Goal: Information Seeking & Learning: Find specific page/section

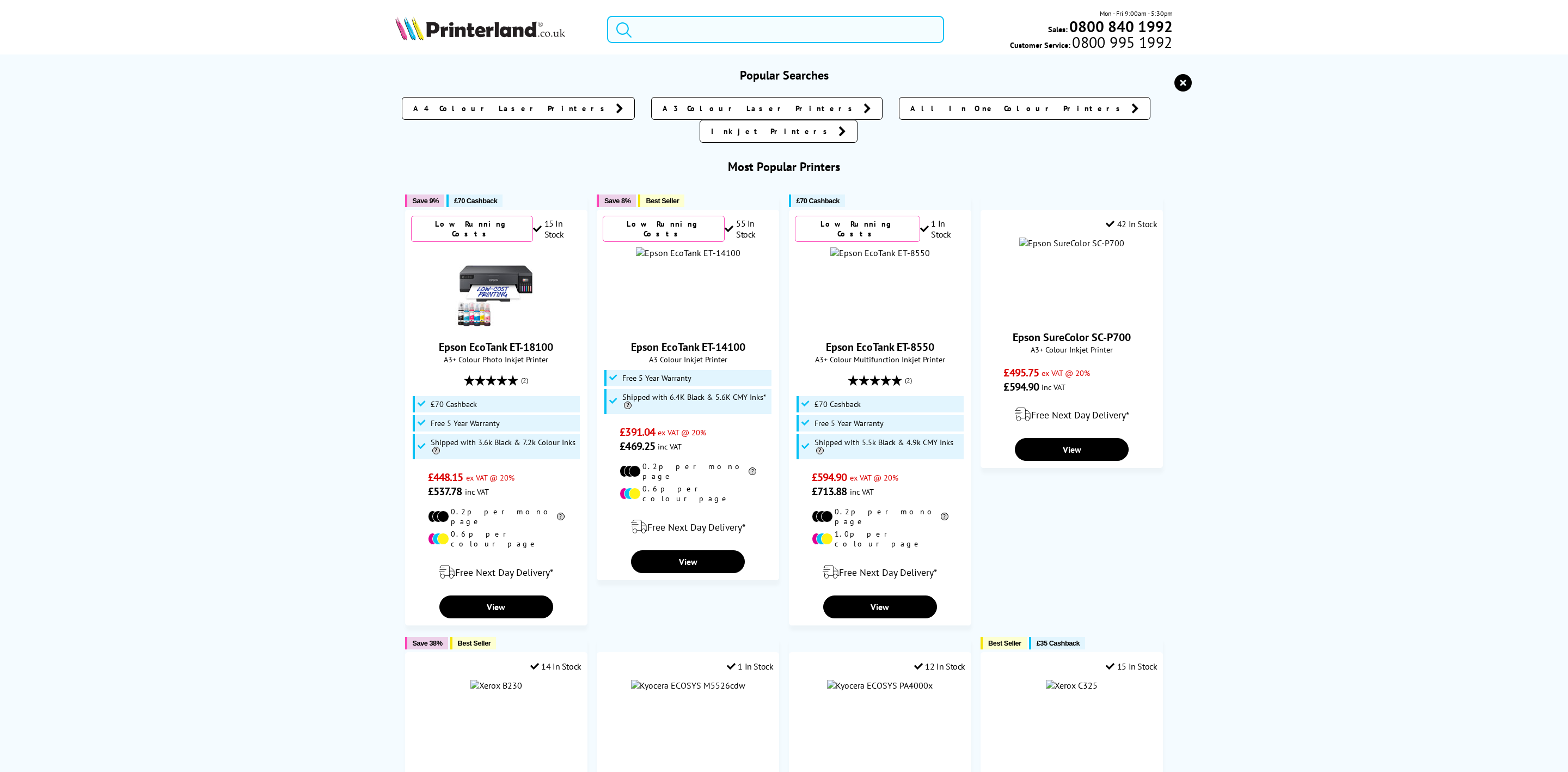
click at [677, 21] on input "search" at bounding box center [776, 29] width 337 height 27
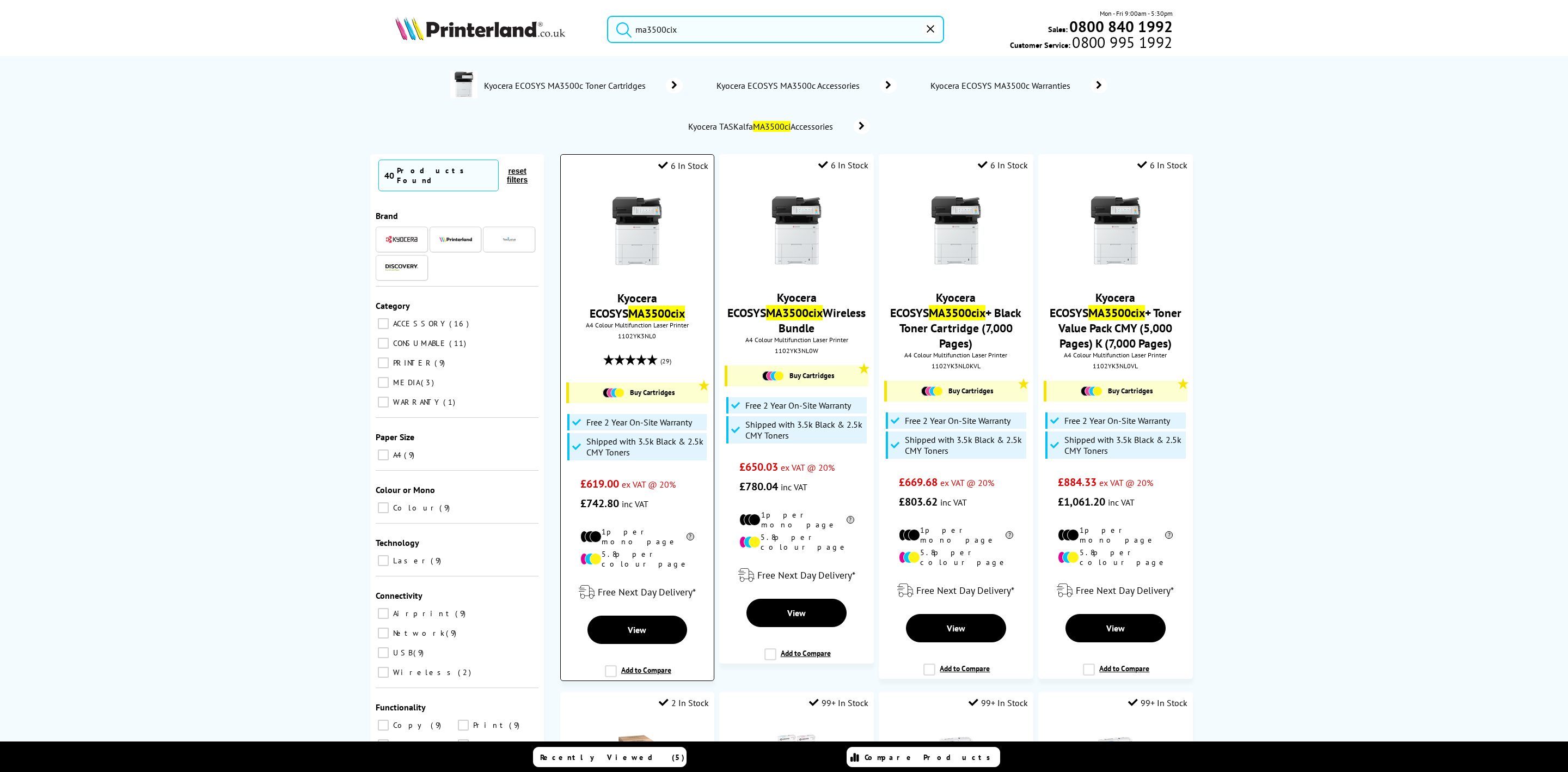
type input "ma3500cix"
click at [636, 261] on img at bounding box center [636, 230] width 81 height 81
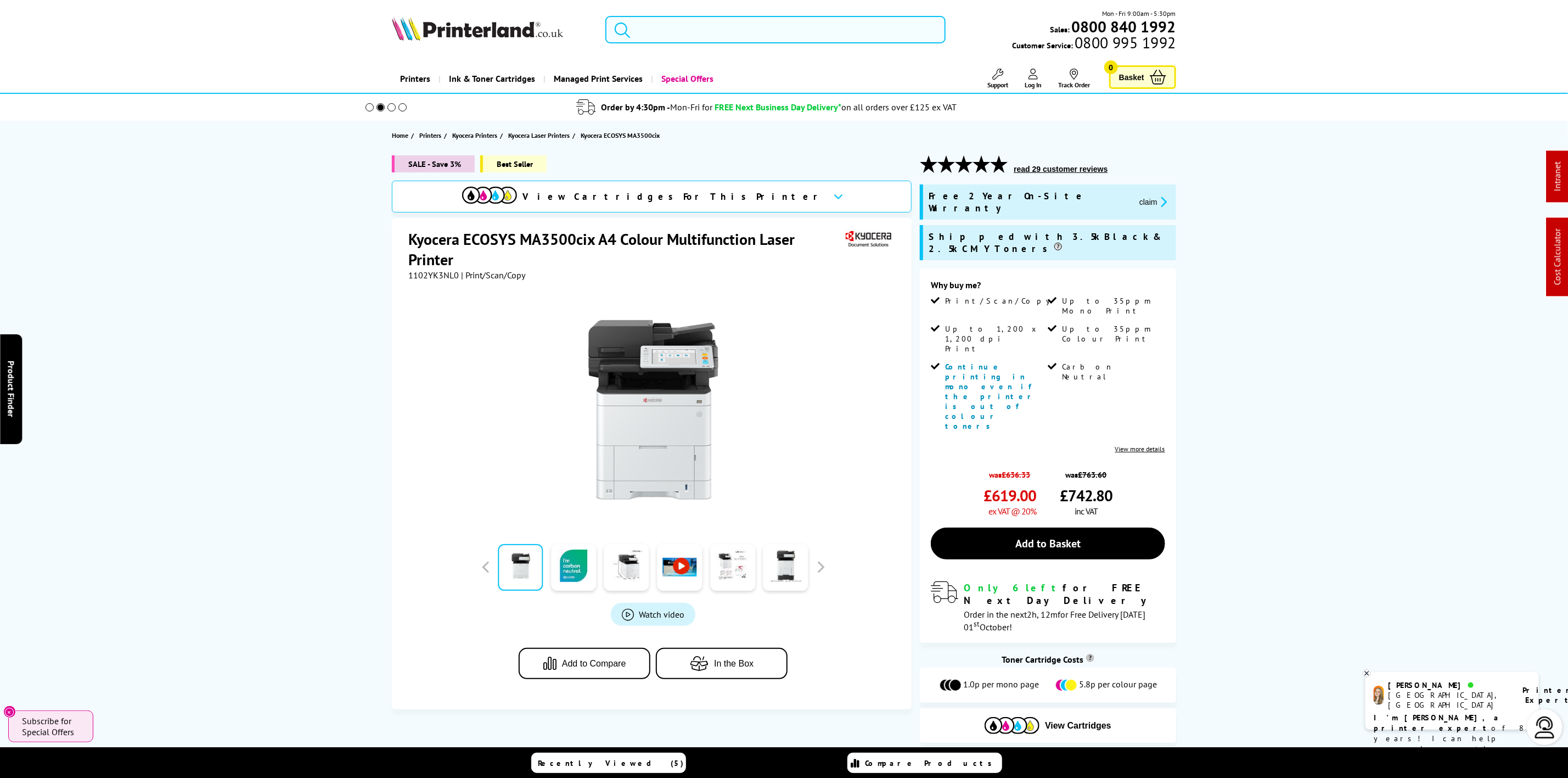
click at [669, 25] on input "search" at bounding box center [775, 29] width 340 height 27
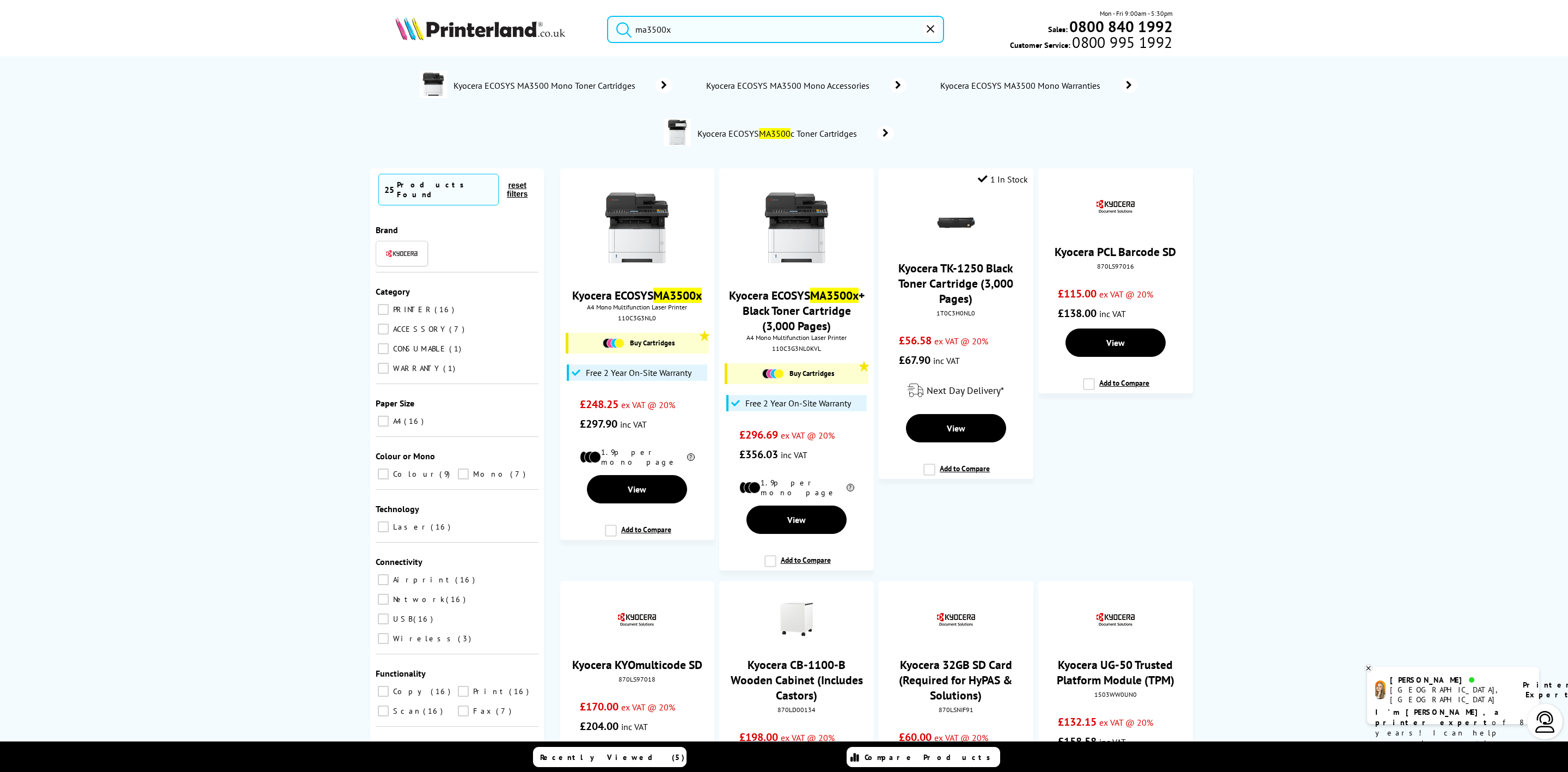
drag, startPoint x: 707, startPoint y: 30, endPoint x: 561, endPoint y: 29, distance: 146.0
click at [561, 29] on div "ma3500x Mon - Fri 9:00am - 5:30pm Sales: 0800 840 1992 Customer Service: 0800 9…" at bounding box center [784, 32] width 871 height 48
click at [799, 37] on input "ma3500x" at bounding box center [776, 29] width 337 height 27
click at [395, 8] on div "ma3500x Mon - Fri 9:00am - 5:30pm Sales: 0800 840 1992 Customer Service: 0800 9…" at bounding box center [784, 32] width 871 height 48
paste input "110C3G3NL0"
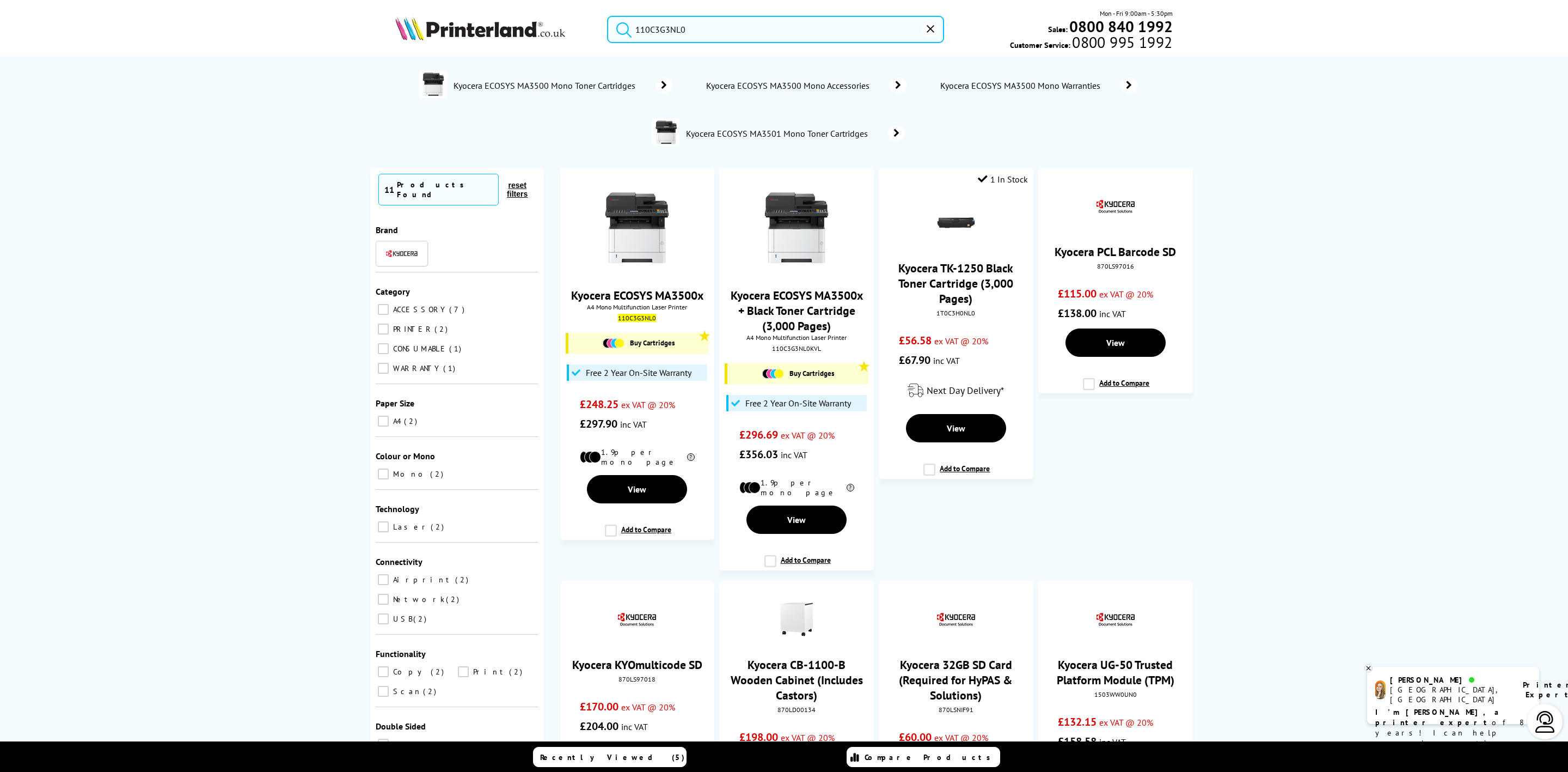
type input "110C3G3NL0"
drag, startPoint x: 517, startPoint y: 28, endPoint x: 110, endPoint y: 48, distance: 407.5
click at [517, 28] on img at bounding box center [480, 28] width 170 height 24
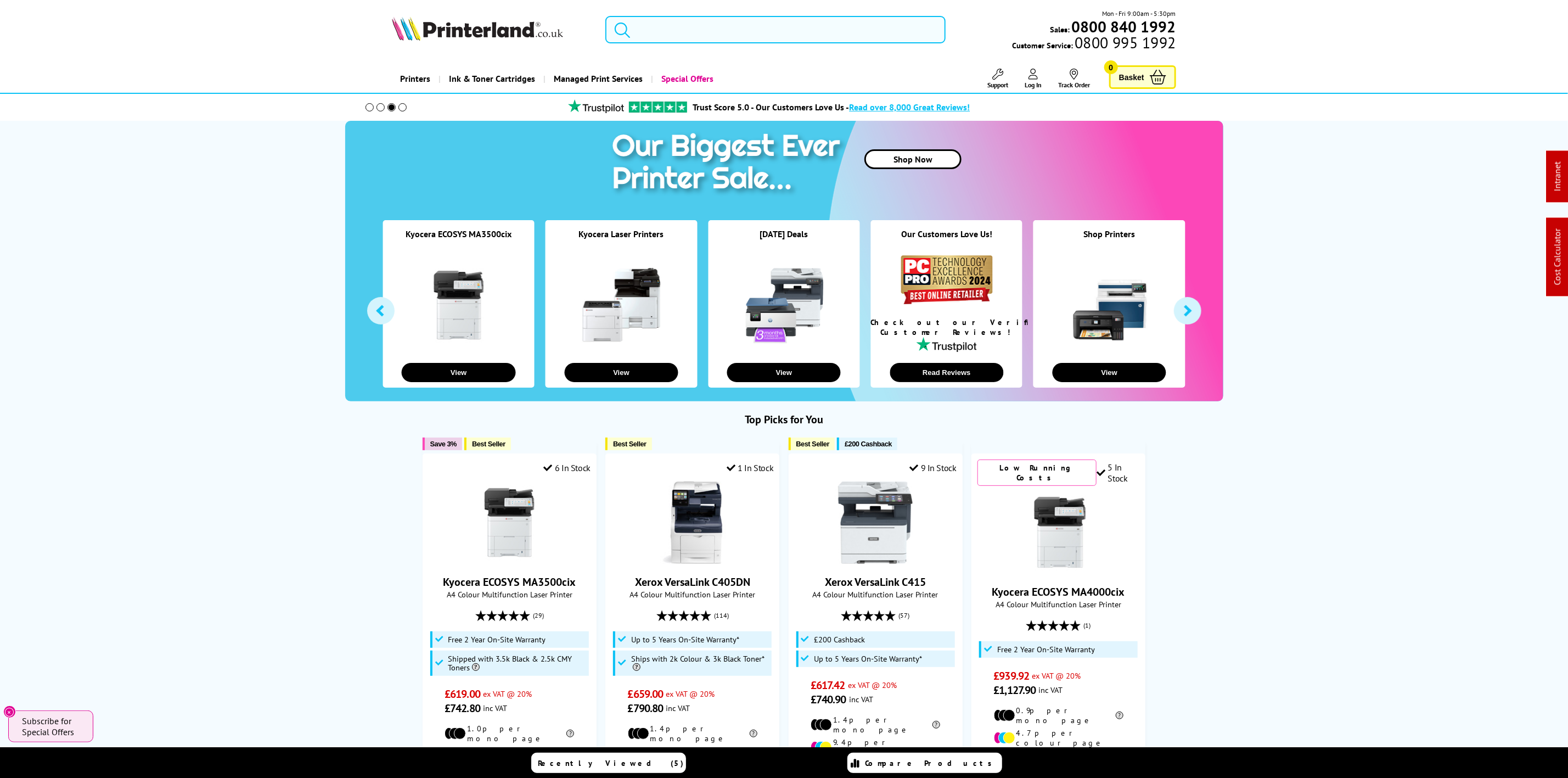
drag, startPoint x: 441, startPoint y: 32, endPoint x: 272, endPoint y: 123, distance: 191.9
click at [441, 32] on img at bounding box center [477, 28] width 171 height 24
click at [751, 38] on input "search" at bounding box center [775, 29] width 340 height 27
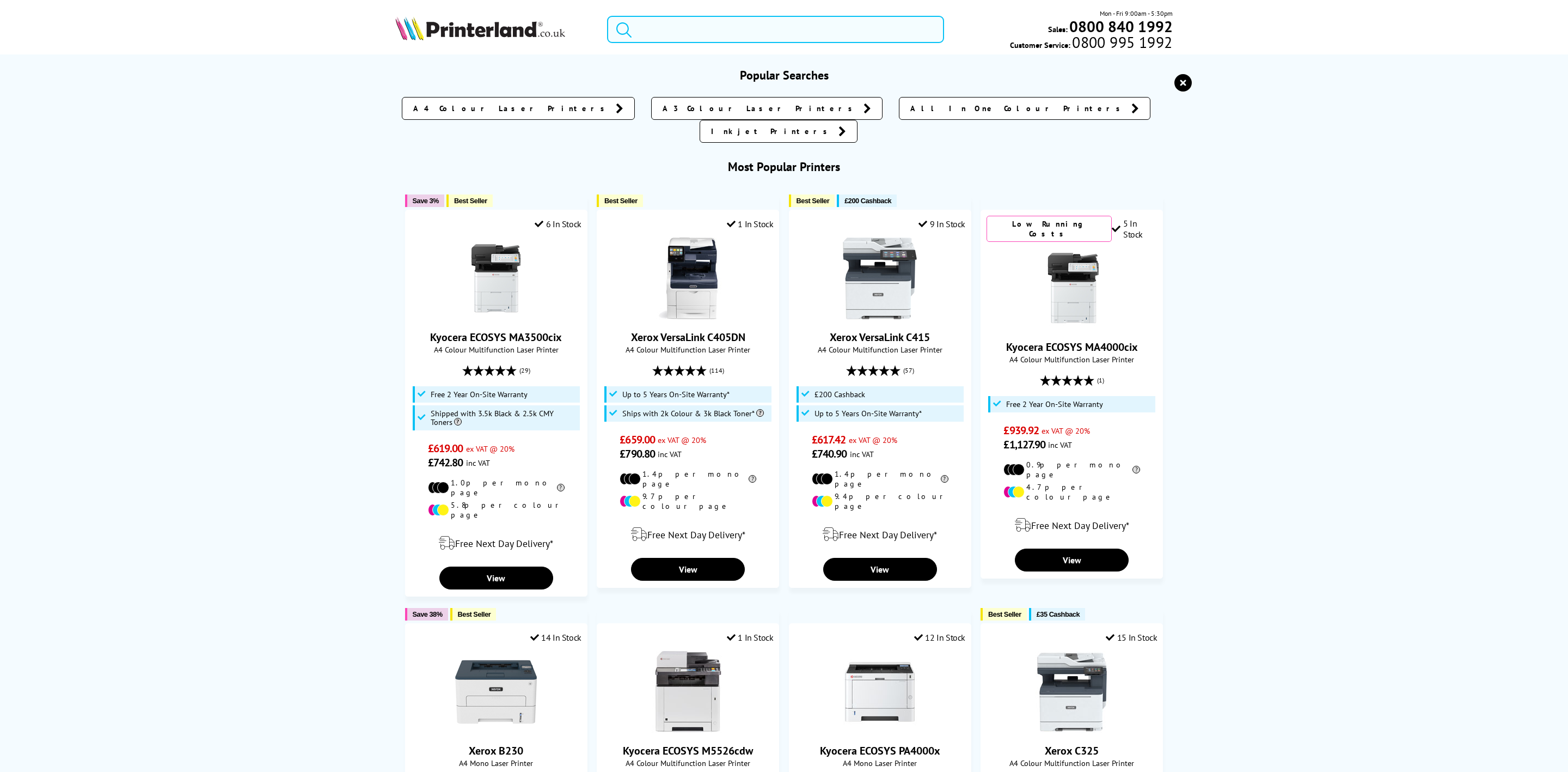
click at [753, 32] on input "search" at bounding box center [776, 29] width 337 height 27
click at [430, 34] on img at bounding box center [480, 28] width 170 height 24
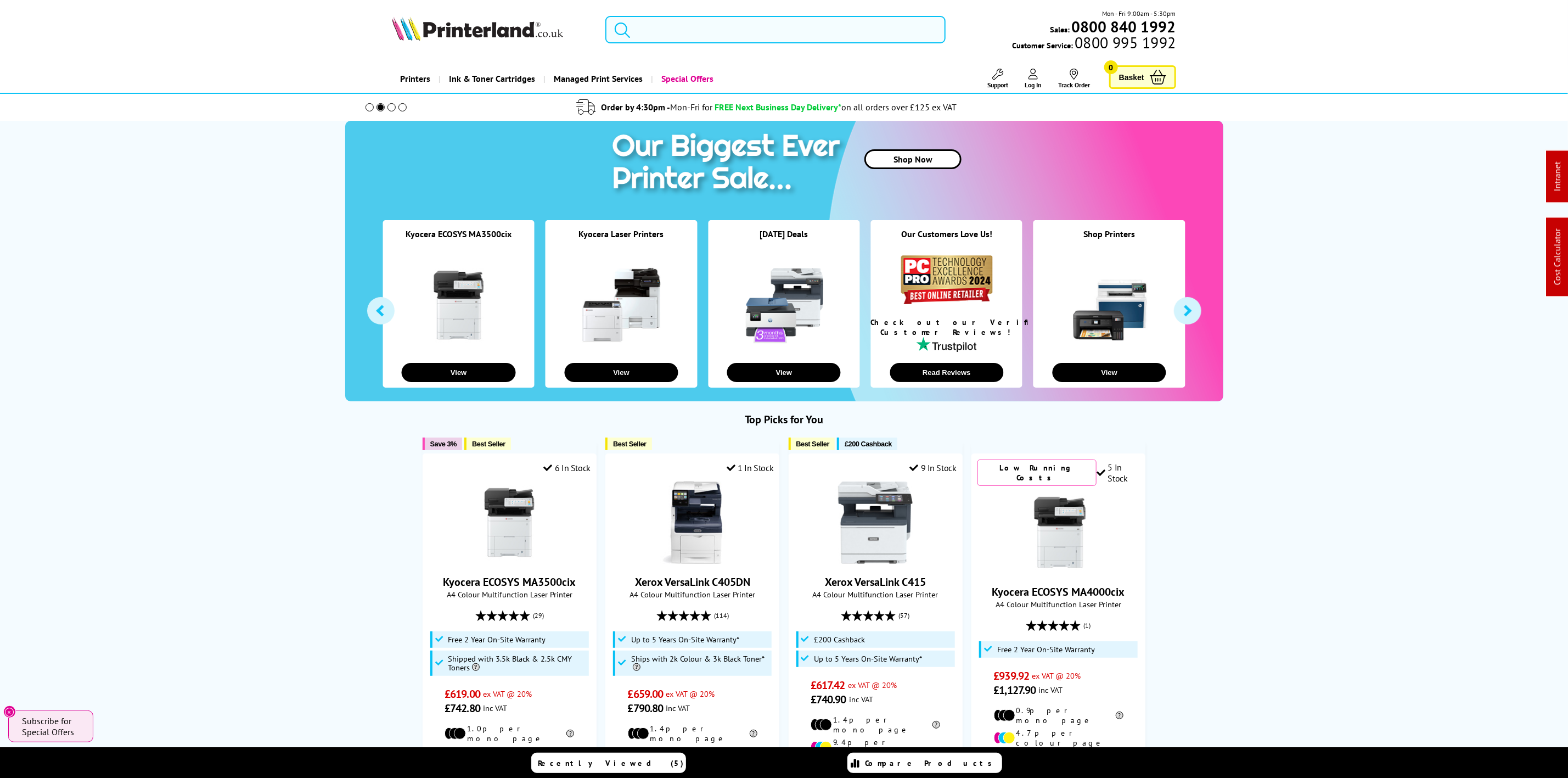
click at [704, 40] on div "Mon - Fri 9:00am - 5:30pm Sales: 0800 840 1992 Customer Service: 0800 995 1992" at bounding box center [784, 32] width 878 height 48
click at [712, 22] on input "search" at bounding box center [775, 29] width 340 height 27
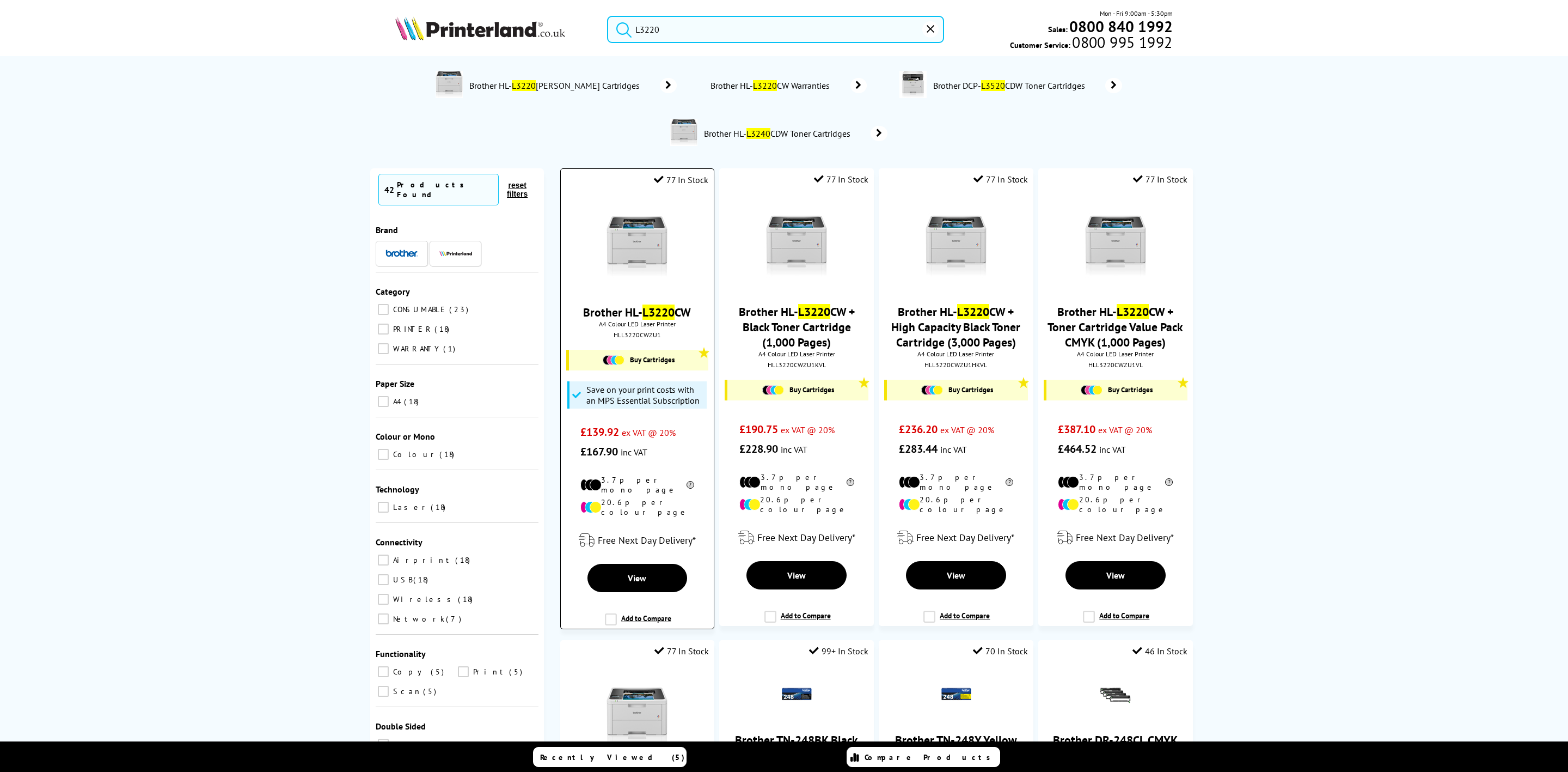
type input "L3220"
click at [602, 255] on img at bounding box center [636, 245] width 81 height 81
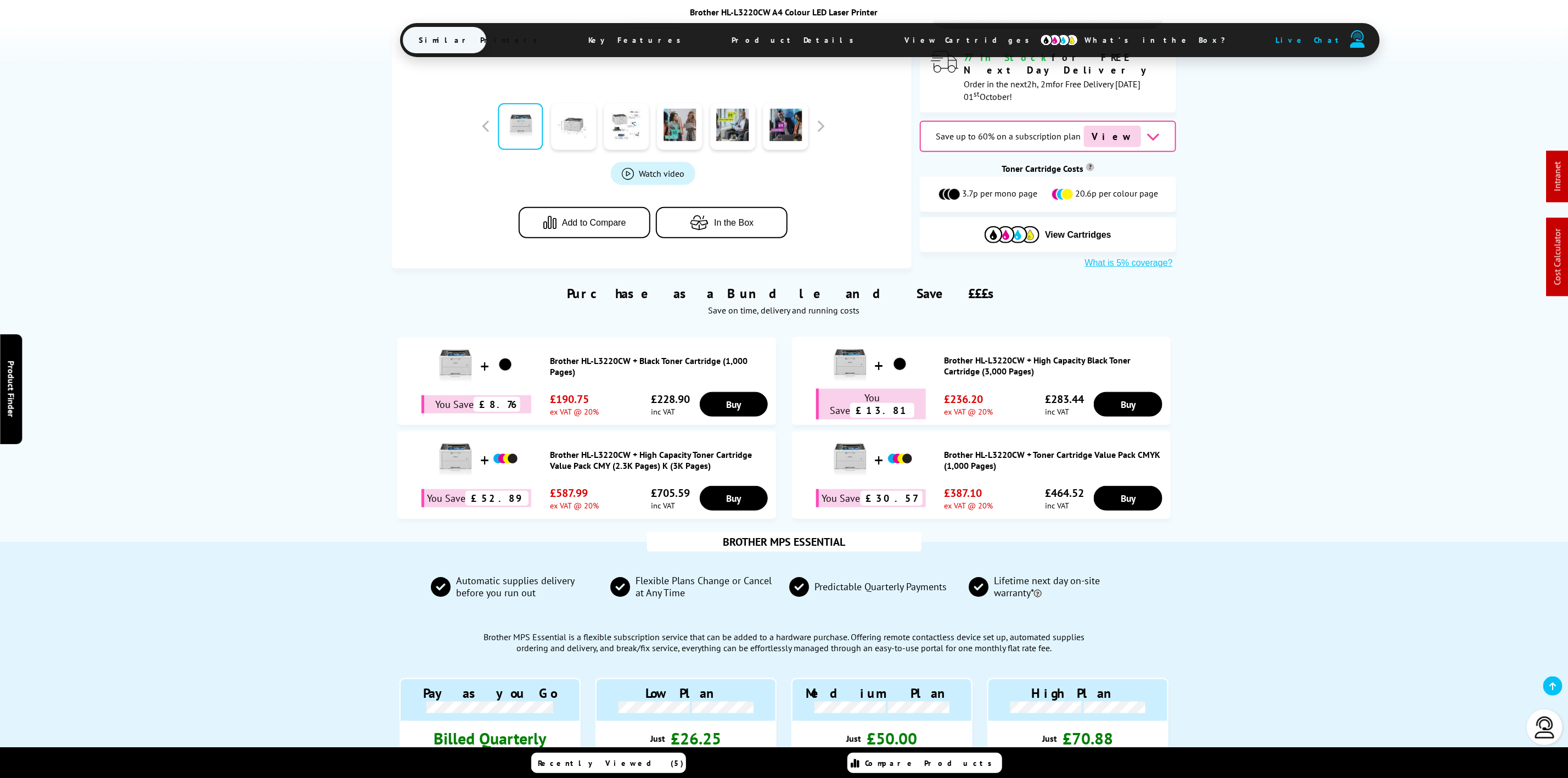
click at [888, 41] on span "View Cartridges" at bounding box center [972, 40] width 168 height 28
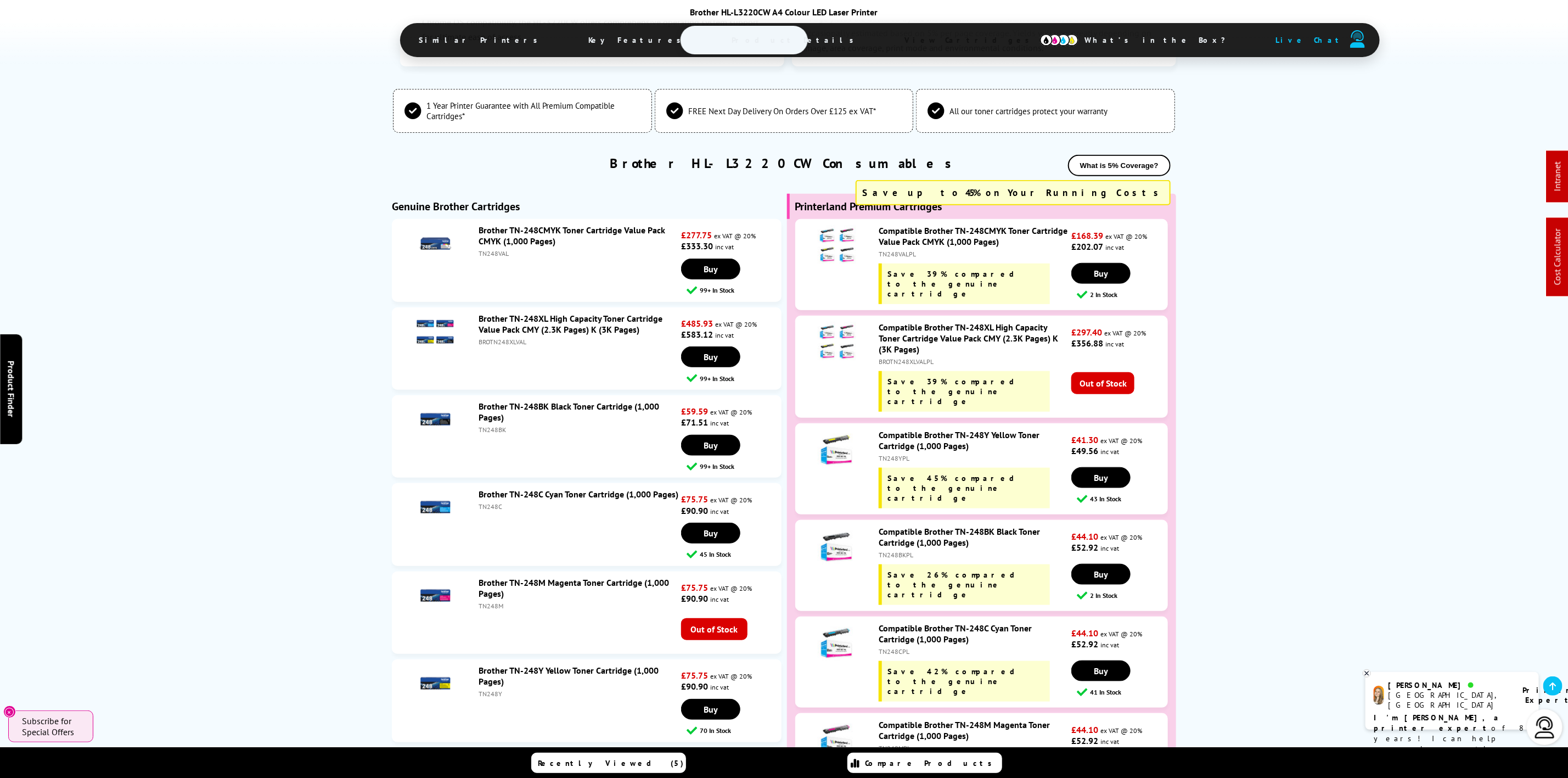
scroll to position [3629, 0]
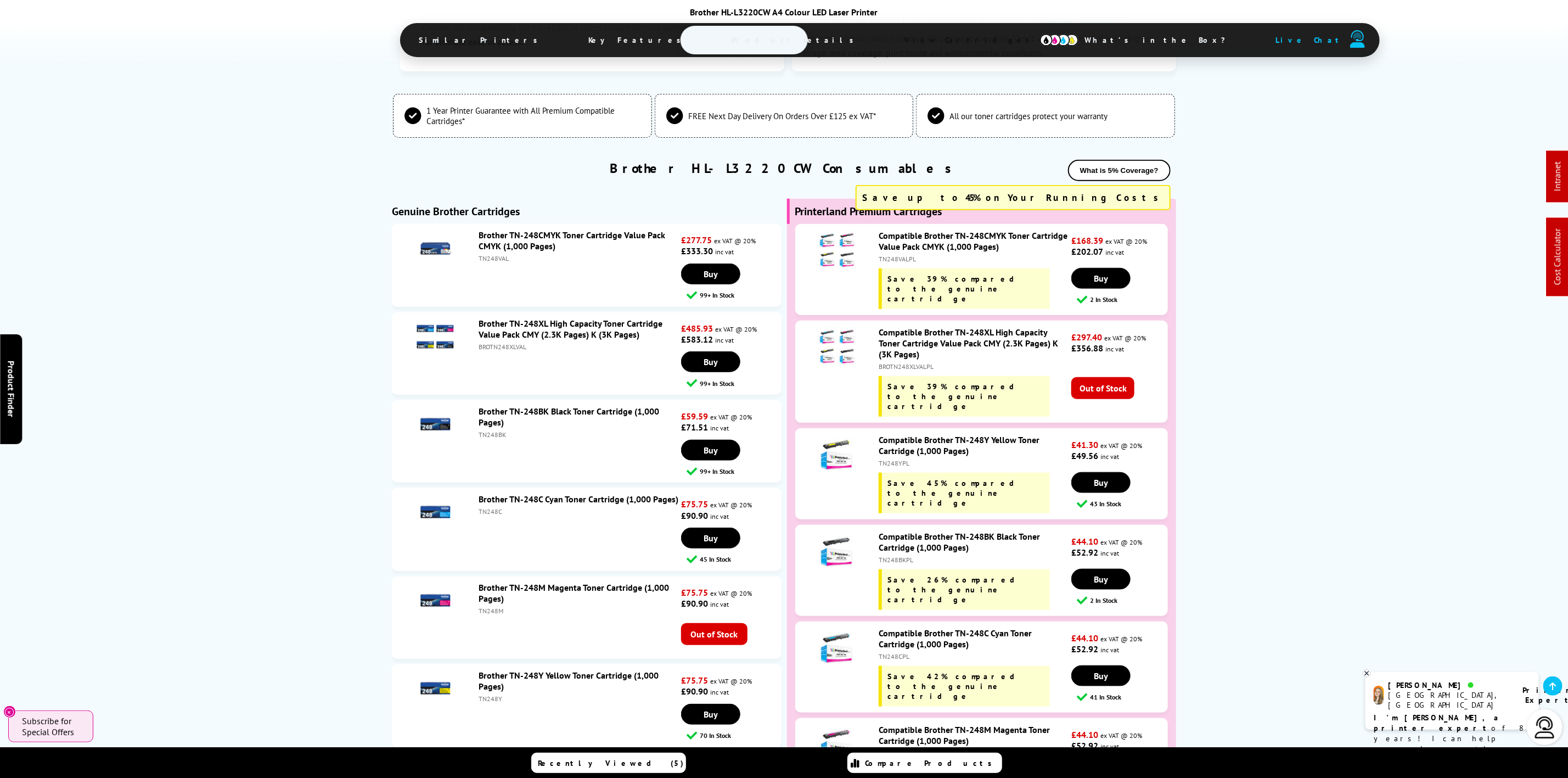
drag, startPoint x: 1318, startPoint y: 403, endPoint x: 1296, endPoint y: 400, distance: 22.2
click at [901, 254] on div "TN248VALPL" at bounding box center [974, 258] width 190 height 8
copy div "TN248VALPL"
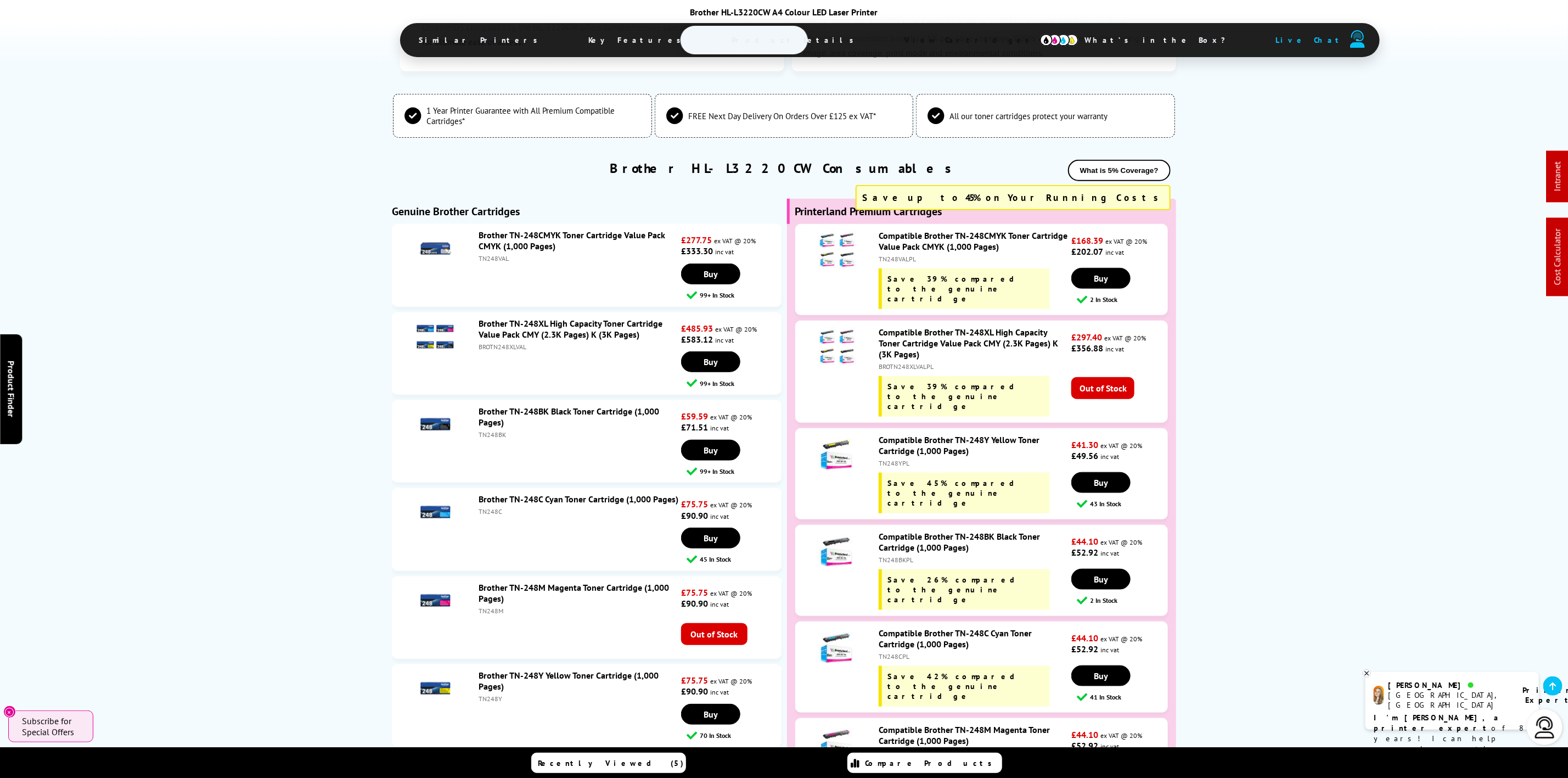
scroll to position [0, 0]
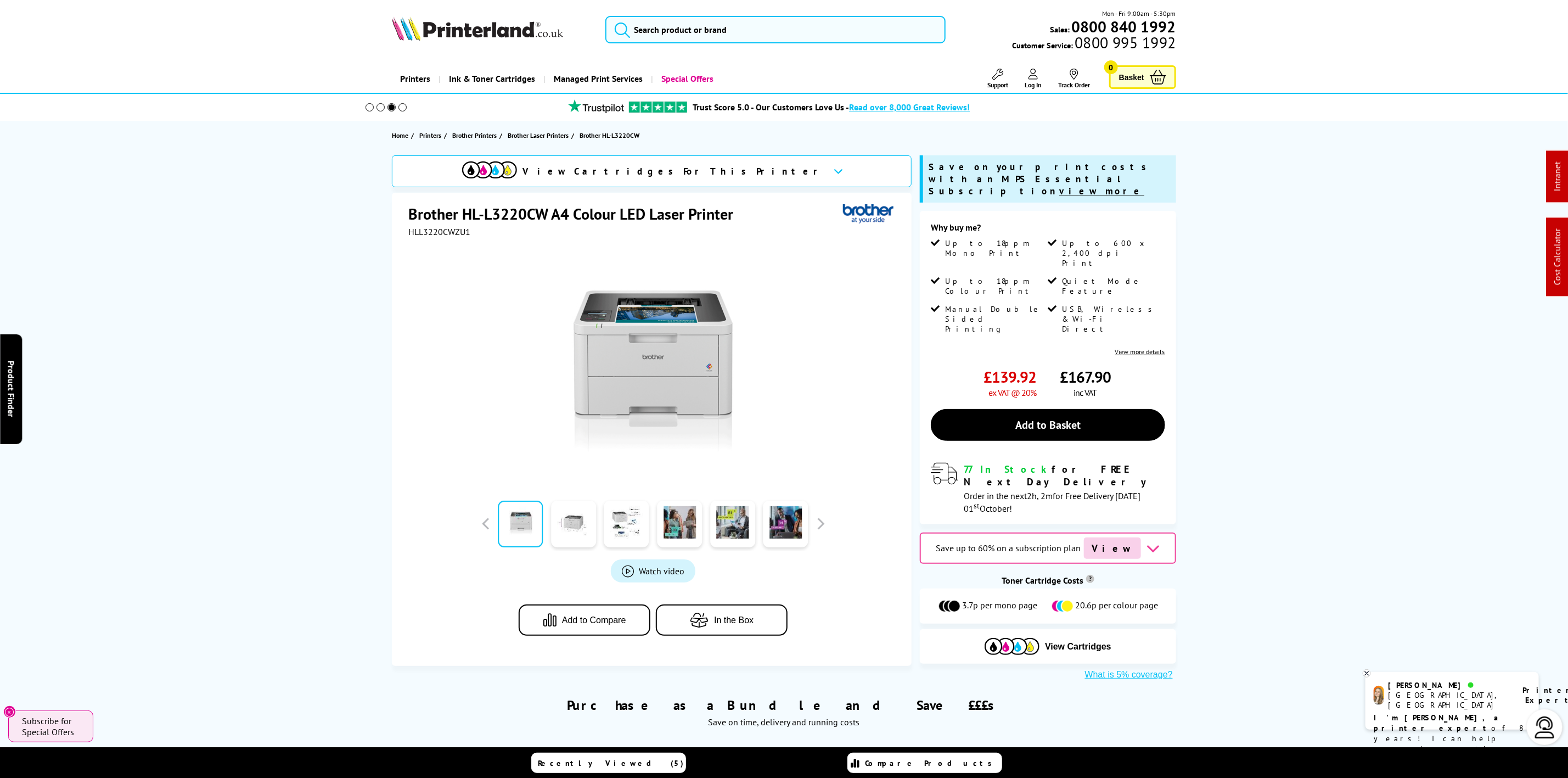
click at [512, 34] on img at bounding box center [477, 28] width 171 height 24
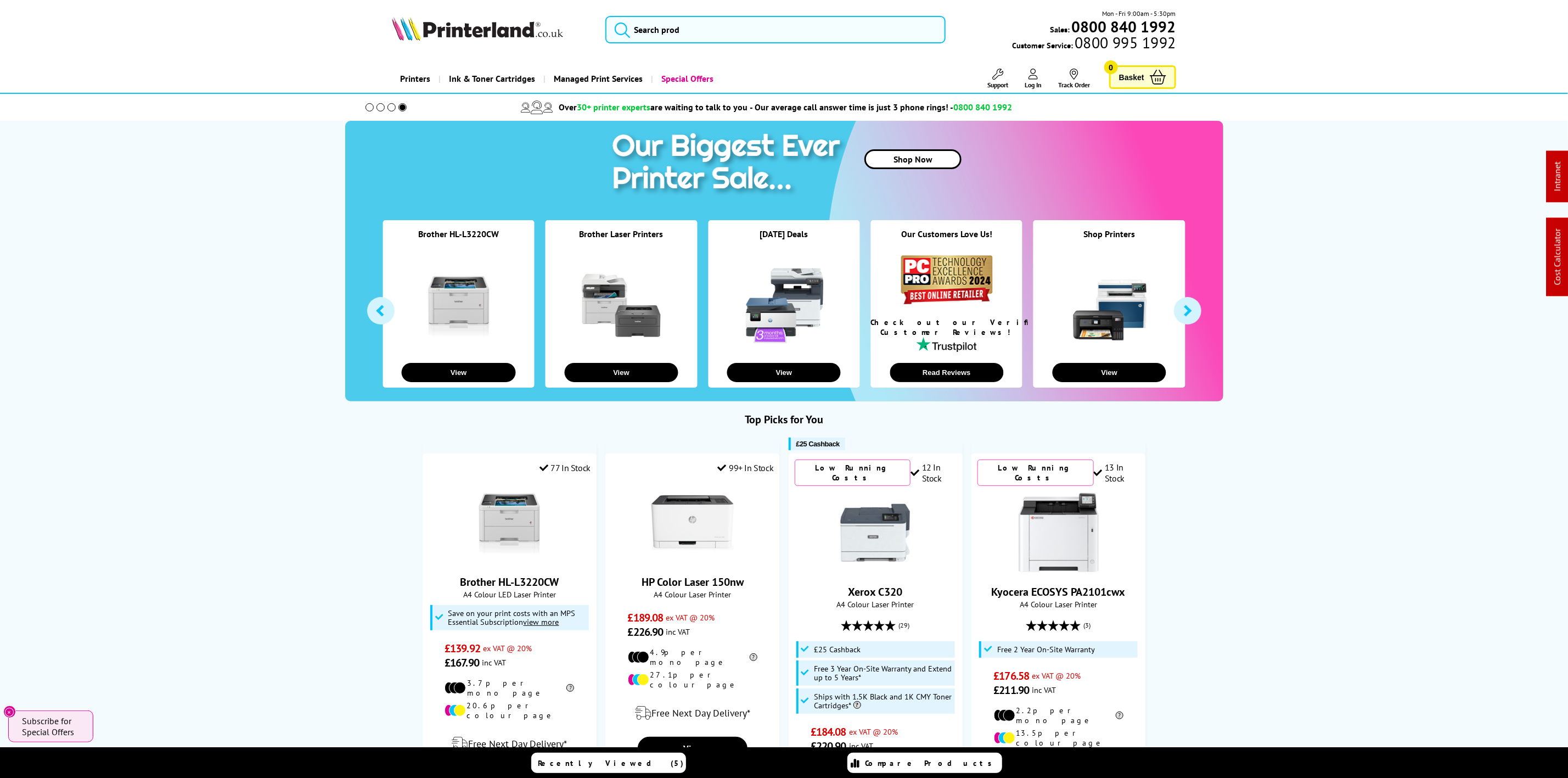
click at [453, 1] on header "Mon - Fri 9:00am - 5:30pm Sales: 0800 840 1992 Customer Service: 0800 995 1992" at bounding box center [784, 47] width 1568 height 94
click at [463, 24] on img at bounding box center [477, 28] width 171 height 24
click at [525, 41] on picture at bounding box center [477, 38] width 171 height 11
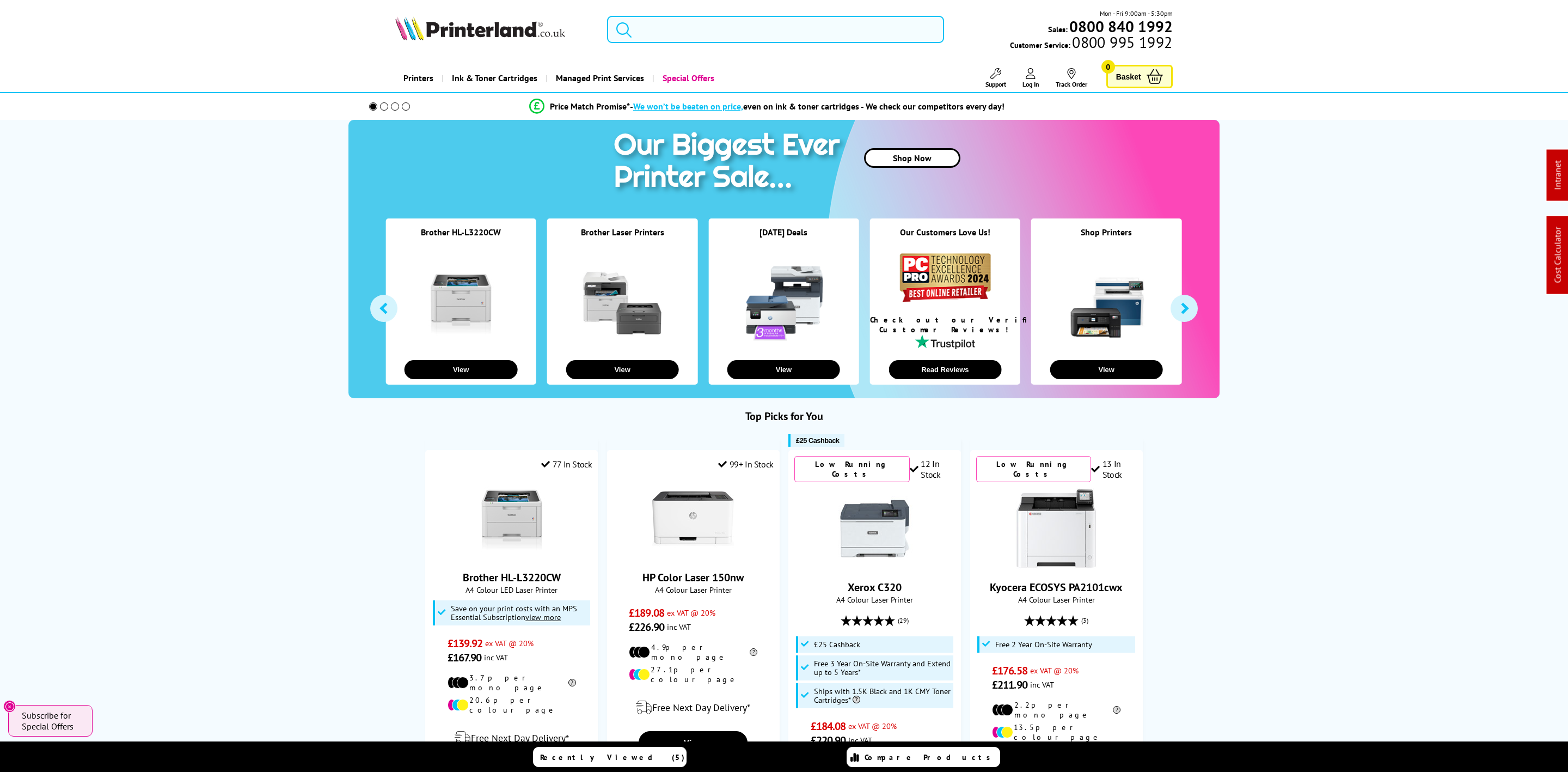
click at [820, 28] on input "search" at bounding box center [776, 29] width 337 height 27
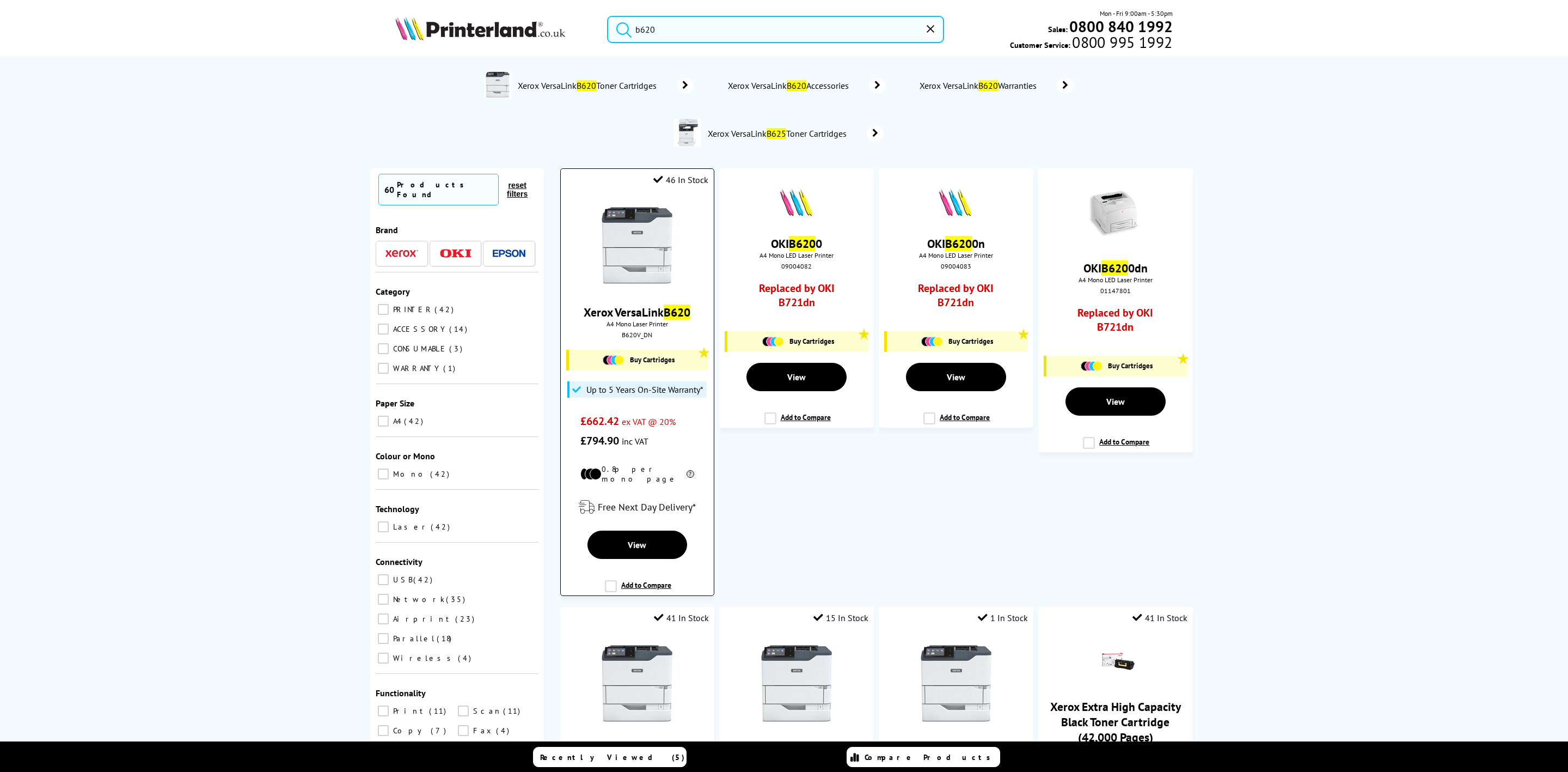
type input "b620"
click at [648, 244] on img at bounding box center [636, 245] width 81 height 81
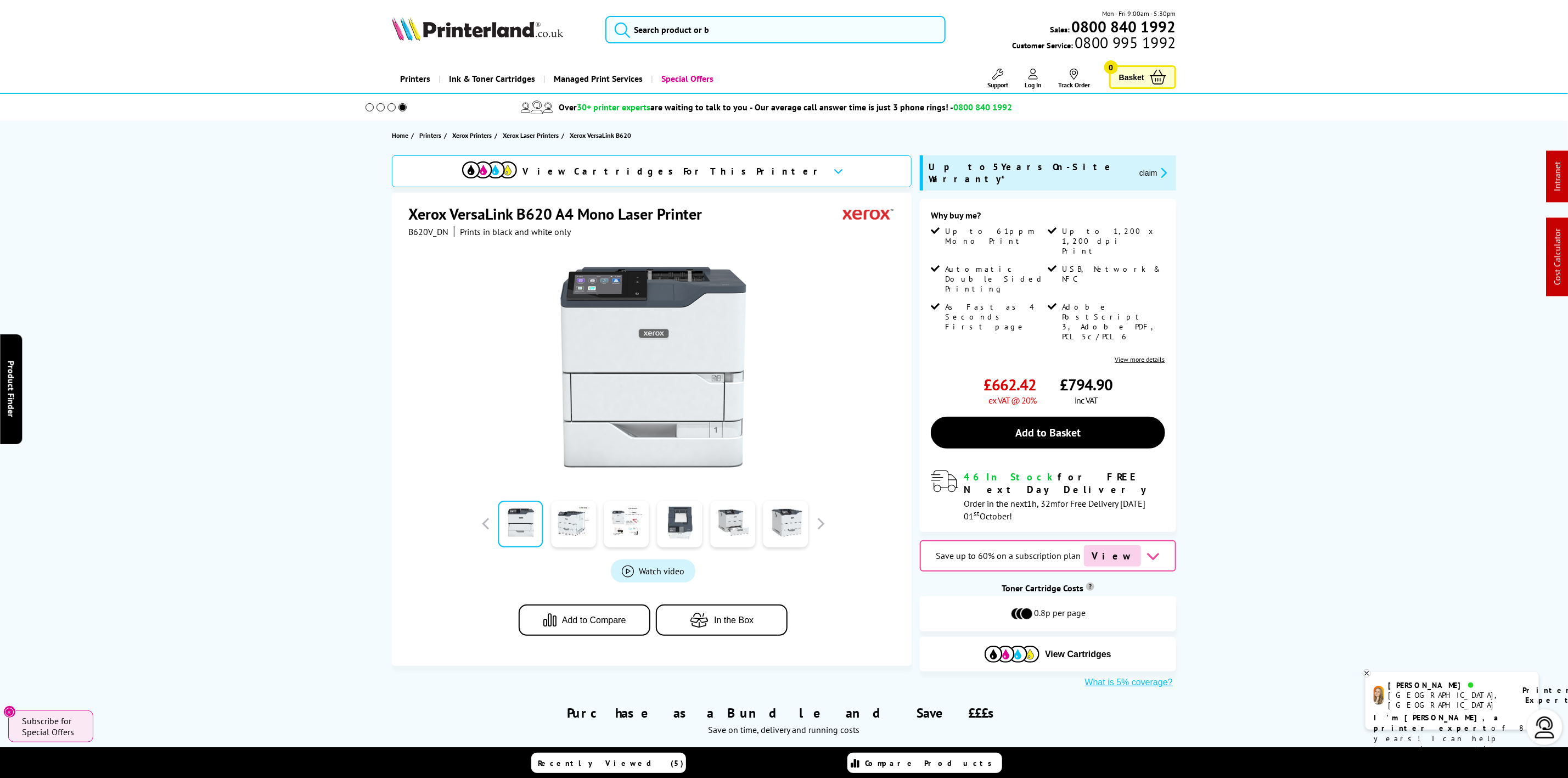
click at [550, 41] on picture at bounding box center [477, 38] width 171 height 11
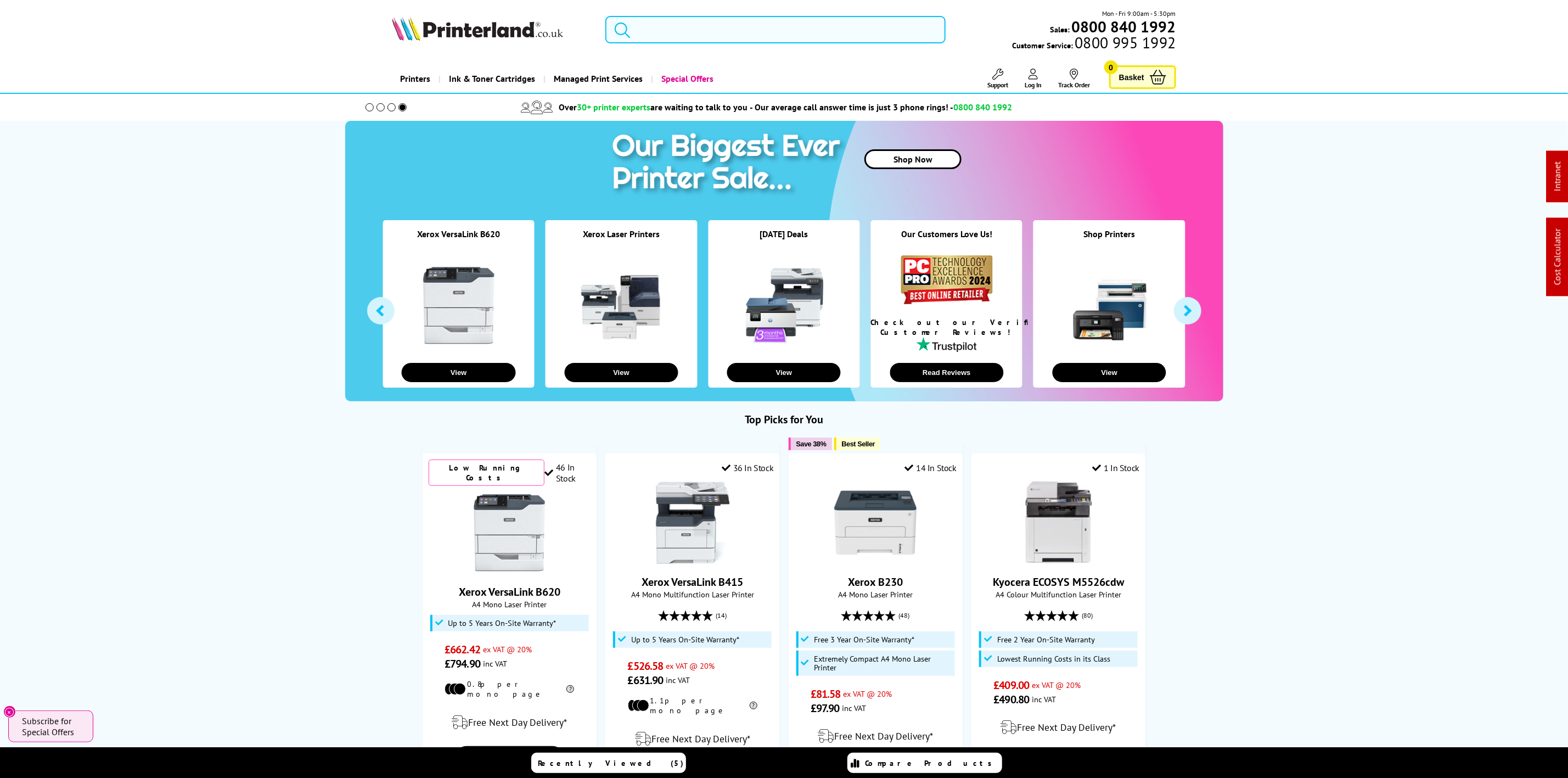
click at [735, 34] on input "search" at bounding box center [775, 29] width 340 height 27
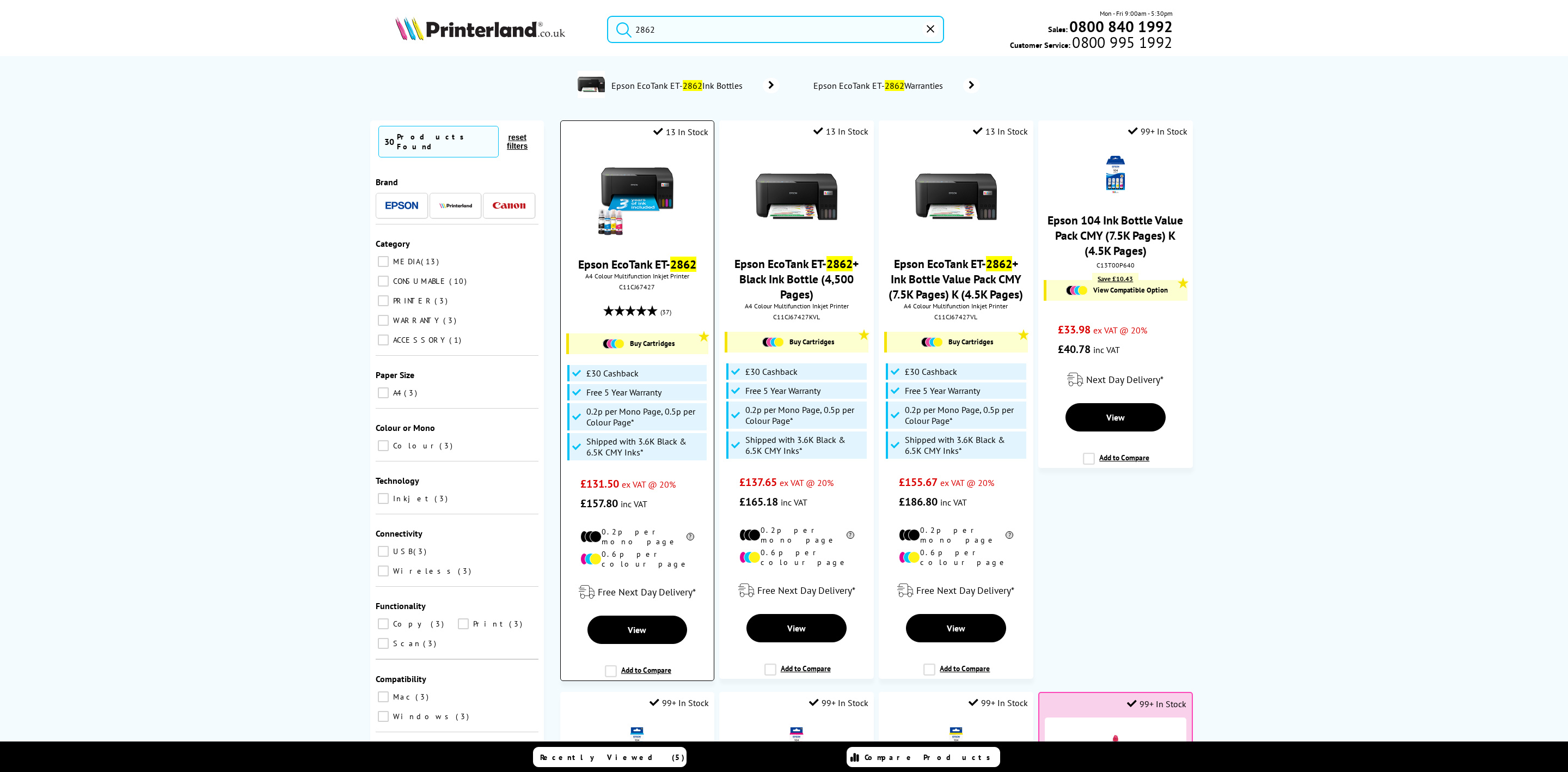
type input "2862"
click at [639, 177] on img at bounding box center [636, 196] width 81 height 81
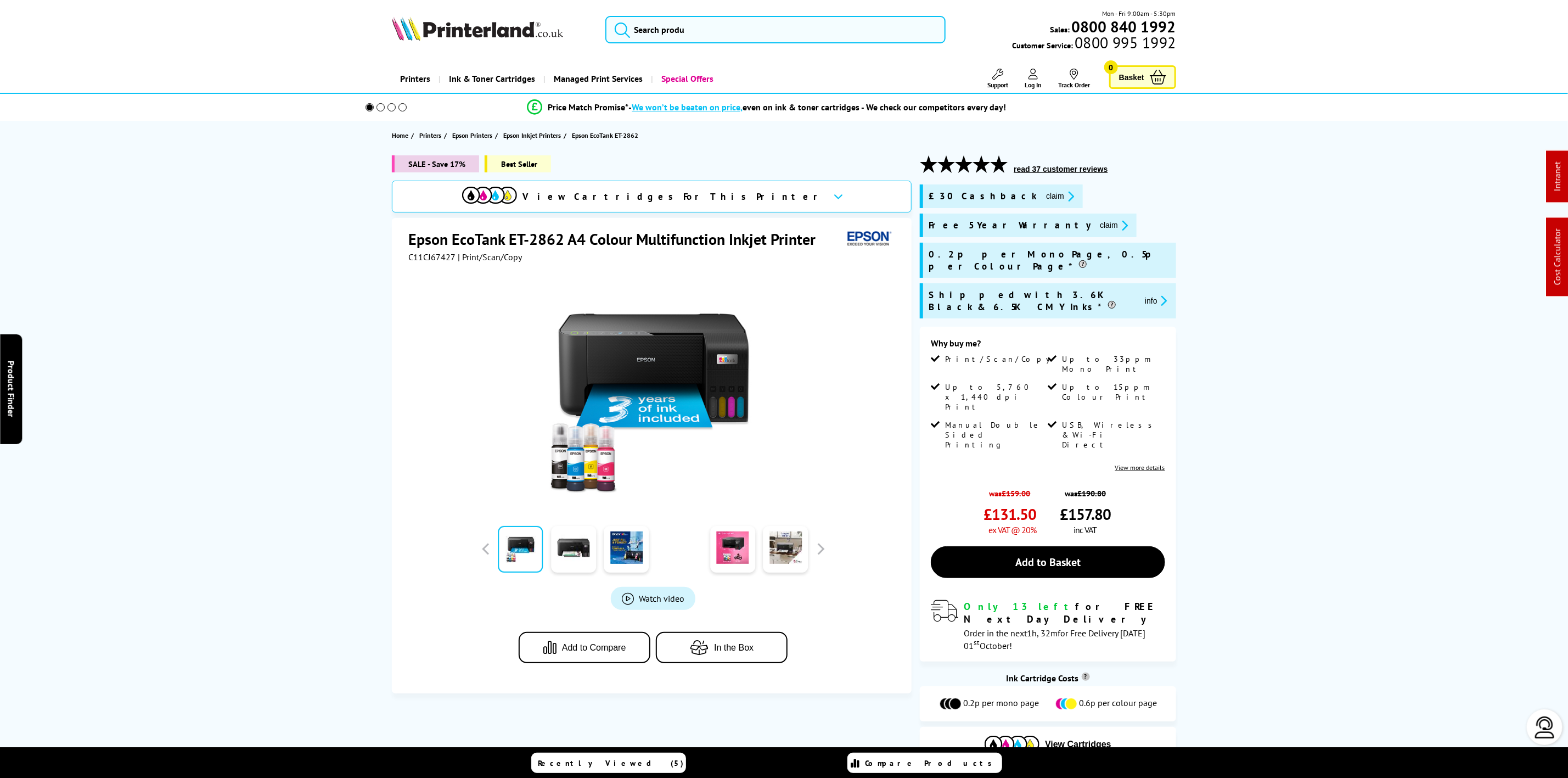
click at [1118, 225] on icon "promo-description" at bounding box center [1123, 225] width 9 height 11
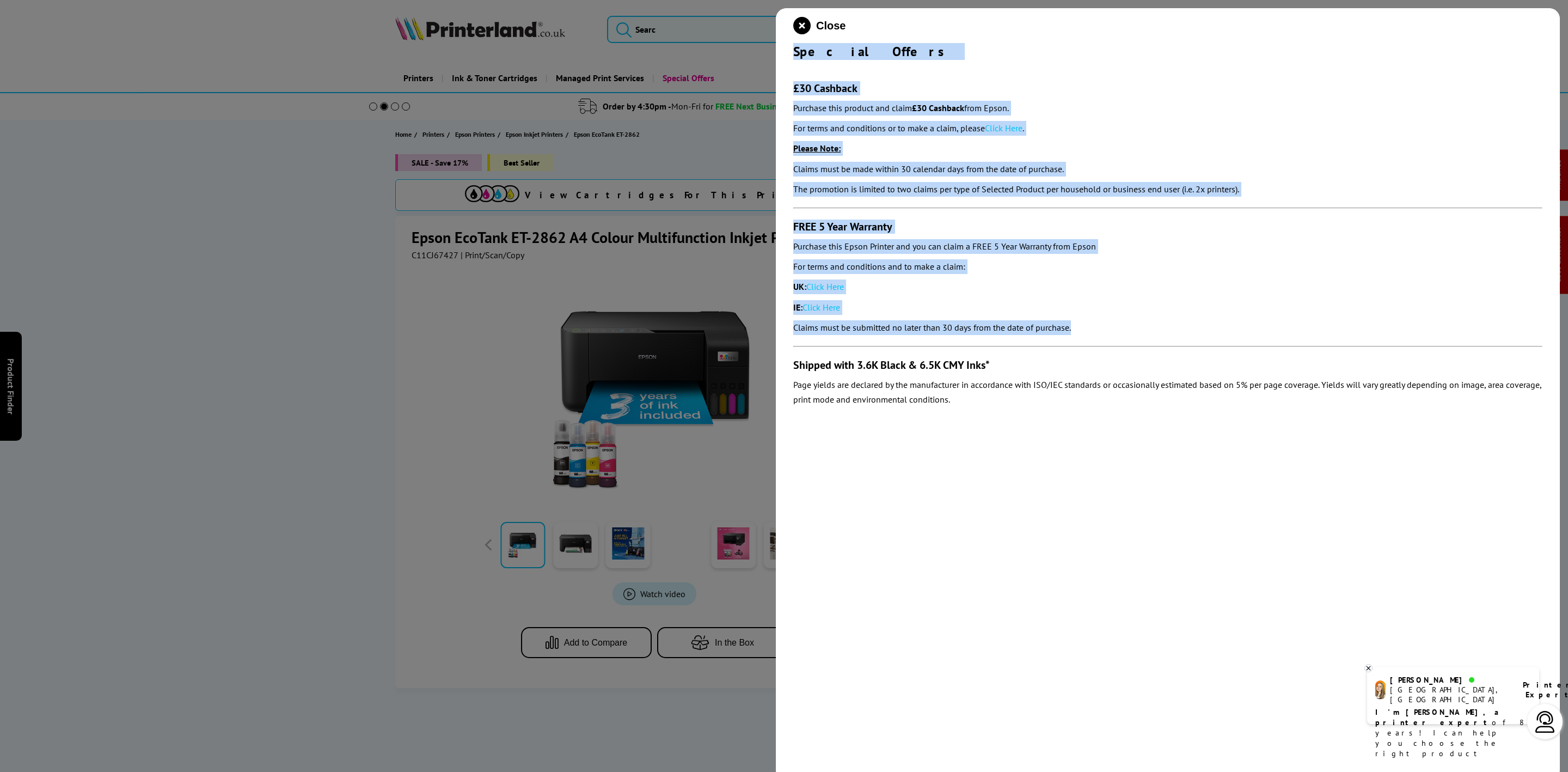
drag, startPoint x: 791, startPoint y: 51, endPoint x: 1125, endPoint y: 323, distance: 430.7
click at [1125, 323] on div "Close Special Offers £30 Cashback Purchase this product and claim £30 Cashback …" at bounding box center [1167, 394] width 784 height 772
copy div "Special Offers £30 Cashback Purchase this product and claim £30 Cashback from E…"
click at [802, 24] on icon "close modal" at bounding box center [802, 25] width 18 height 18
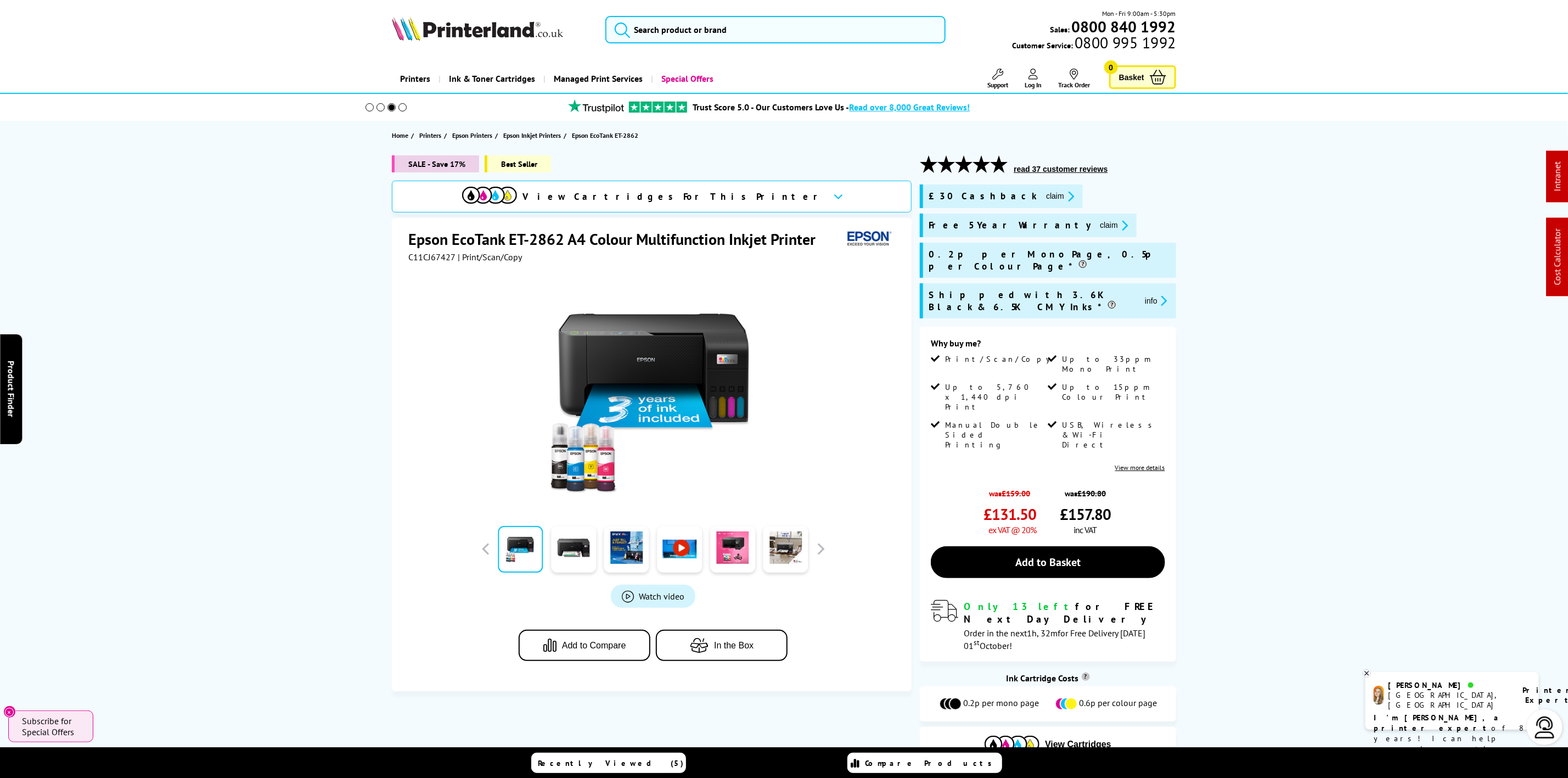
click at [493, 30] on img at bounding box center [477, 28] width 171 height 24
drag, startPoint x: 493, startPoint y: 31, endPoint x: 476, endPoint y: 17, distance: 22.0
click at [492, 31] on img at bounding box center [477, 28] width 171 height 24
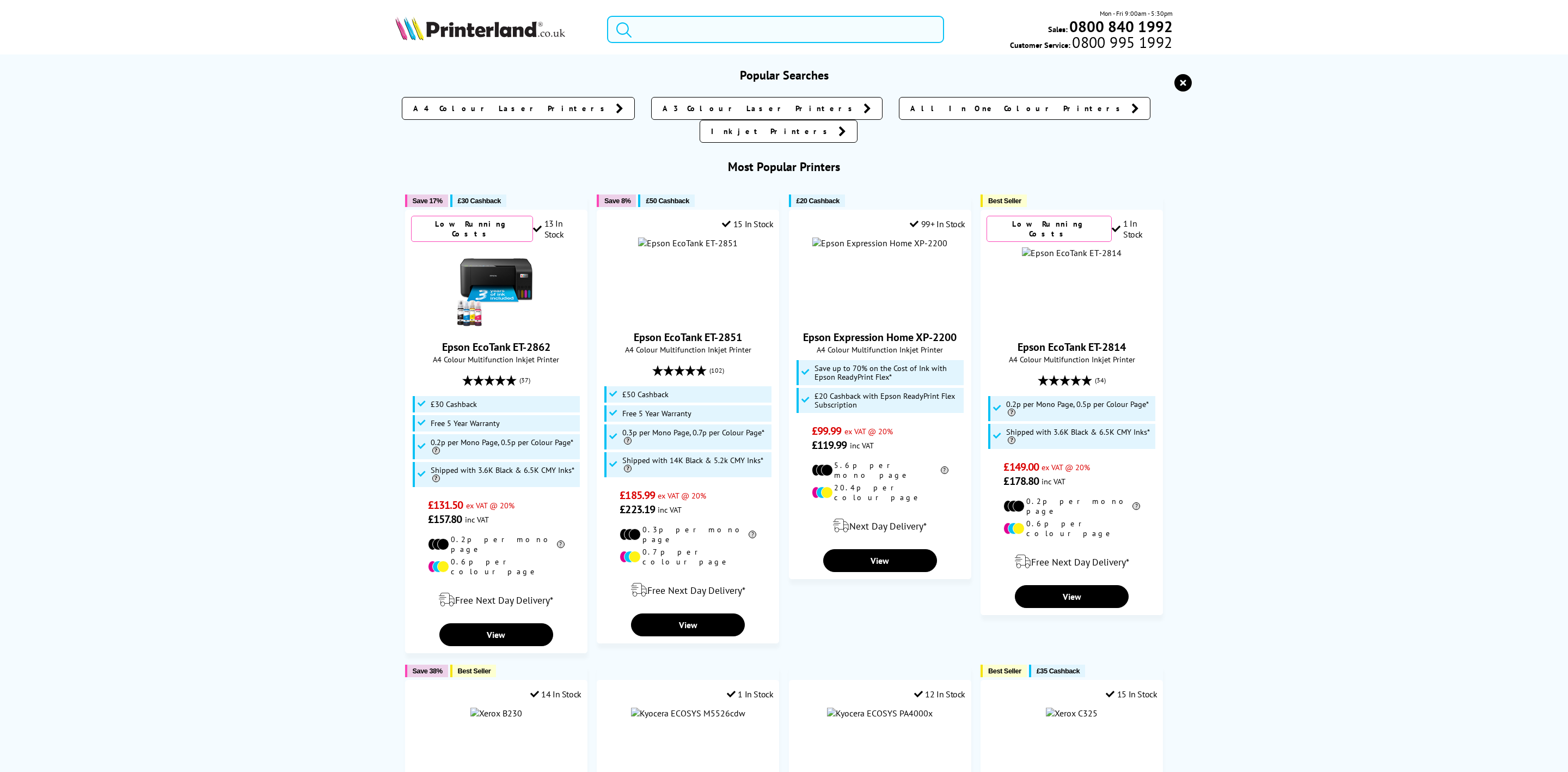
click at [663, 35] on input "search" at bounding box center [776, 29] width 337 height 27
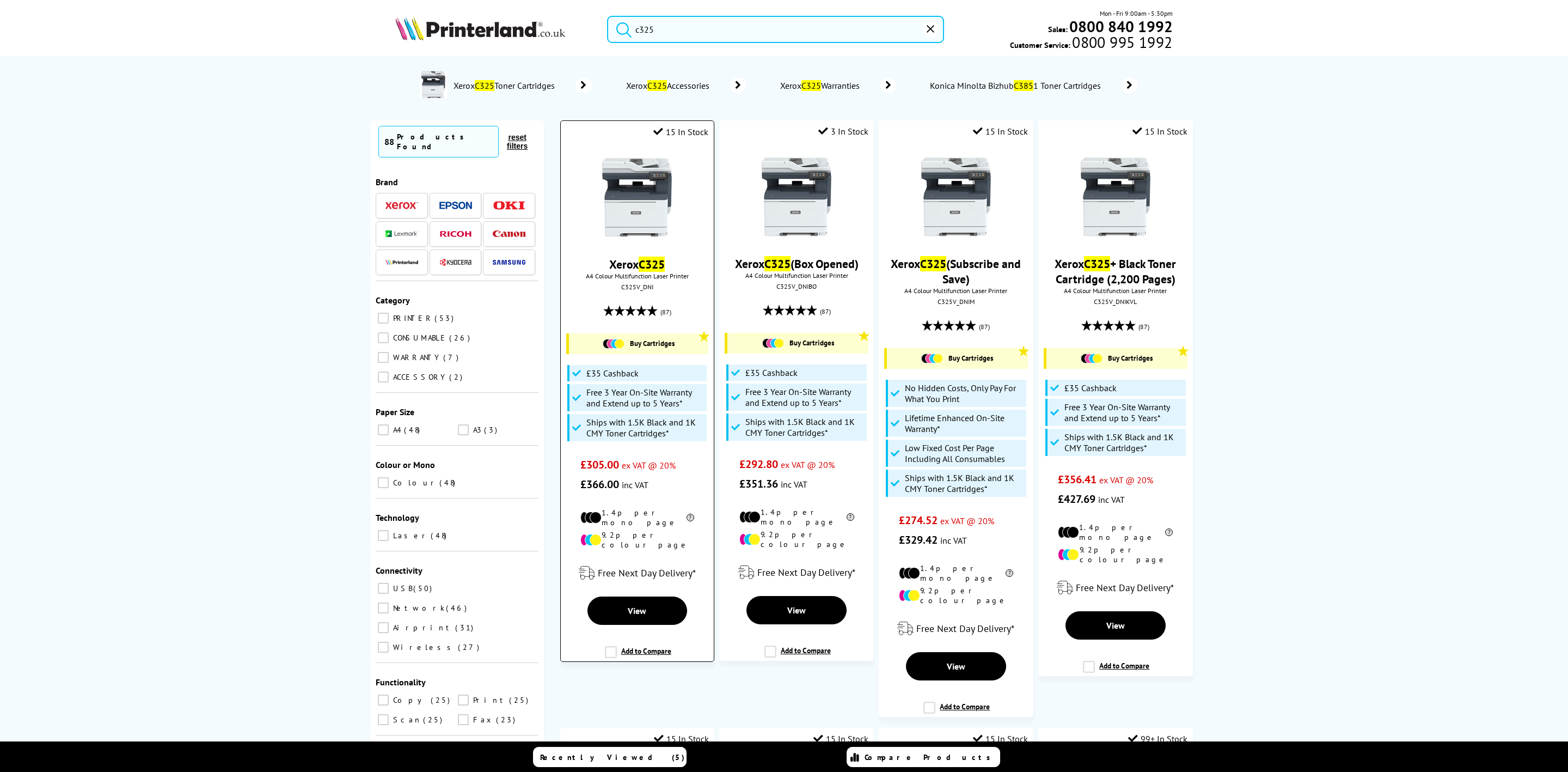
type input "c325"
click at [630, 289] on div "C325V_DNI" at bounding box center [637, 286] width 136 height 8
copy div "C325V_DNI"
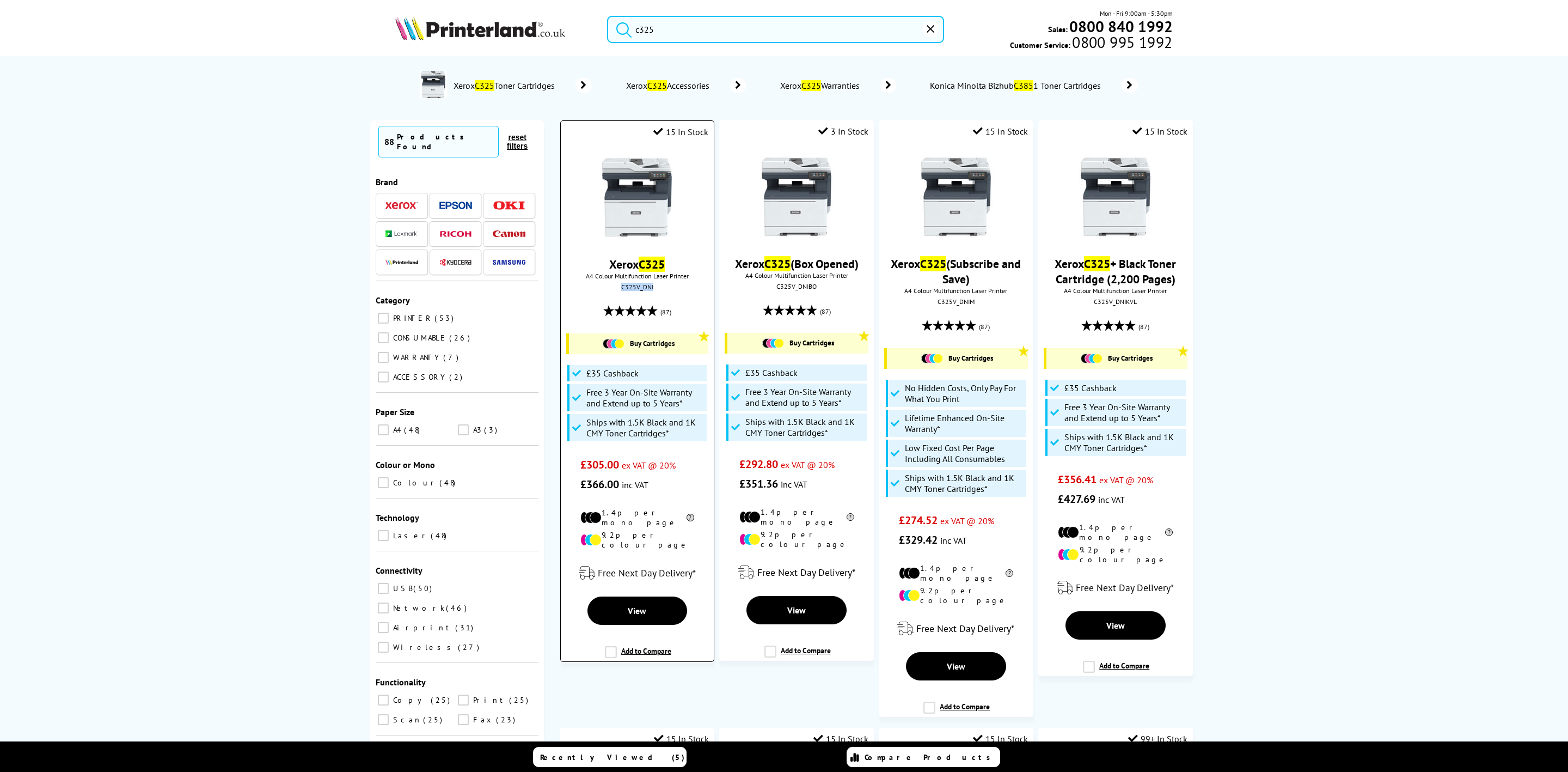
click at [606, 203] on img at bounding box center [636, 196] width 81 height 81
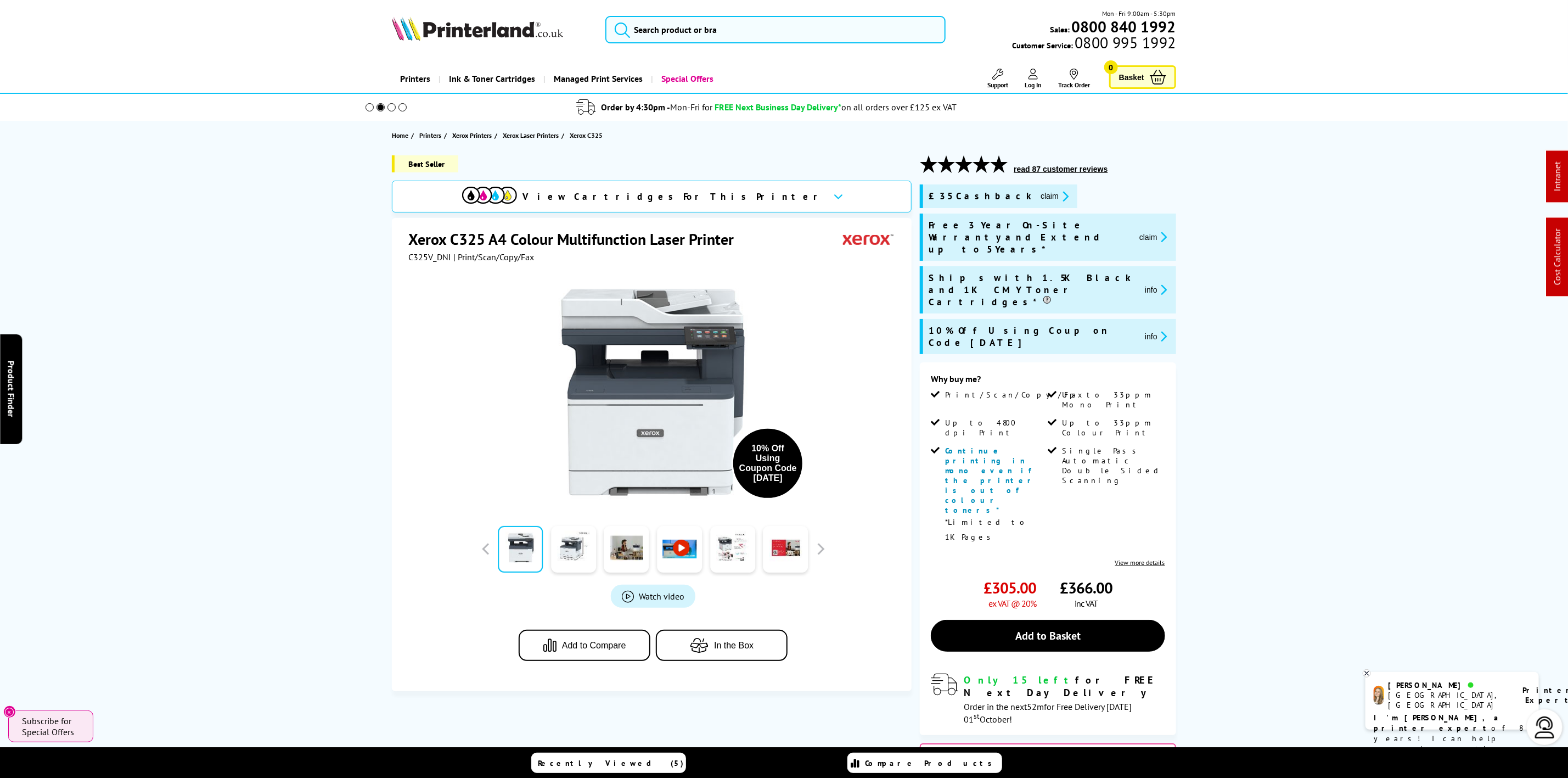
click at [1037, 193] on button "claim" at bounding box center [1054, 196] width 35 height 12
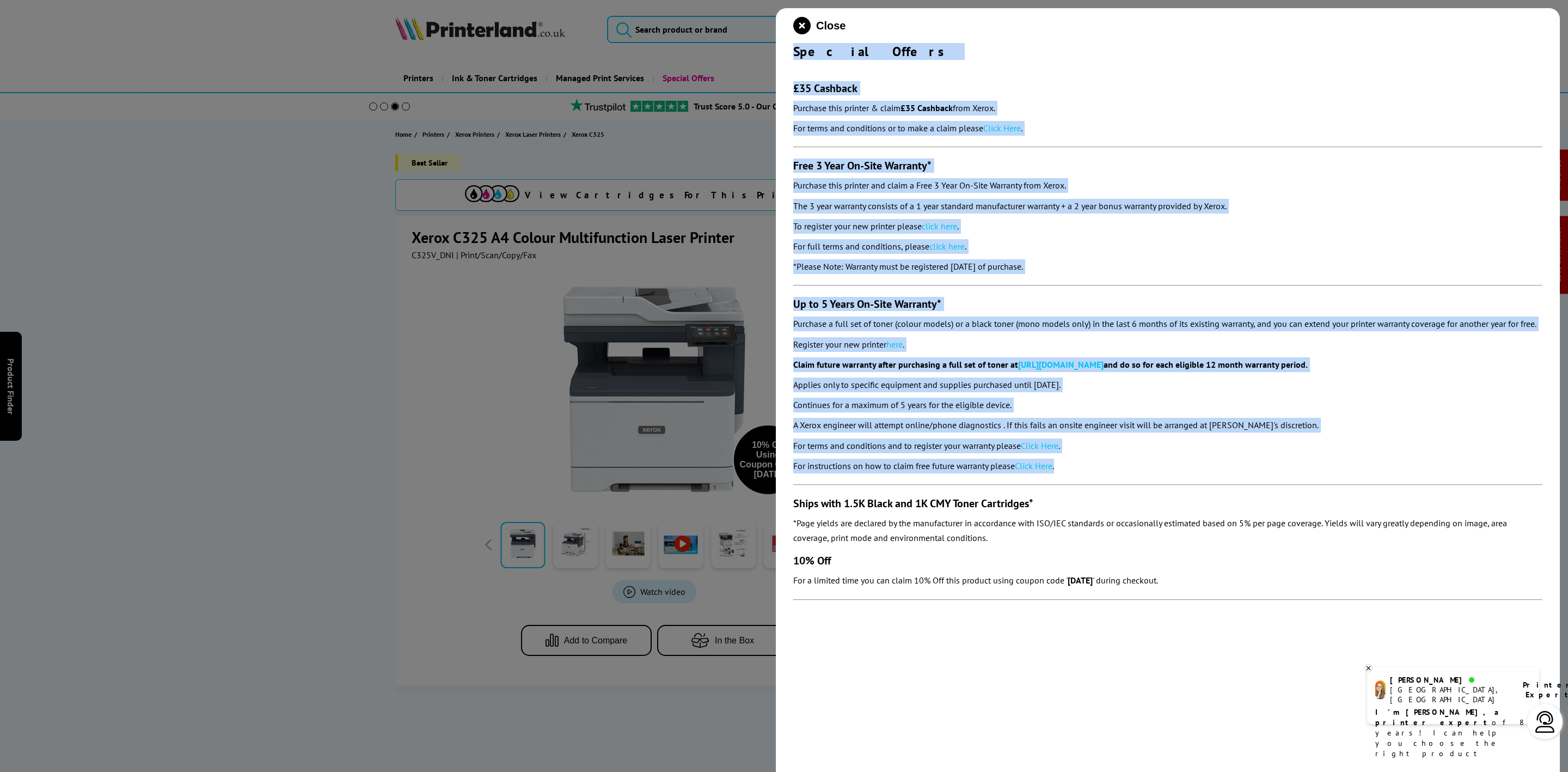
drag, startPoint x: 792, startPoint y: 52, endPoint x: 1106, endPoint y: 463, distance: 517.2
click at [1106, 463] on div "Close Special Offers £35 Cashback Purchase this printer & claim £35 Cashback fr…" at bounding box center [1167, 394] width 784 height 772
copy div "Loremip Dolors £68 Ametcons Adipisci elit seddoei & tempo £52 Incididu utla Etd…"
click at [793, 28] on icon "close modal" at bounding box center [802, 25] width 18 height 18
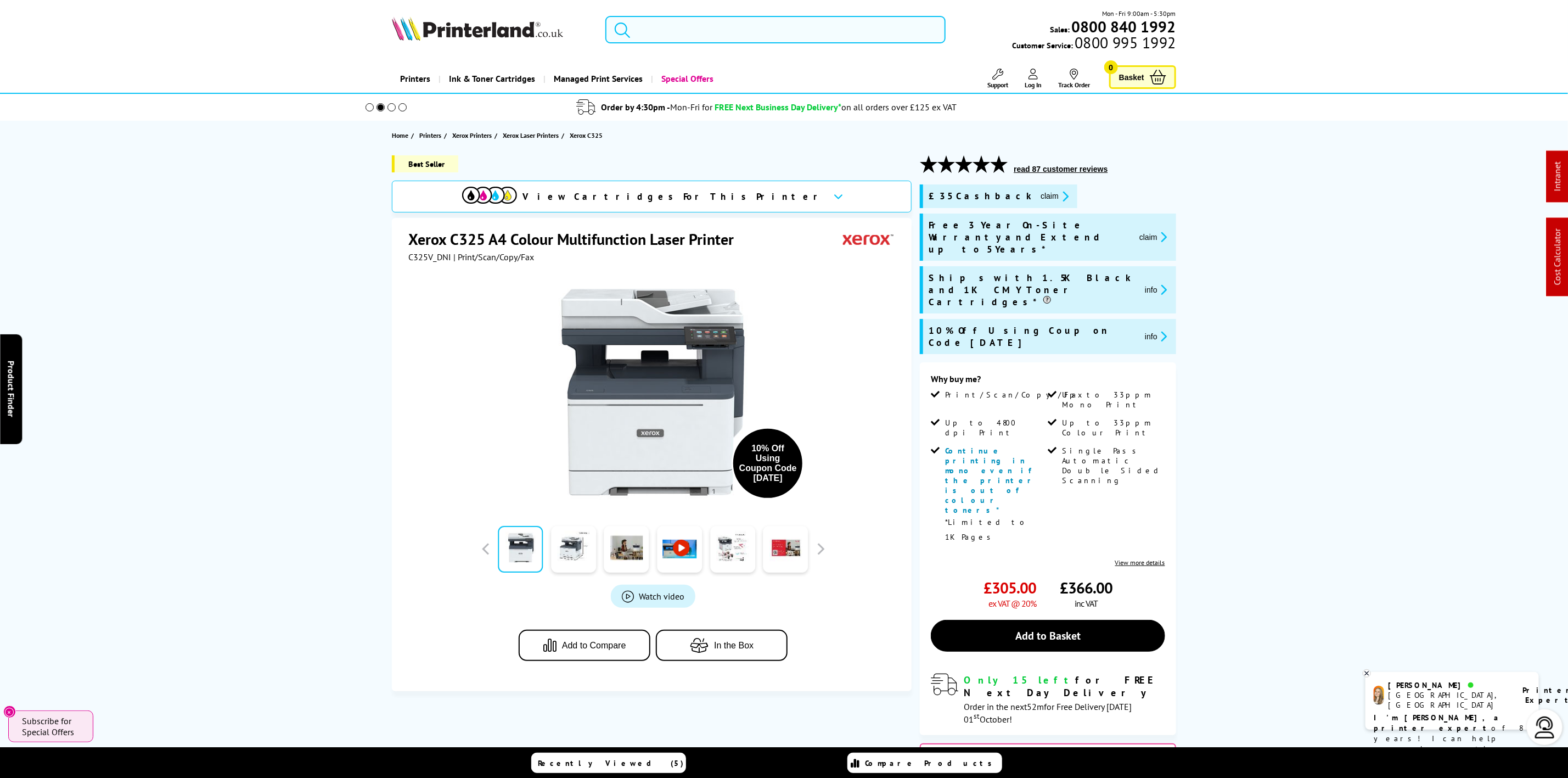
click at [493, 29] on img at bounding box center [477, 28] width 171 height 24
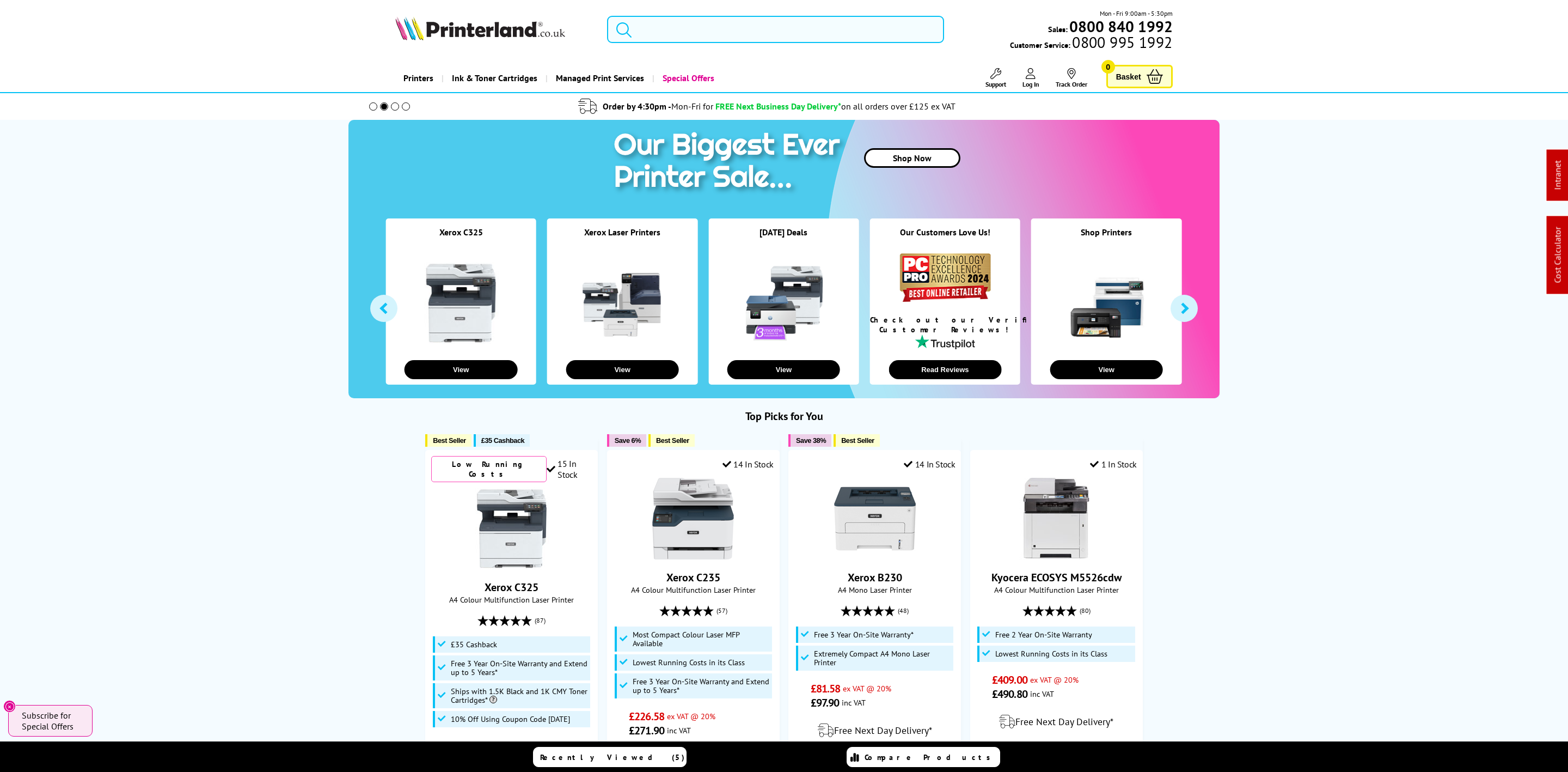
click at [796, 28] on input "search" at bounding box center [776, 29] width 337 height 27
paste input "CX950SETX"
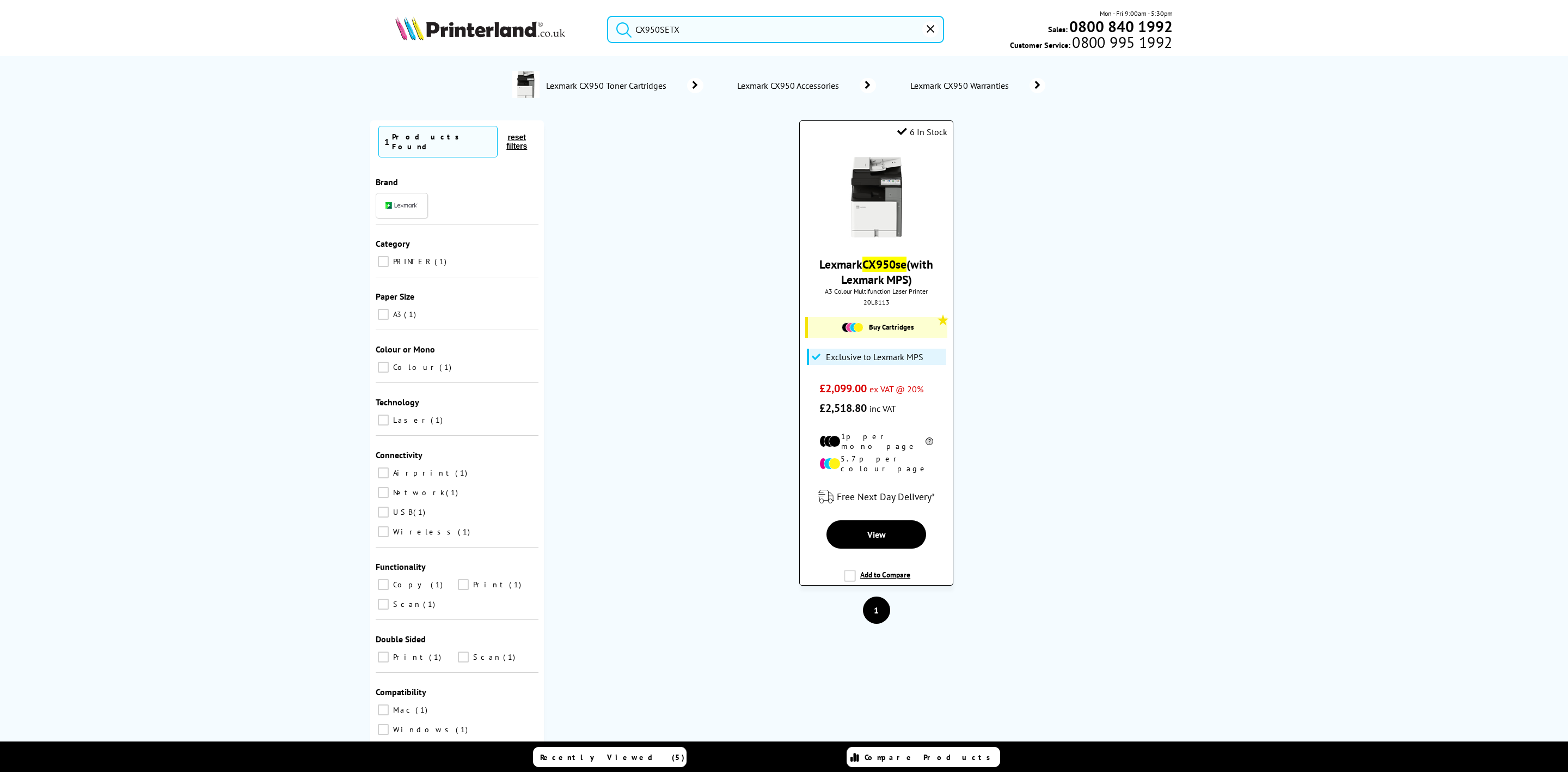
type input "CX950SETX"
click at [843, 202] on img at bounding box center [876, 196] width 81 height 81
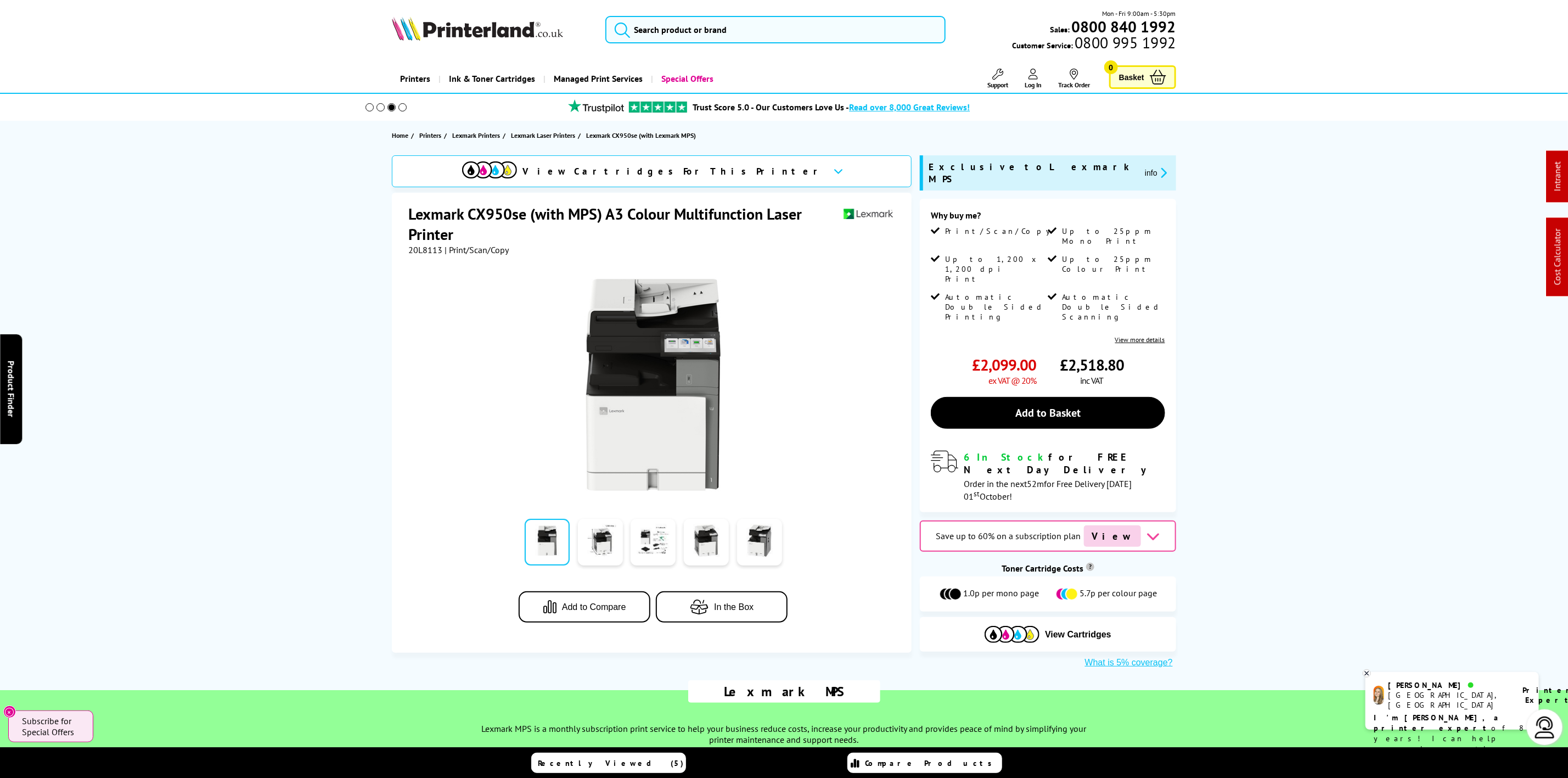
click at [490, 28] on img at bounding box center [477, 28] width 171 height 24
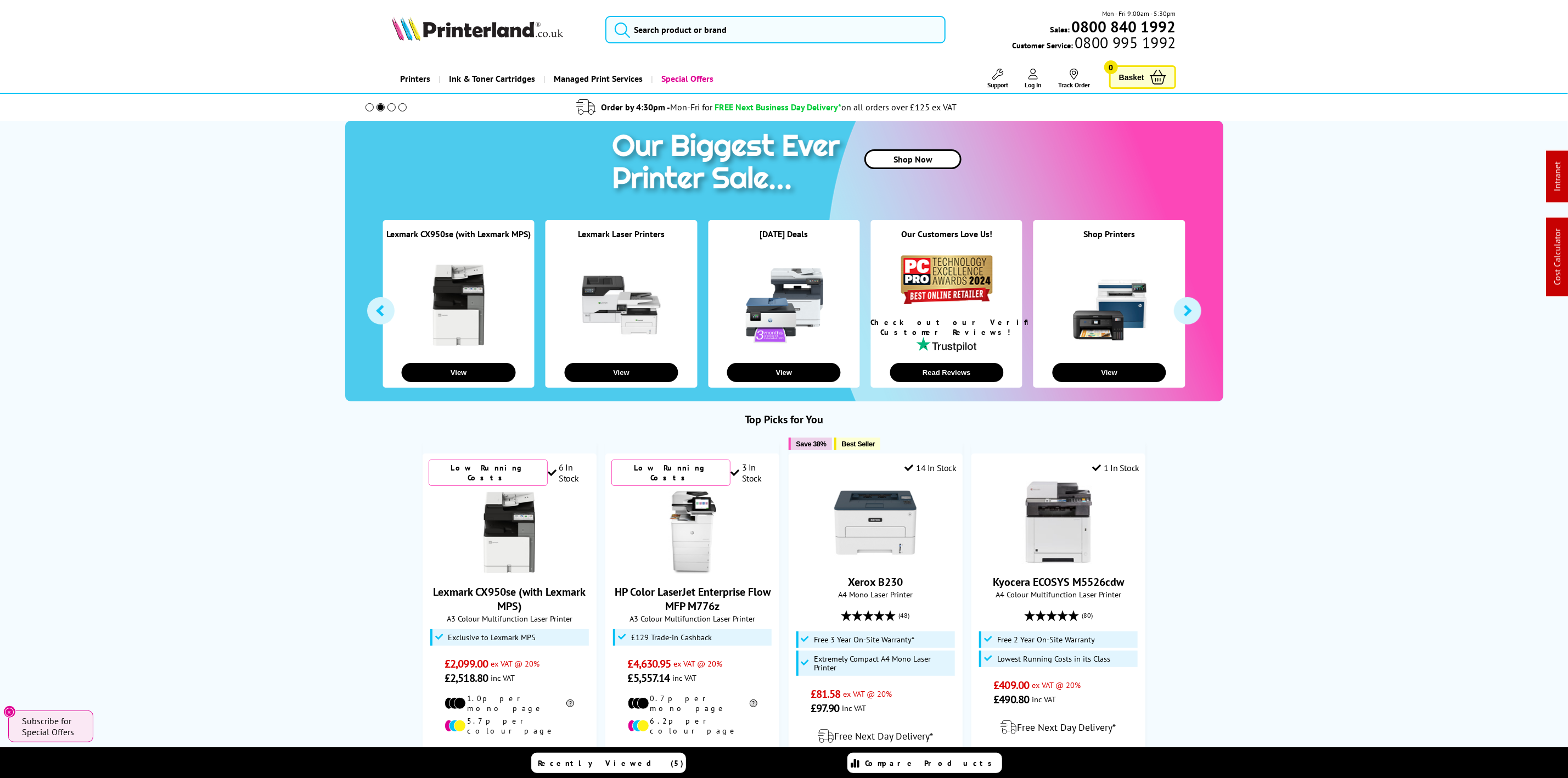
click at [525, 40] on img at bounding box center [477, 28] width 171 height 24
click at [728, 24] on input "search" at bounding box center [775, 29] width 340 height 27
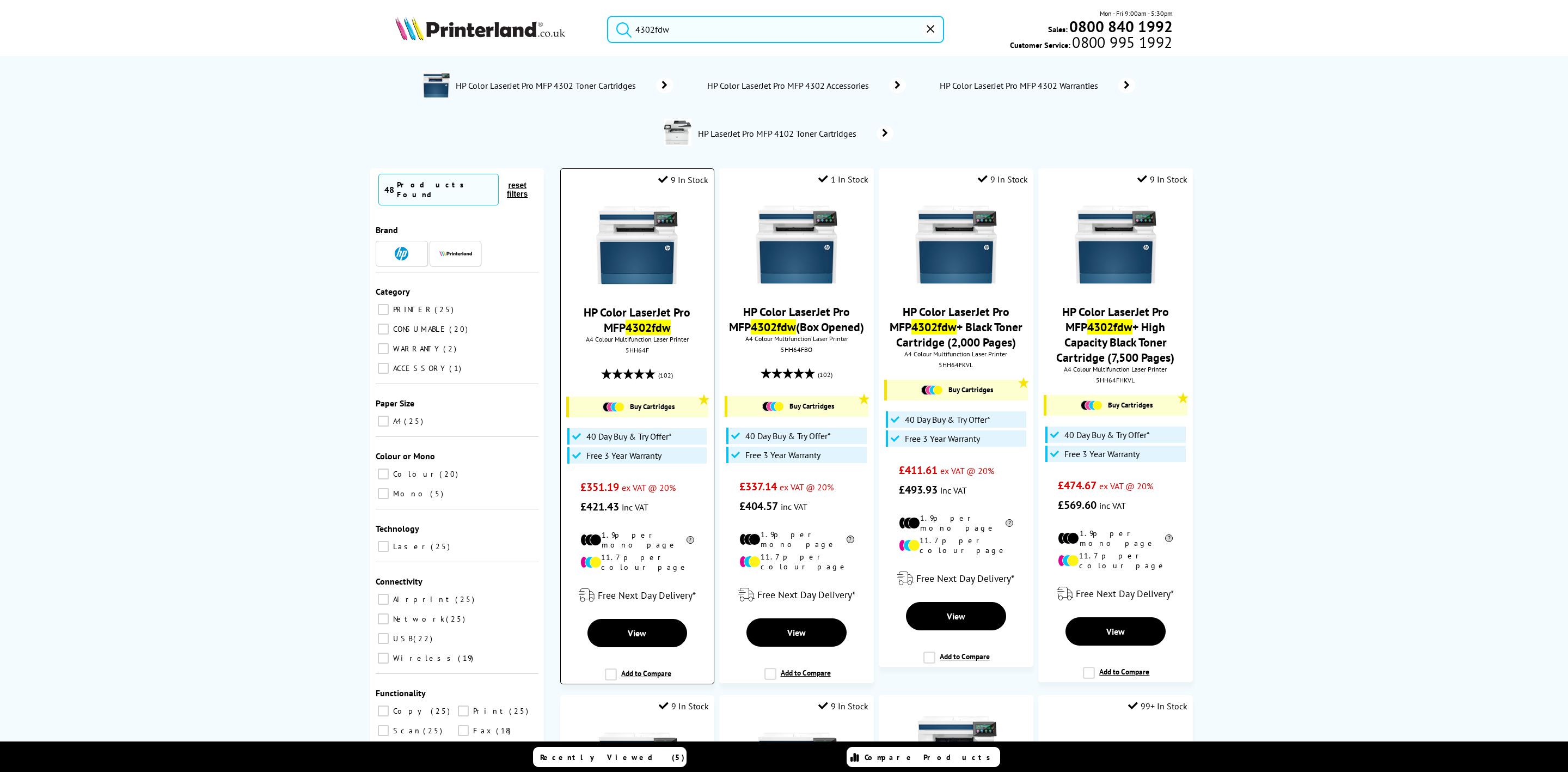
type input "4302fdw"
click at [629, 253] on img at bounding box center [636, 245] width 81 height 81
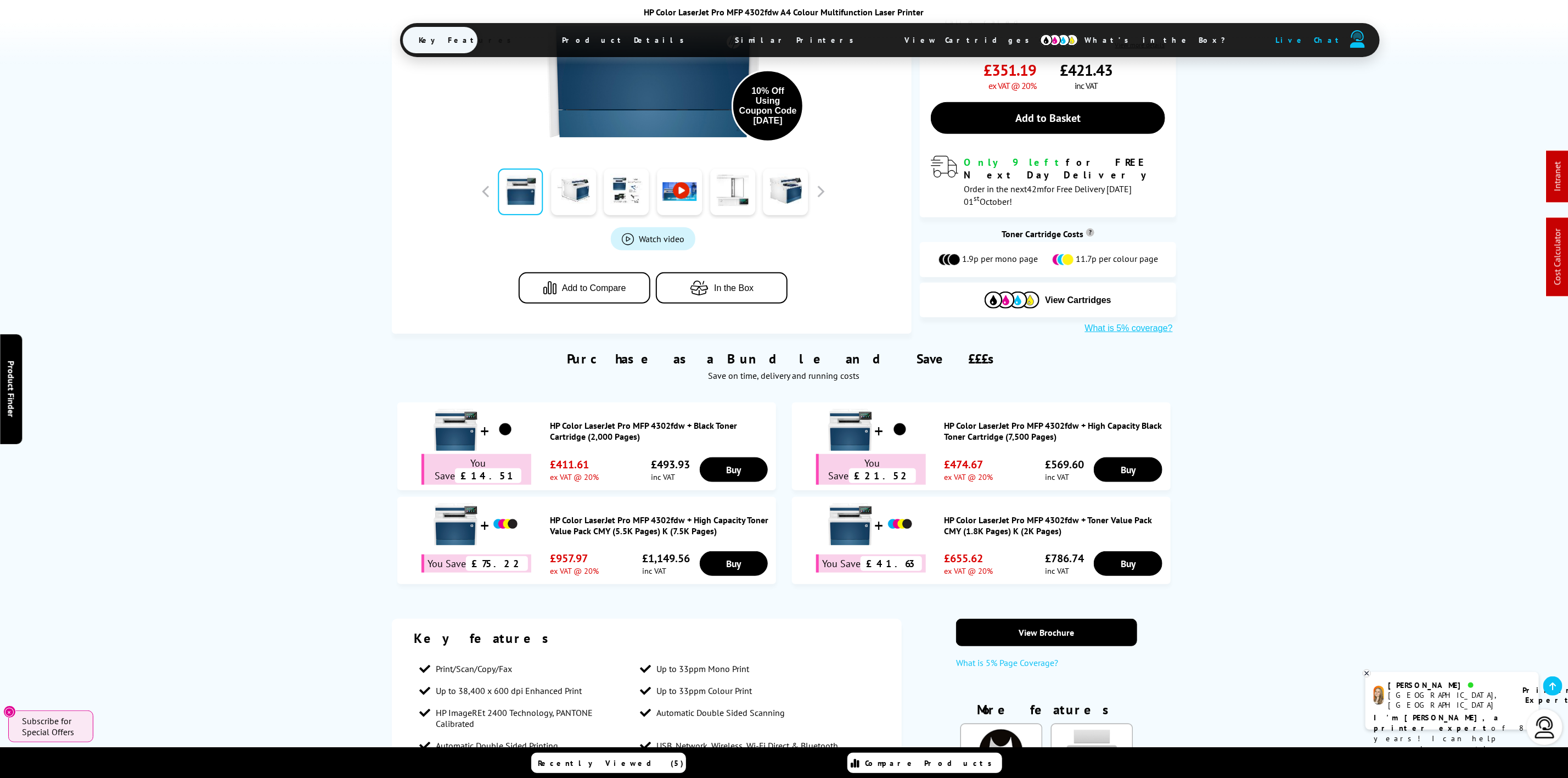
click at [888, 36] on span "View Cartridges" at bounding box center [972, 40] width 168 height 28
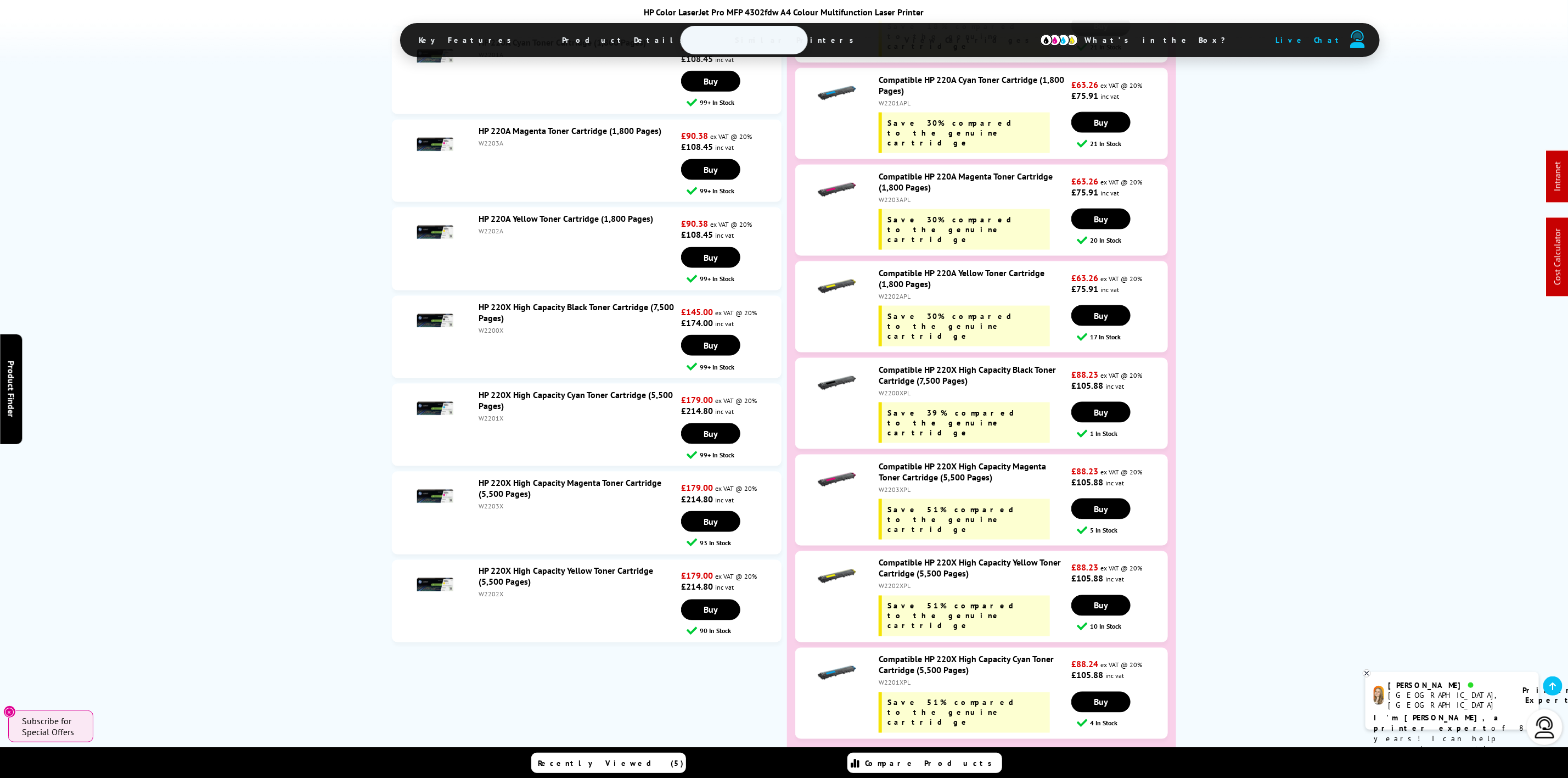
scroll to position [4325, 0]
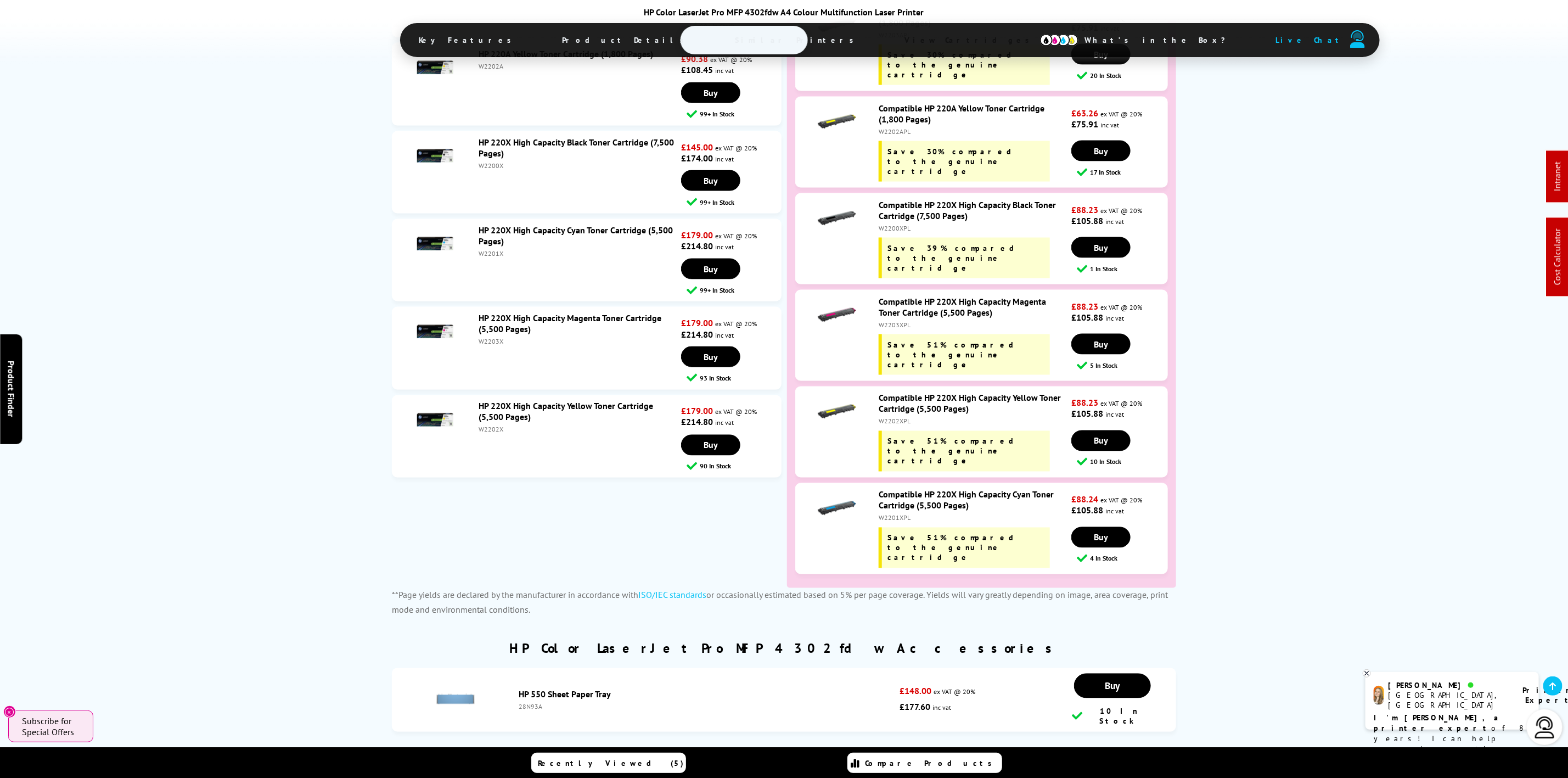
drag, startPoint x: 590, startPoint y: 486, endPoint x: 581, endPoint y: 490, distance: 9.8
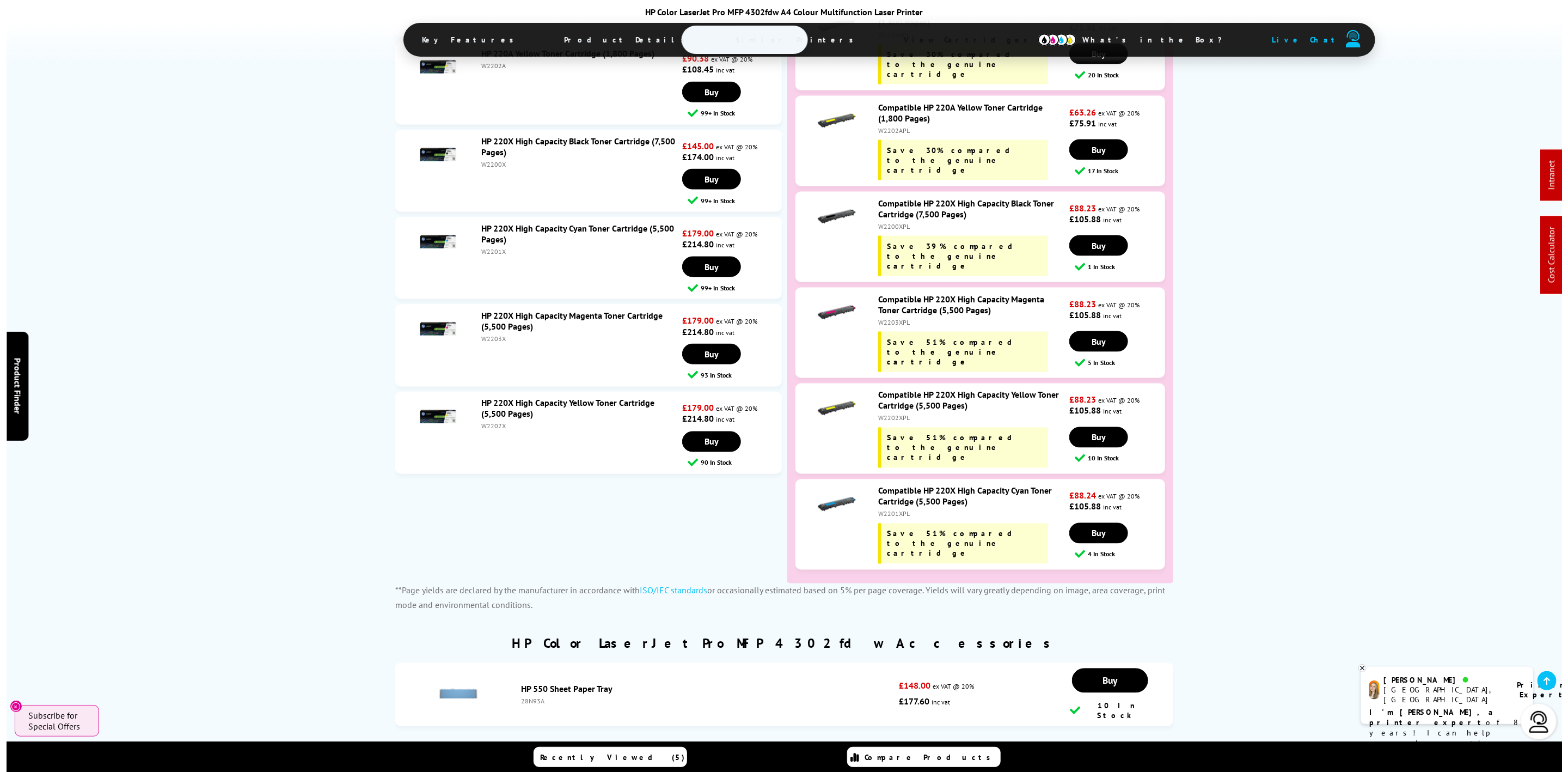
scroll to position [0, 0]
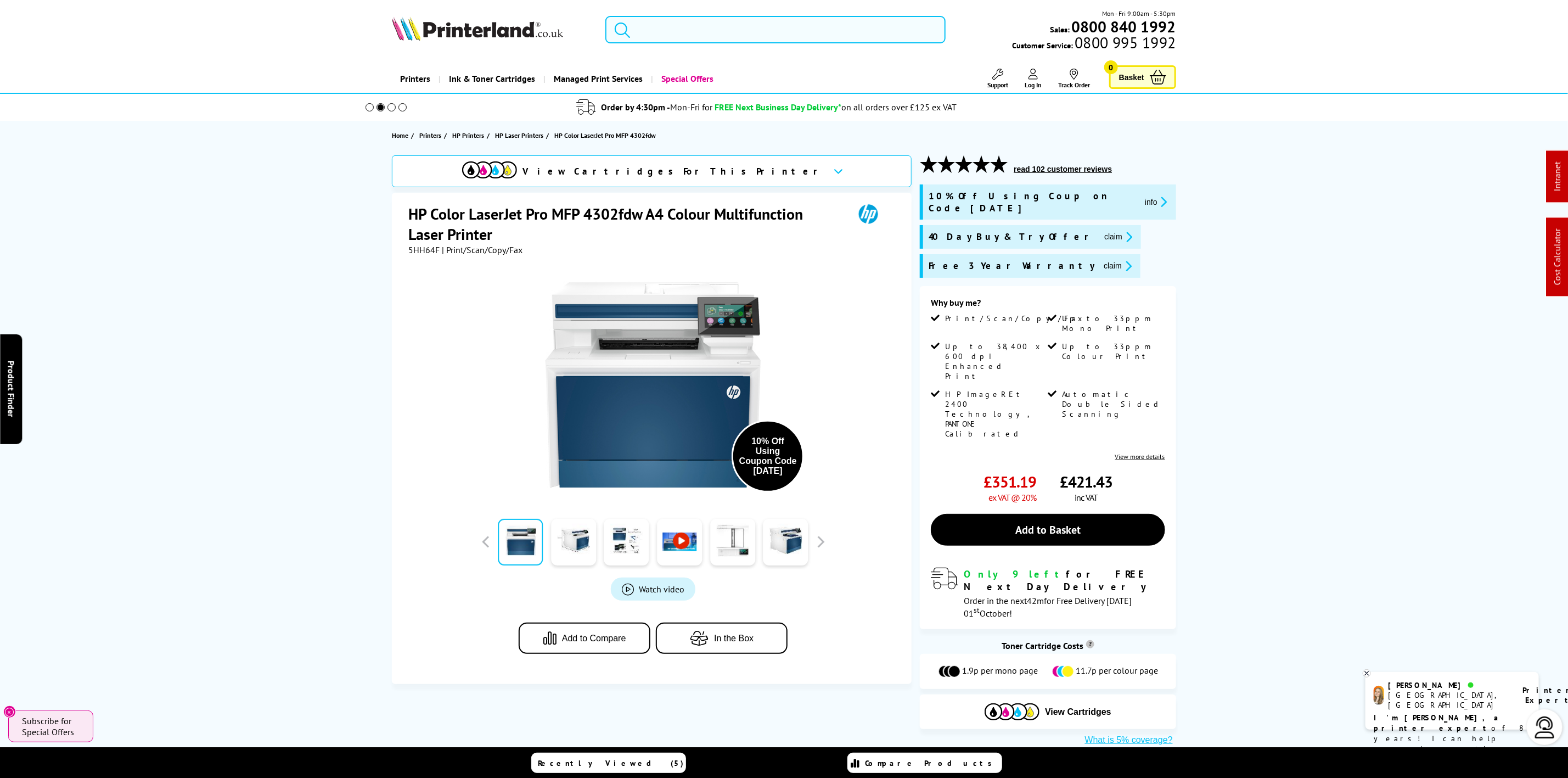
click at [671, 23] on input "search" at bounding box center [775, 29] width 340 height 27
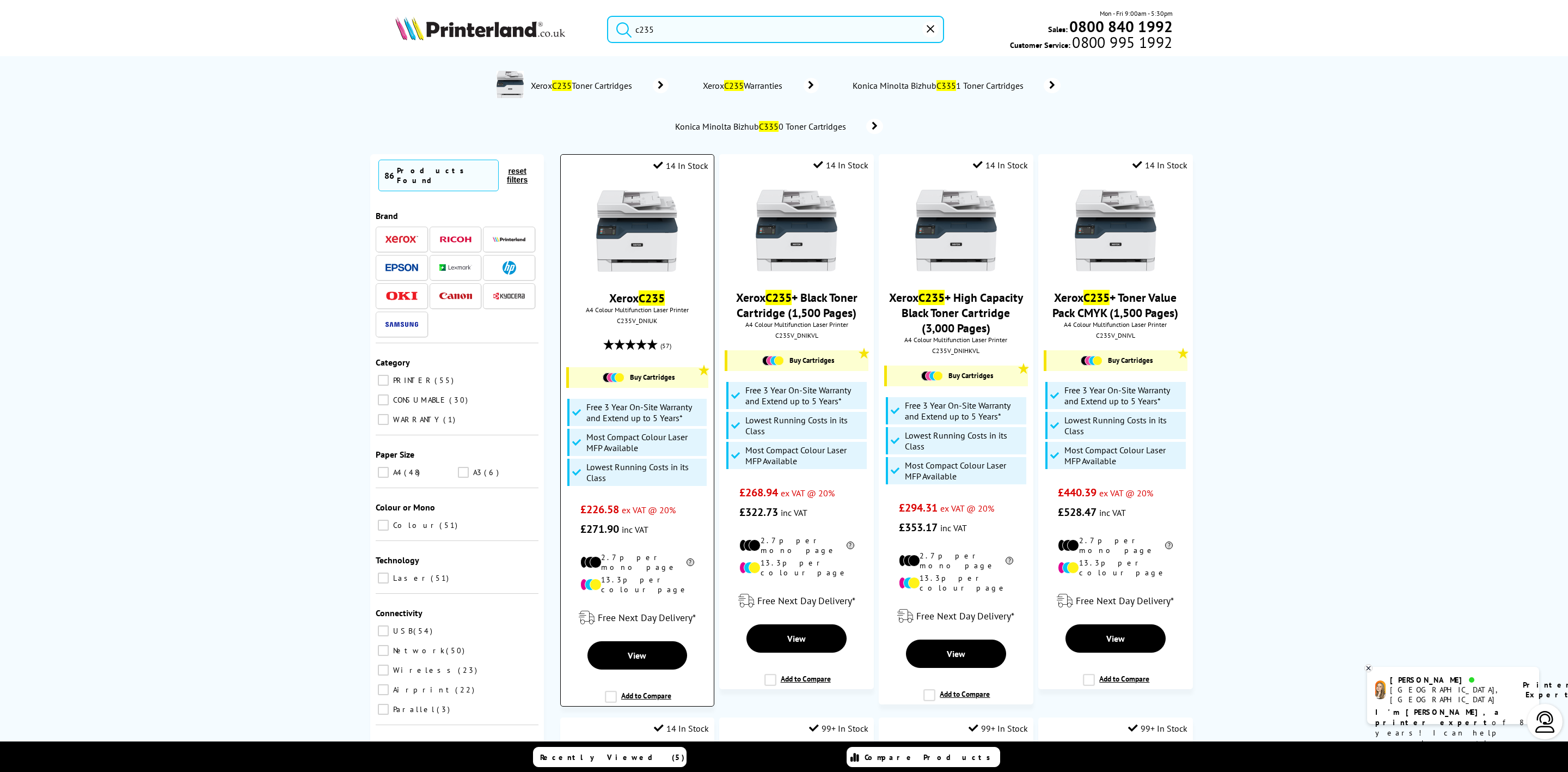
type input "c235"
click at [631, 219] on img at bounding box center [636, 230] width 81 height 81
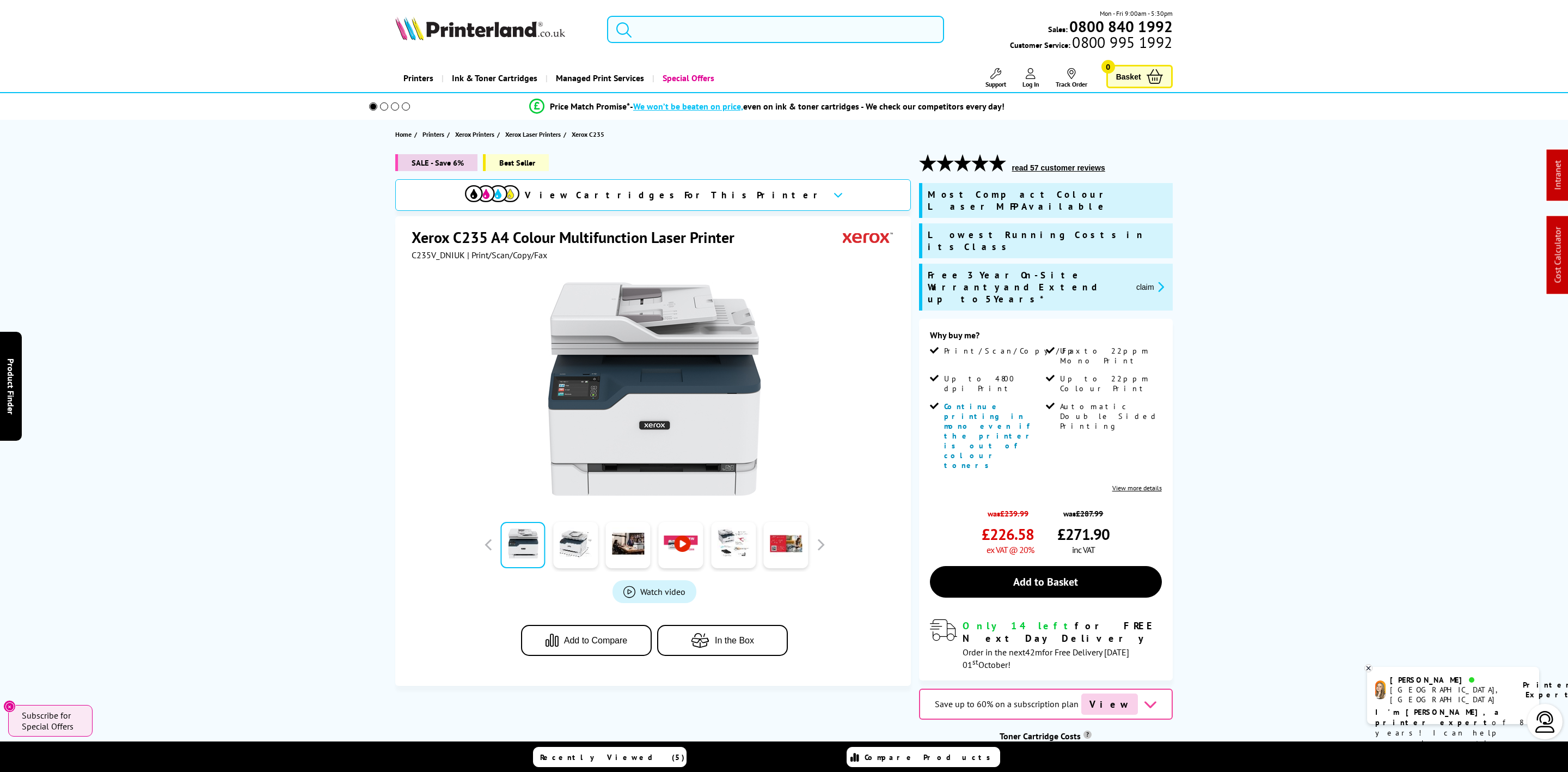
click at [670, 26] on input "search" at bounding box center [776, 29] width 337 height 27
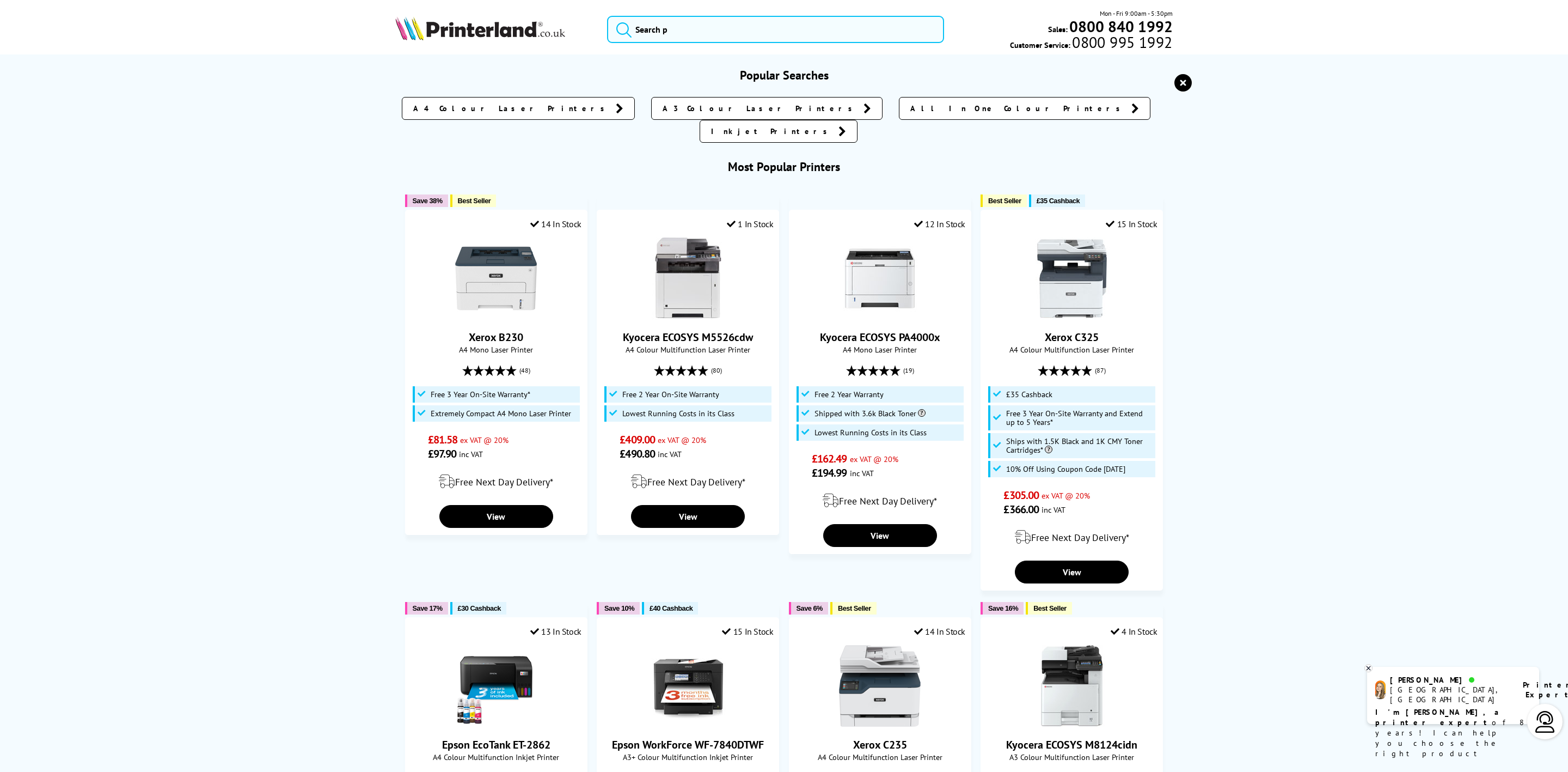
click at [1171, 89] on button "reset" at bounding box center [1183, 83] width 24 height 19
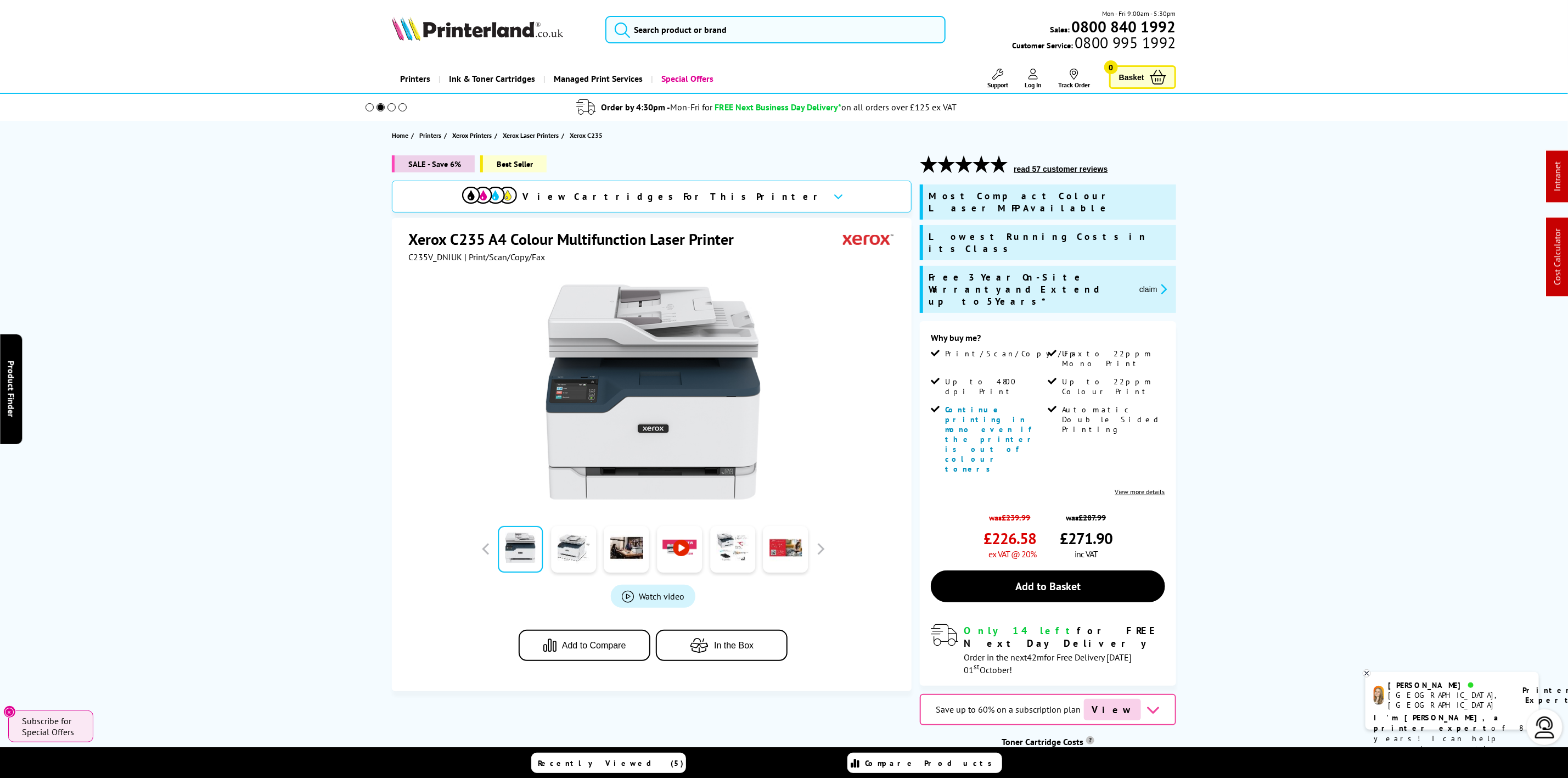
click at [443, 251] on div "Xerox C235 A4 Colour Multifunction Laser Printer" at bounding box center [654, 240] width 490 height 23
click at [426, 261] on span "C235V_DNIUK" at bounding box center [435, 257] width 54 height 11
copy span "C235V_DNIUK"
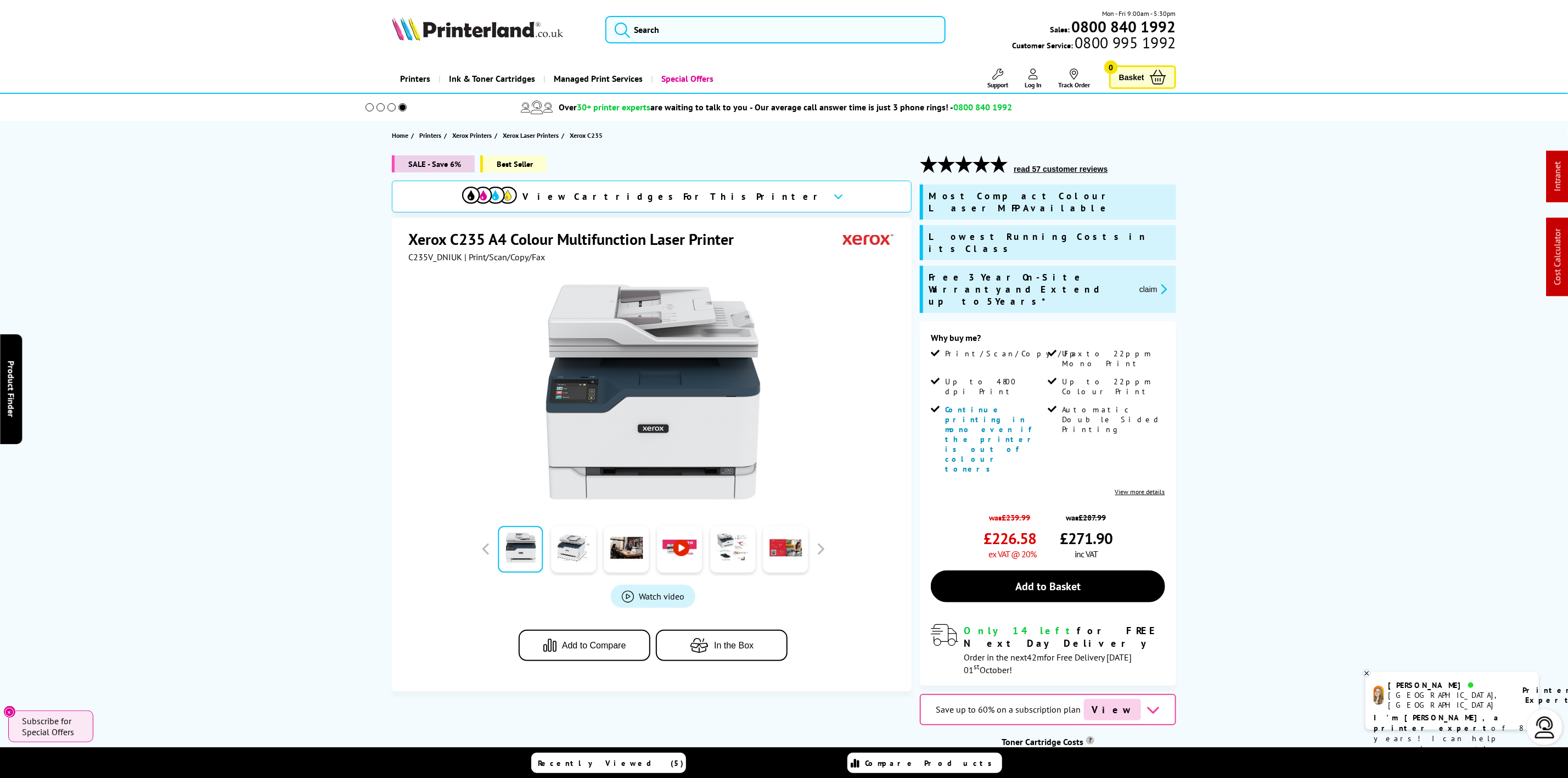
drag, startPoint x: 1133, startPoint y: 261, endPoint x: 1142, endPoint y: 259, distance: 9.2
click at [1133, 271] on span "claim" at bounding box center [1150, 289] width 40 height 36
click at [1146, 283] on button "claim" at bounding box center [1153, 288] width 35 height 12
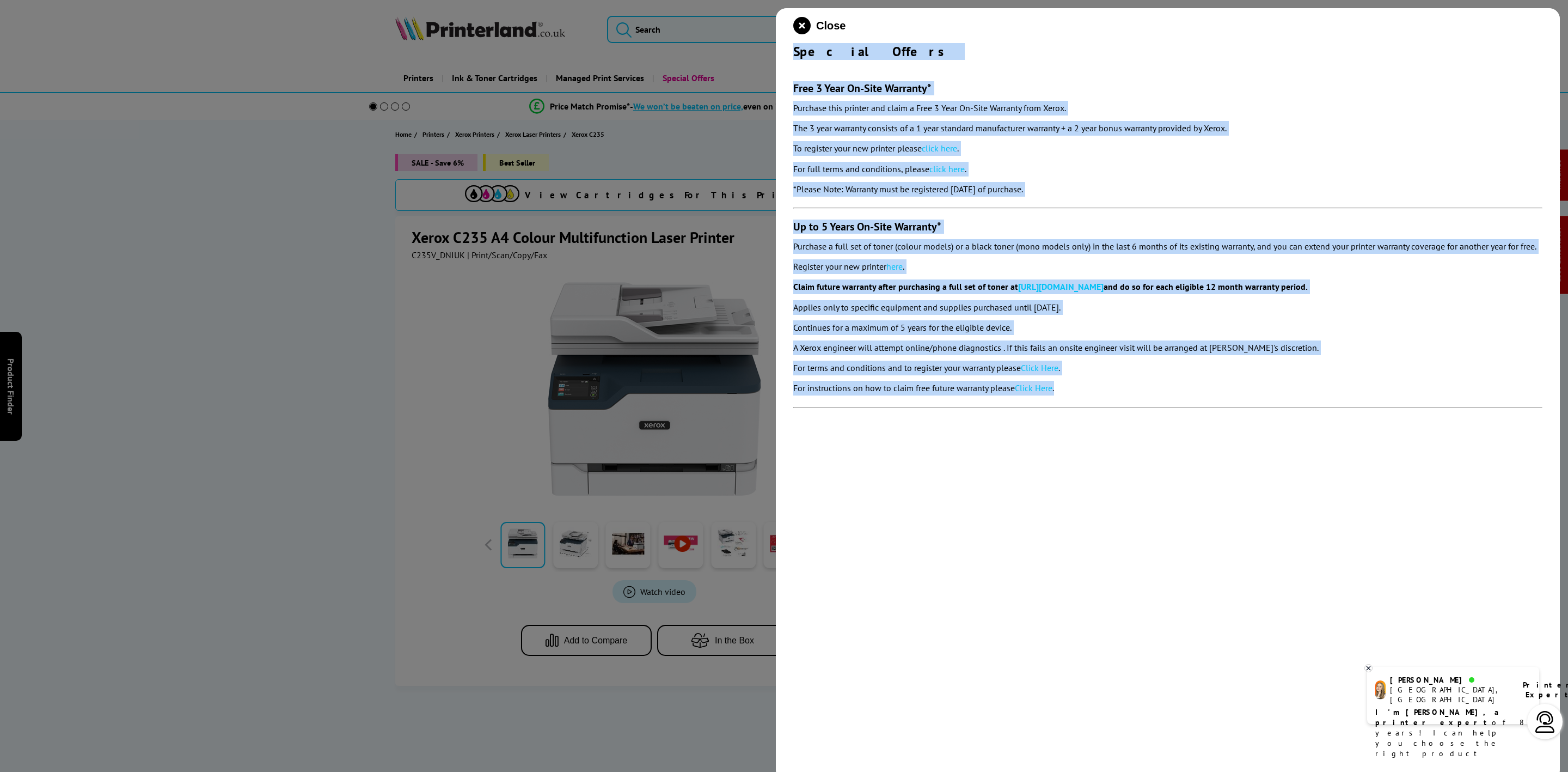
drag, startPoint x: 791, startPoint y: 48, endPoint x: 1082, endPoint y: 393, distance: 451.3
click at [1096, 394] on div "Close Special Offers Free 3 Year On-Site Warranty* Purchase this printer and cl…" at bounding box center [1167, 394] width 784 height 772
copy div "Special Offers Free 3 Year On-Site Warranty* Purchase this printer and claim a …"
drag, startPoint x: 805, startPoint y: 27, endPoint x: 689, endPoint y: 15, distance: 116.6
click at [805, 27] on icon "close modal" at bounding box center [802, 25] width 18 height 18
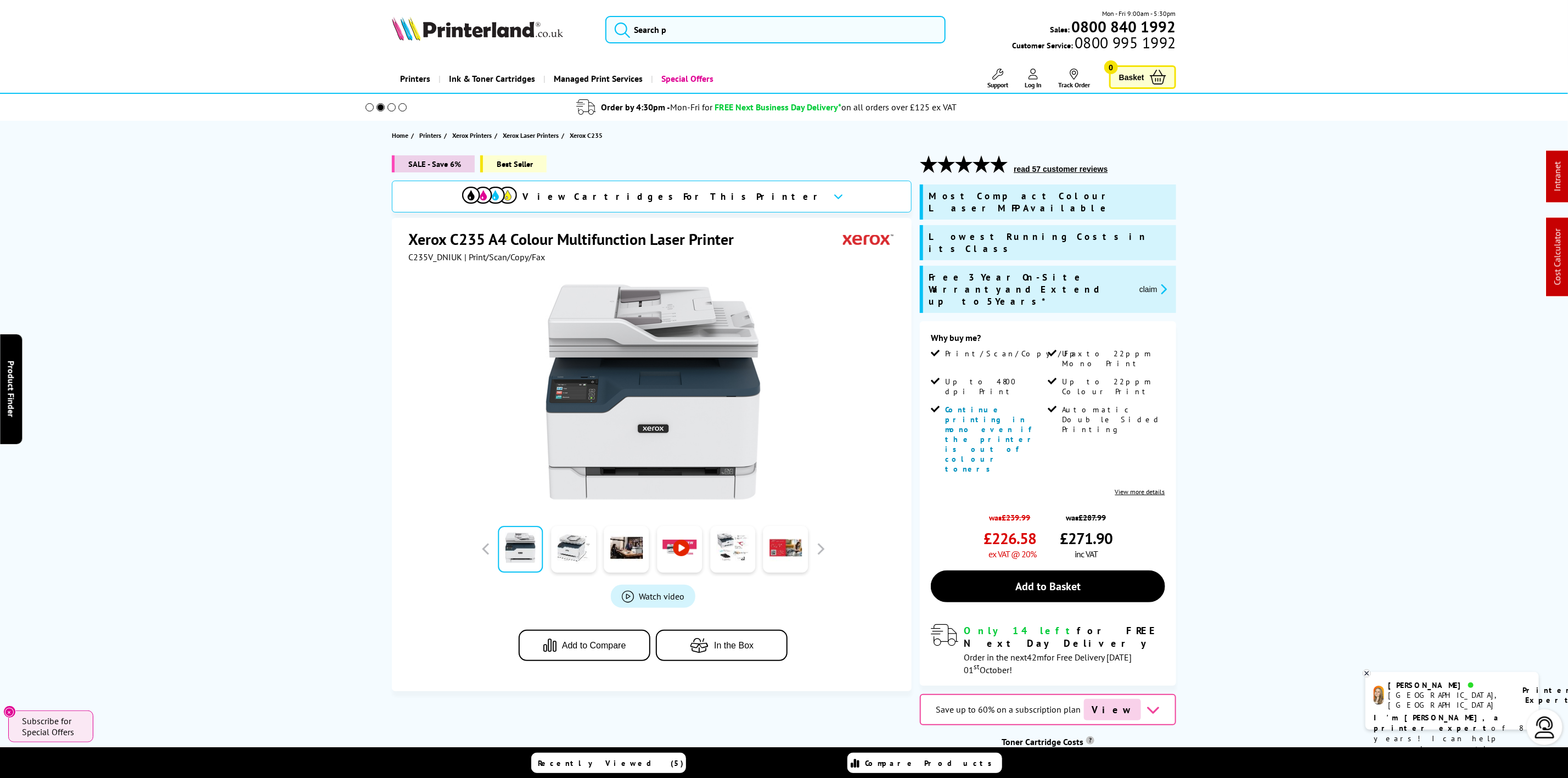
click at [477, 26] on img at bounding box center [477, 28] width 171 height 24
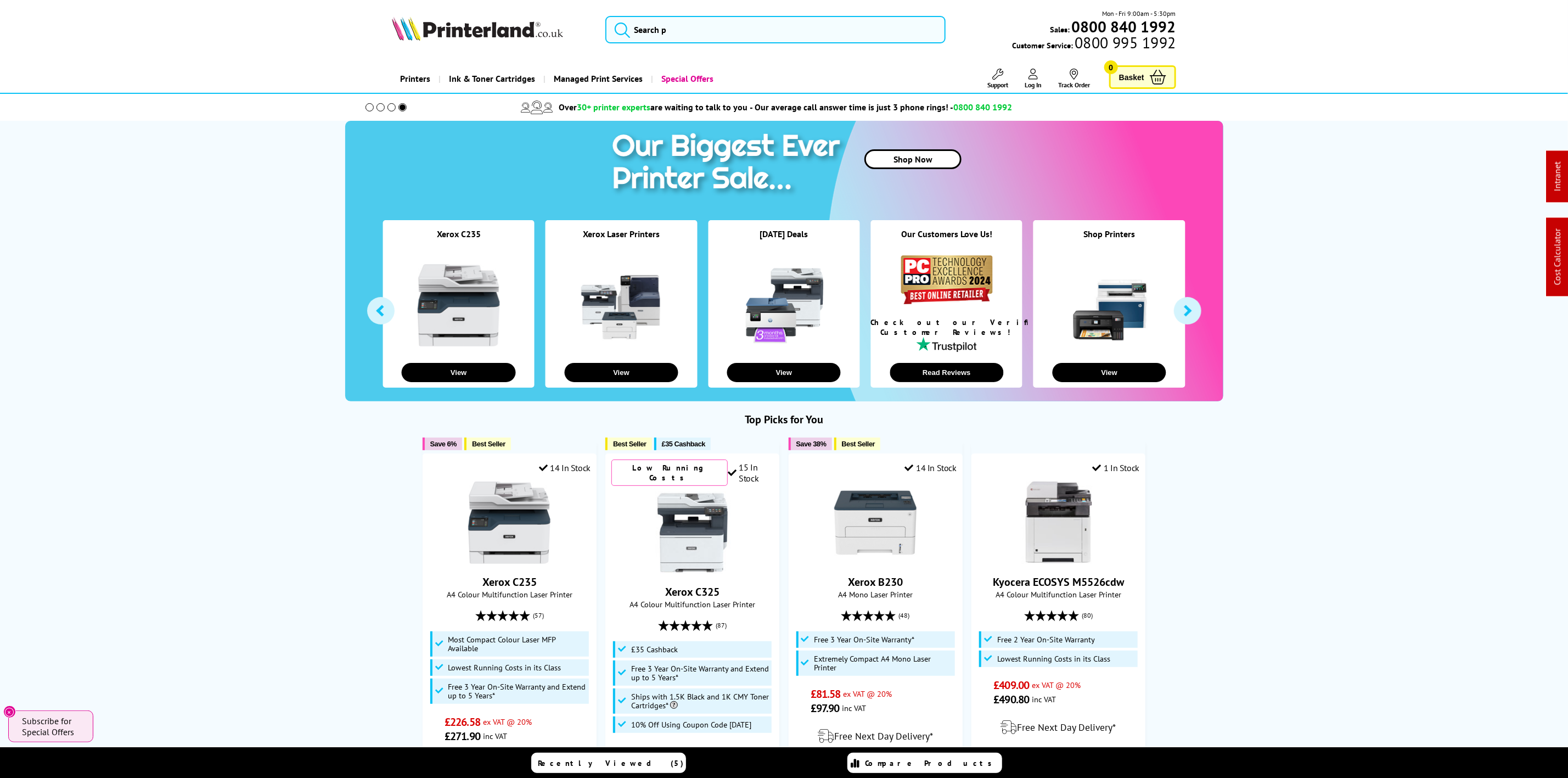
drag, startPoint x: 493, startPoint y: 32, endPoint x: 56, endPoint y: 96, distance: 441.7
click at [493, 32] on img at bounding box center [477, 28] width 171 height 24
click at [441, 41] on picture at bounding box center [477, 38] width 171 height 11
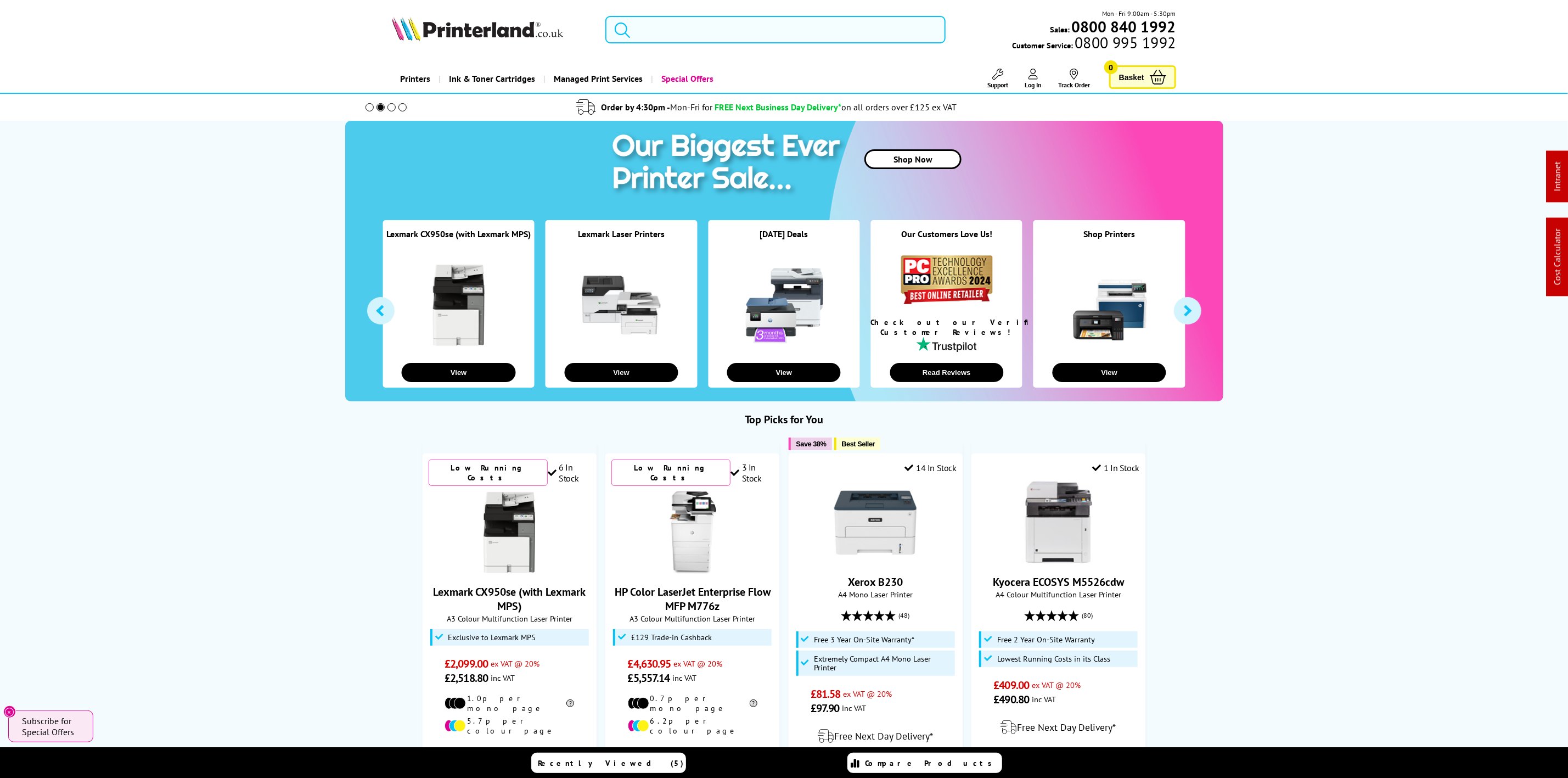
click at [715, 40] on input "search" at bounding box center [775, 29] width 340 height 27
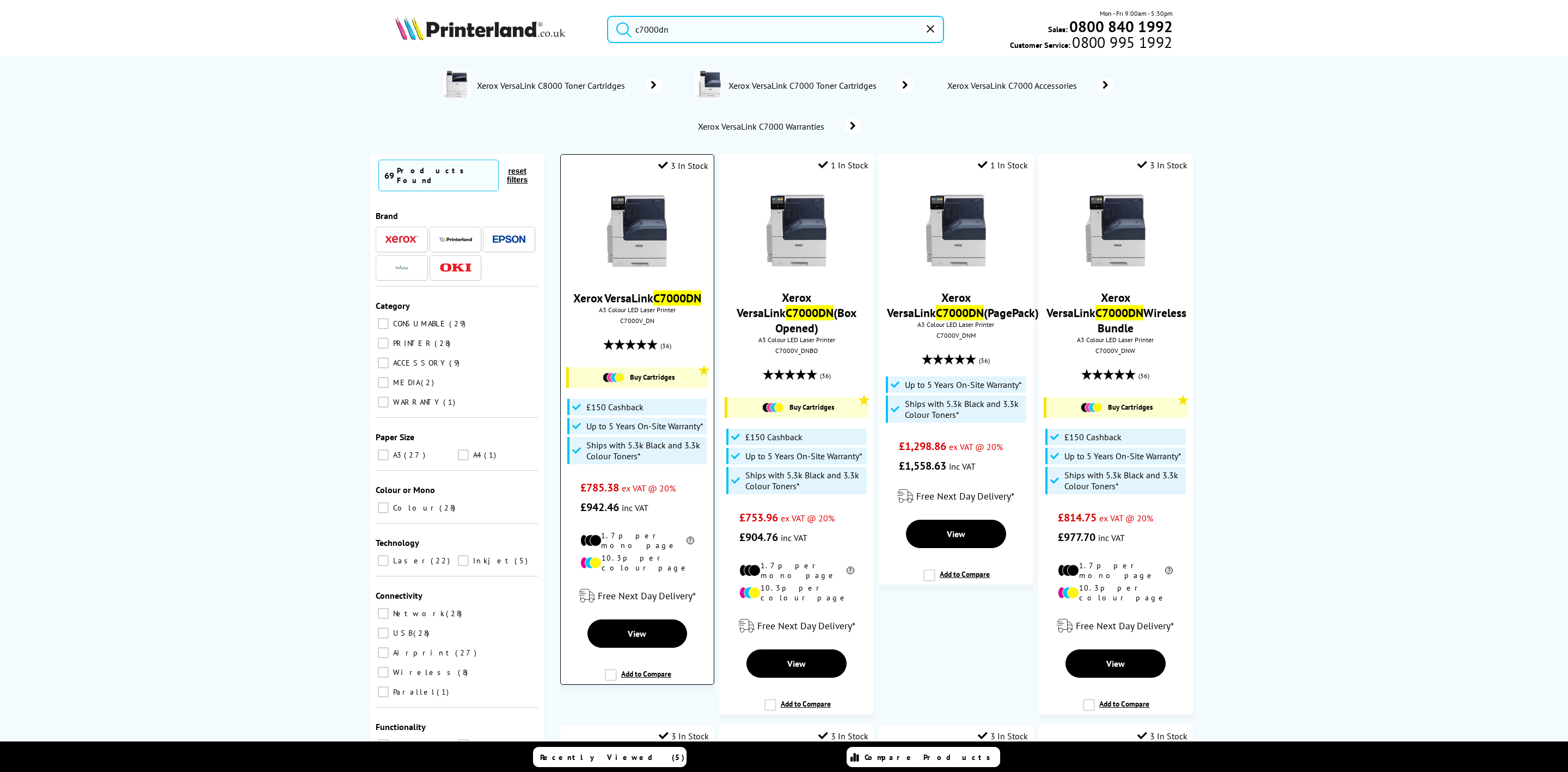
type input "c7000dn"
click at [683, 36] on input "c7000dn" at bounding box center [776, 29] width 337 height 27
click at [638, 241] on img at bounding box center [636, 230] width 81 height 81
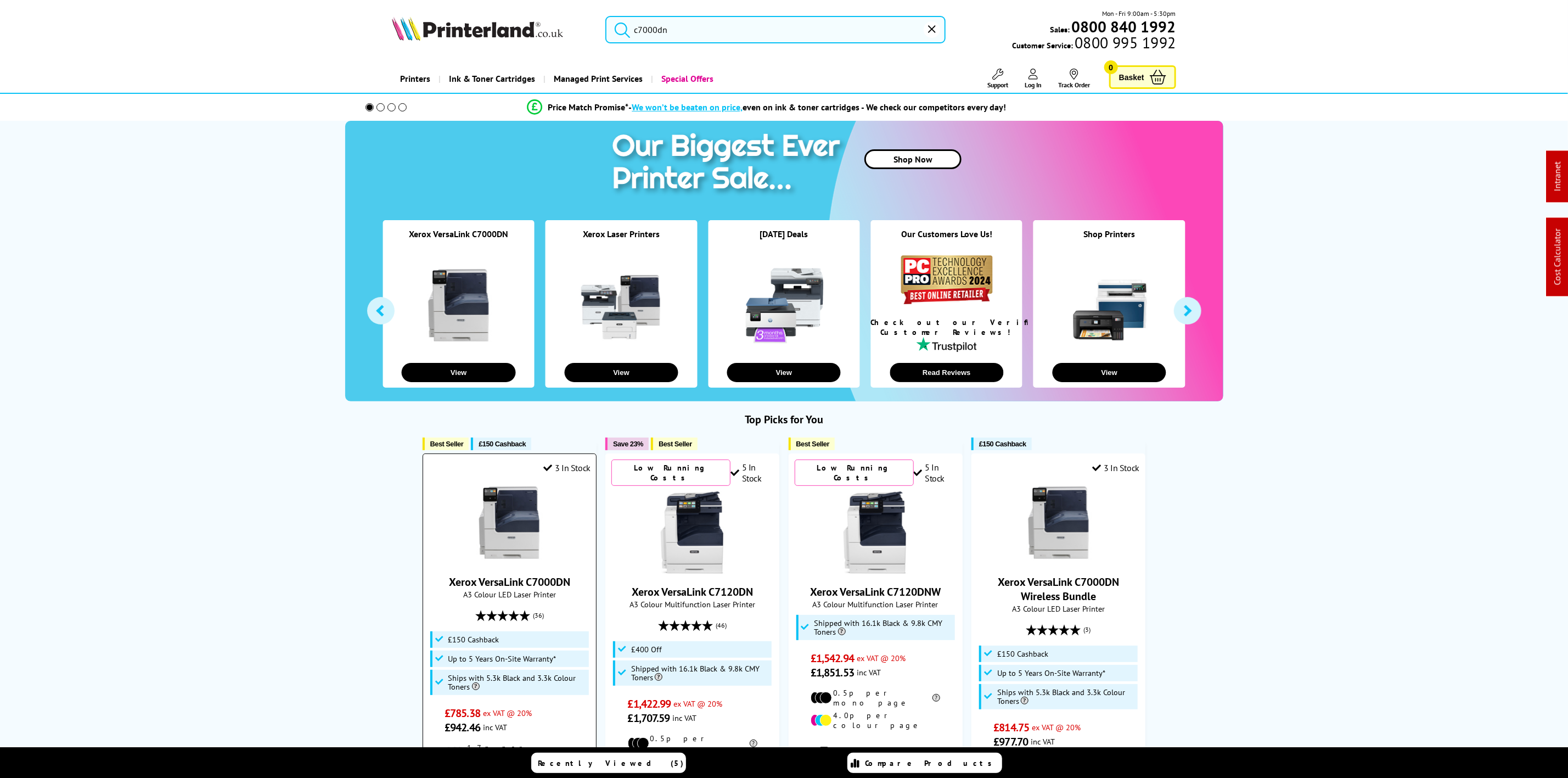
click at [520, 542] on img at bounding box center [509, 522] width 82 height 82
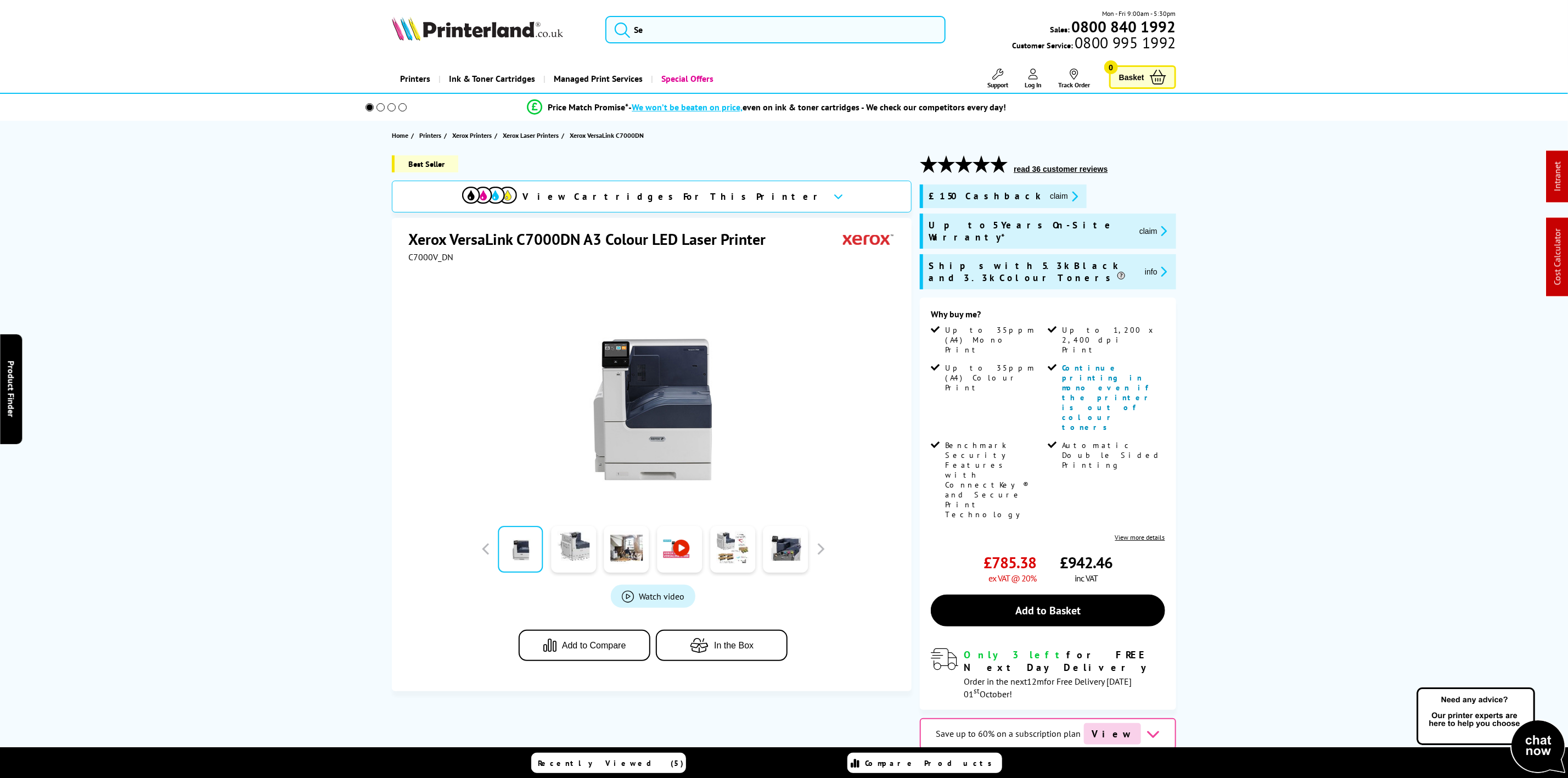
click at [438, 263] on span "C7000V_DN" at bounding box center [431, 257] width 45 height 11
drag, startPoint x: 0, startPoint y: 0, endPoint x: 438, endPoint y: 263, distance: 510.9
click at [438, 263] on span "C7000V_DN" at bounding box center [431, 257] width 45 height 11
copy span "C7000V_DN"
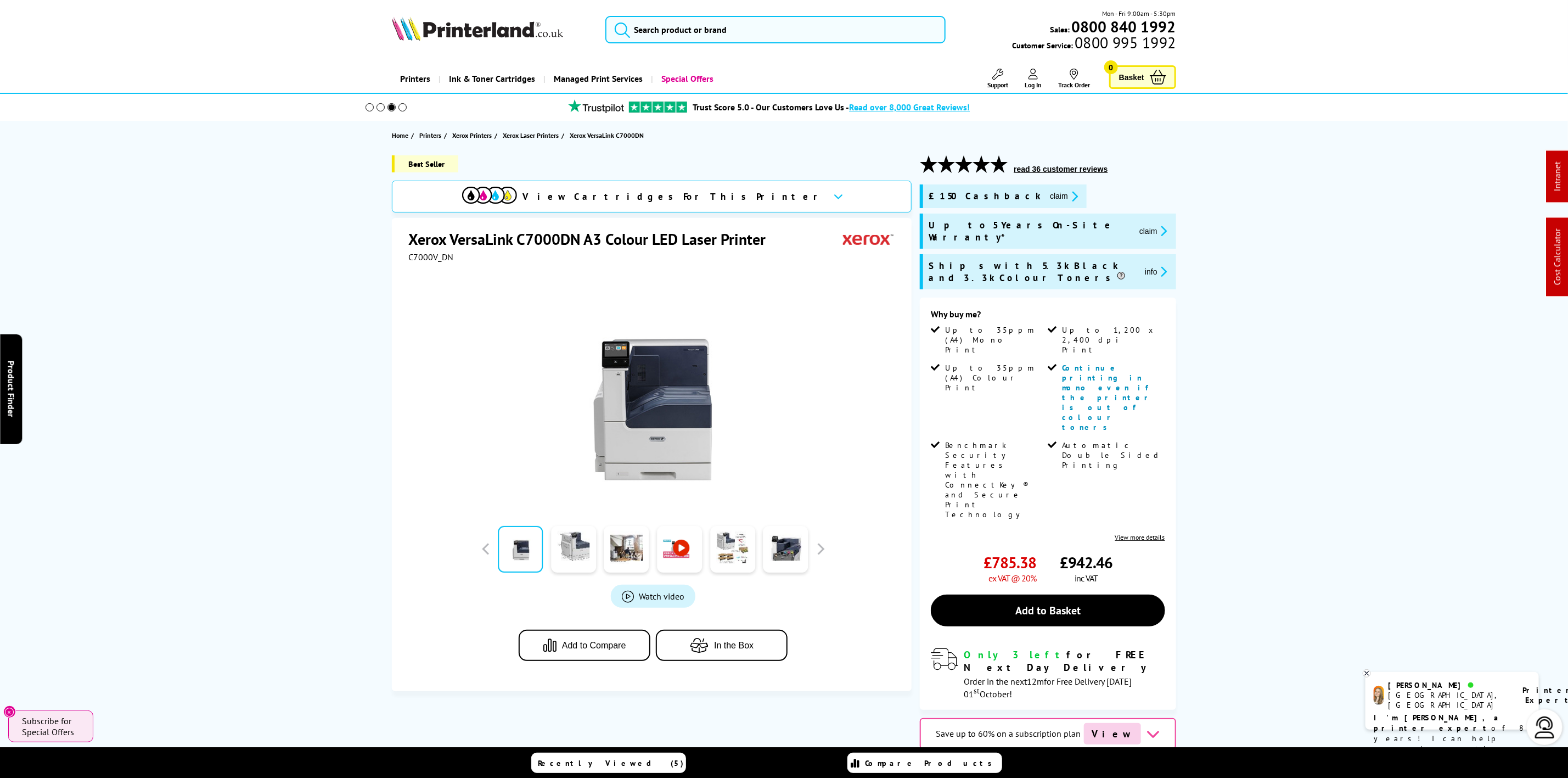
click at [449, 18] on div "Mon - Fri 9:00am - 5:30pm Sales: 0800 840 1992 Customer Service: 0800 995 1992" at bounding box center [784, 32] width 878 height 48
click at [457, 46] on div "Mon - Fri 9:00am - 5:30pm Sales: 0800 840 1992 Customer Service: 0800 995 1992" at bounding box center [784, 32] width 878 height 48
drag, startPoint x: 457, startPoint y: 46, endPoint x: 422, endPoint y: 8, distance: 51.7
click at [456, 45] on div "Mon - Fri 9:00am - 5:30pm Sales: 0800 840 1992 Customer Service: 0800 995 1992" at bounding box center [784, 32] width 878 height 48
click at [503, 41] on picture at bounding box center [477, 38] width 171 height 11
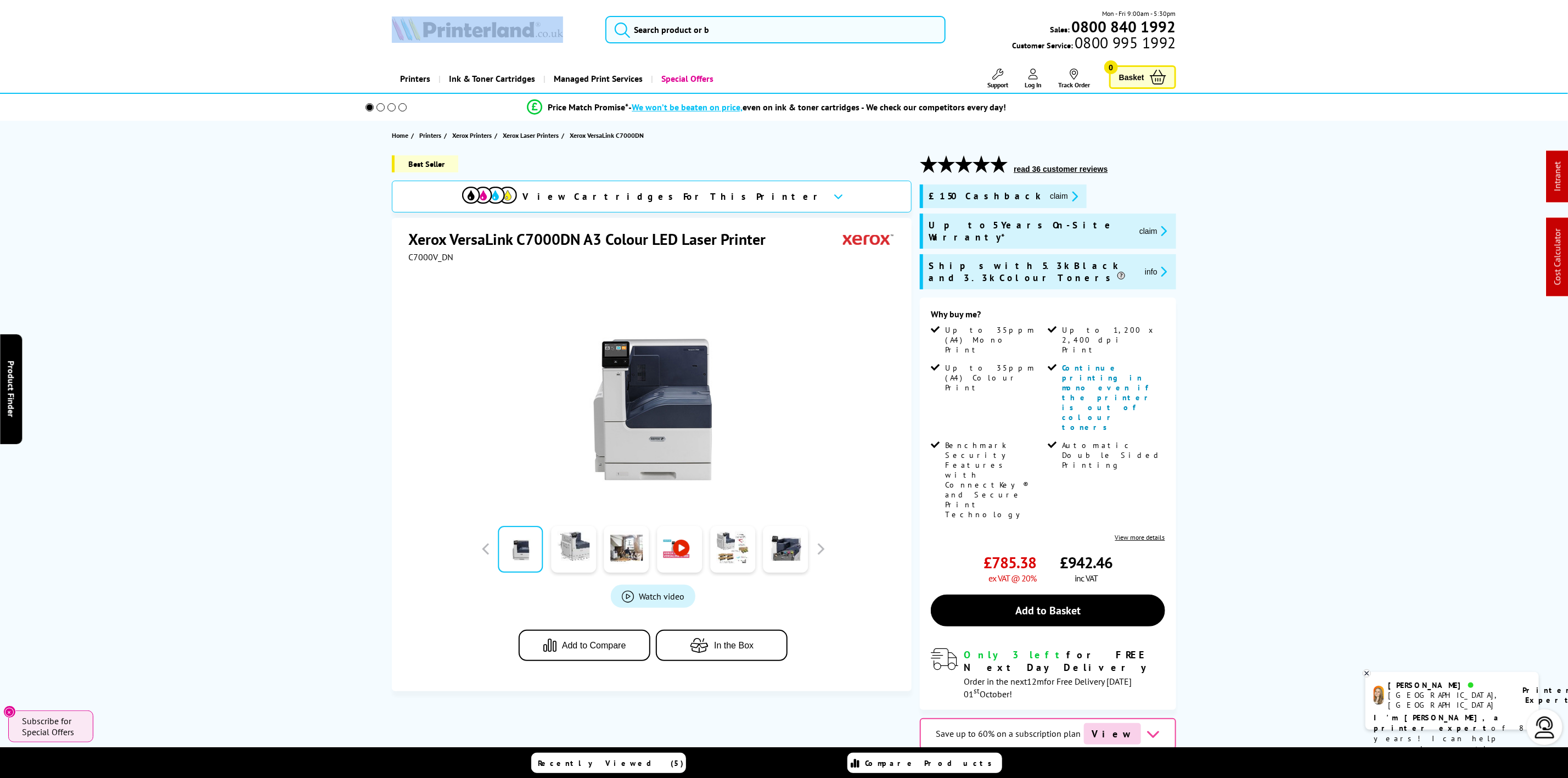
click at [503, 41] on picture at bounding box center [477, 38] width 171 height 11
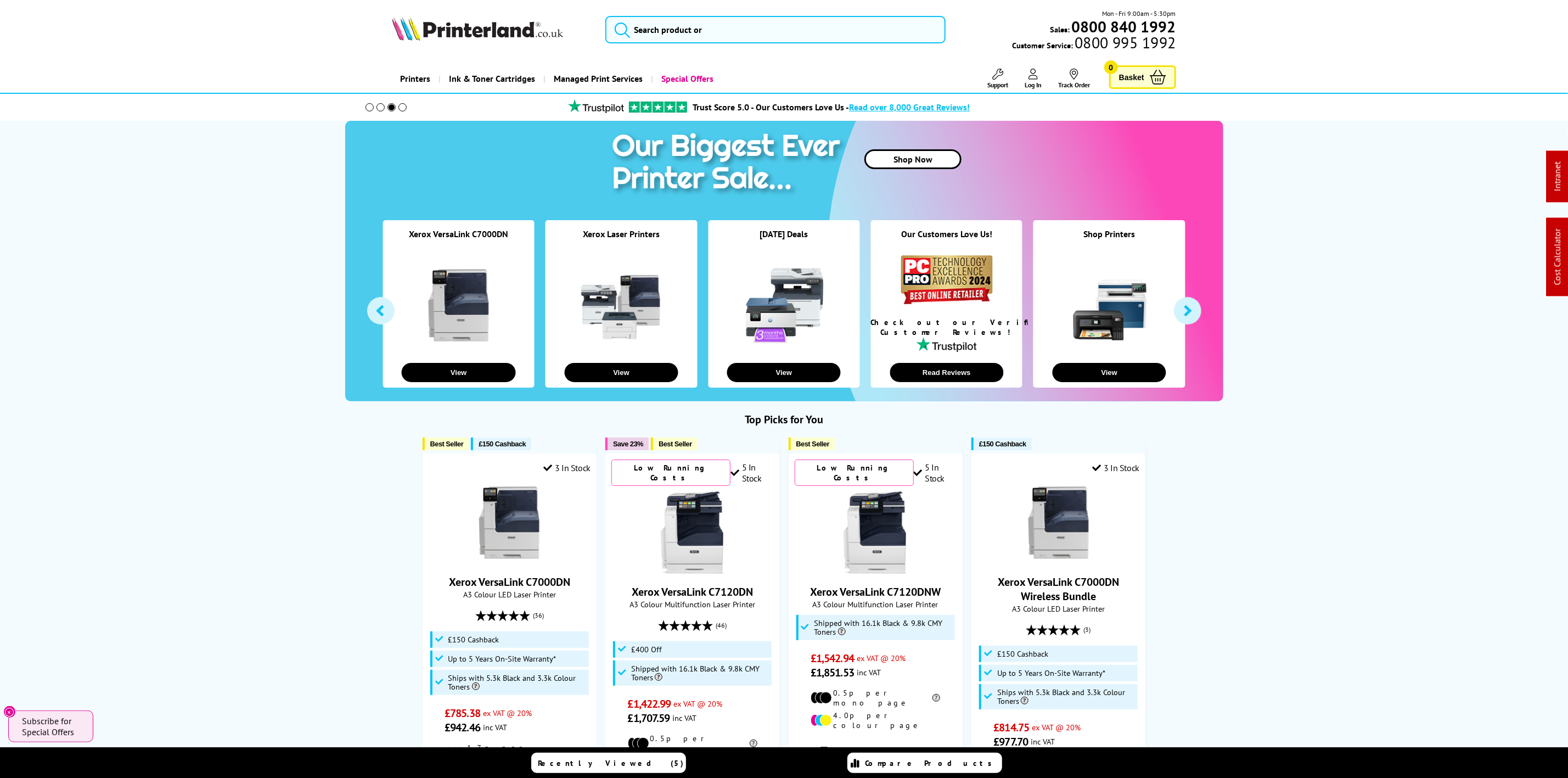
click at [540, 32] on img at bounding box center [477, 28] width 171 height 24
click at [453, 39] on img at bounding box center [477, 28] width 171 height 24
click at [451, 38] on img at bounding box center [477, 28] width 171 height 24
click at [486, 28] on img at bounding box center [477, 28] width 171 height 24
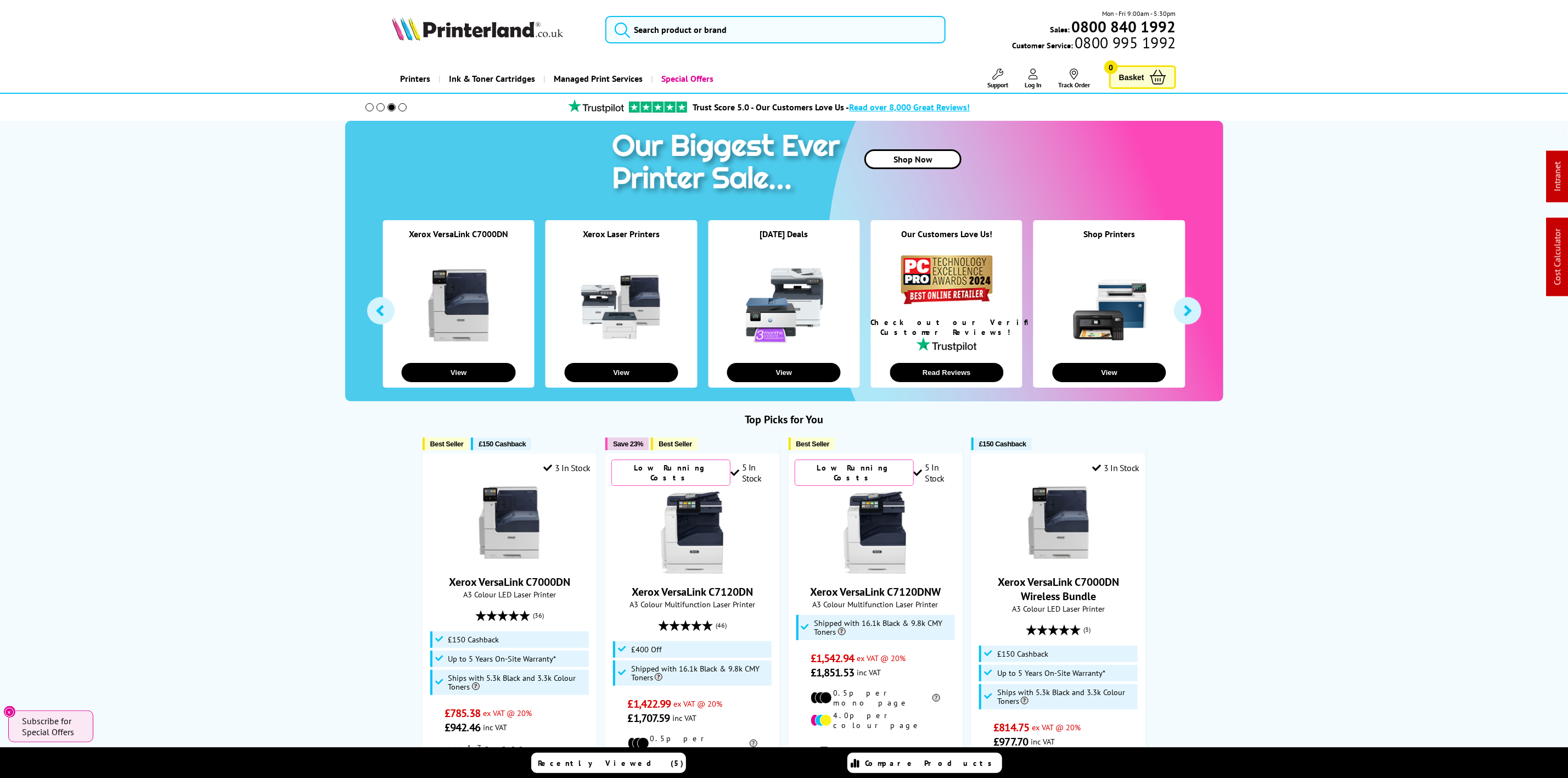
click at [508, 35] on img at bounding box center [477, 28] width 171 height 24
drag, startPoint x: 508, startPoint y: 35, endPoint x: 125, endPoint y: 116, distance: 391.5
click at [508, 35] on img at bounding box center [477, 28] width 171 height 24
click at [565, 29] on link at bounding box center [492, 29] width 200 height 26
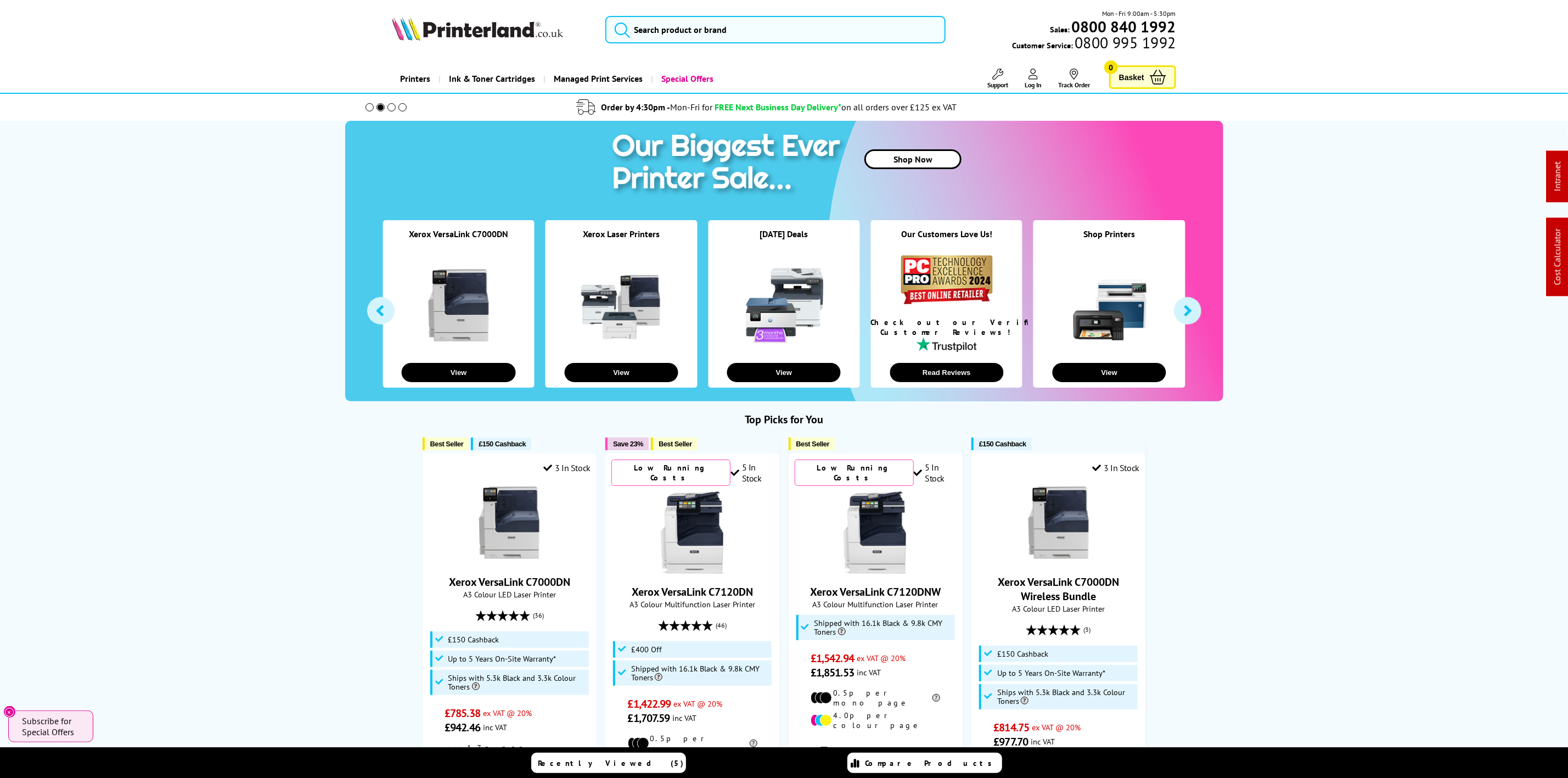
drag, startPoint x: 565, startPoint y: 29, endPoint x: 125, endPoint y: 109, distance: 447.2
click at [557, 27] on link at bounding box center [492, 29] width 200 height 26
click at [495, 20] on img at bounding box center [477, 28] width 171 height 24
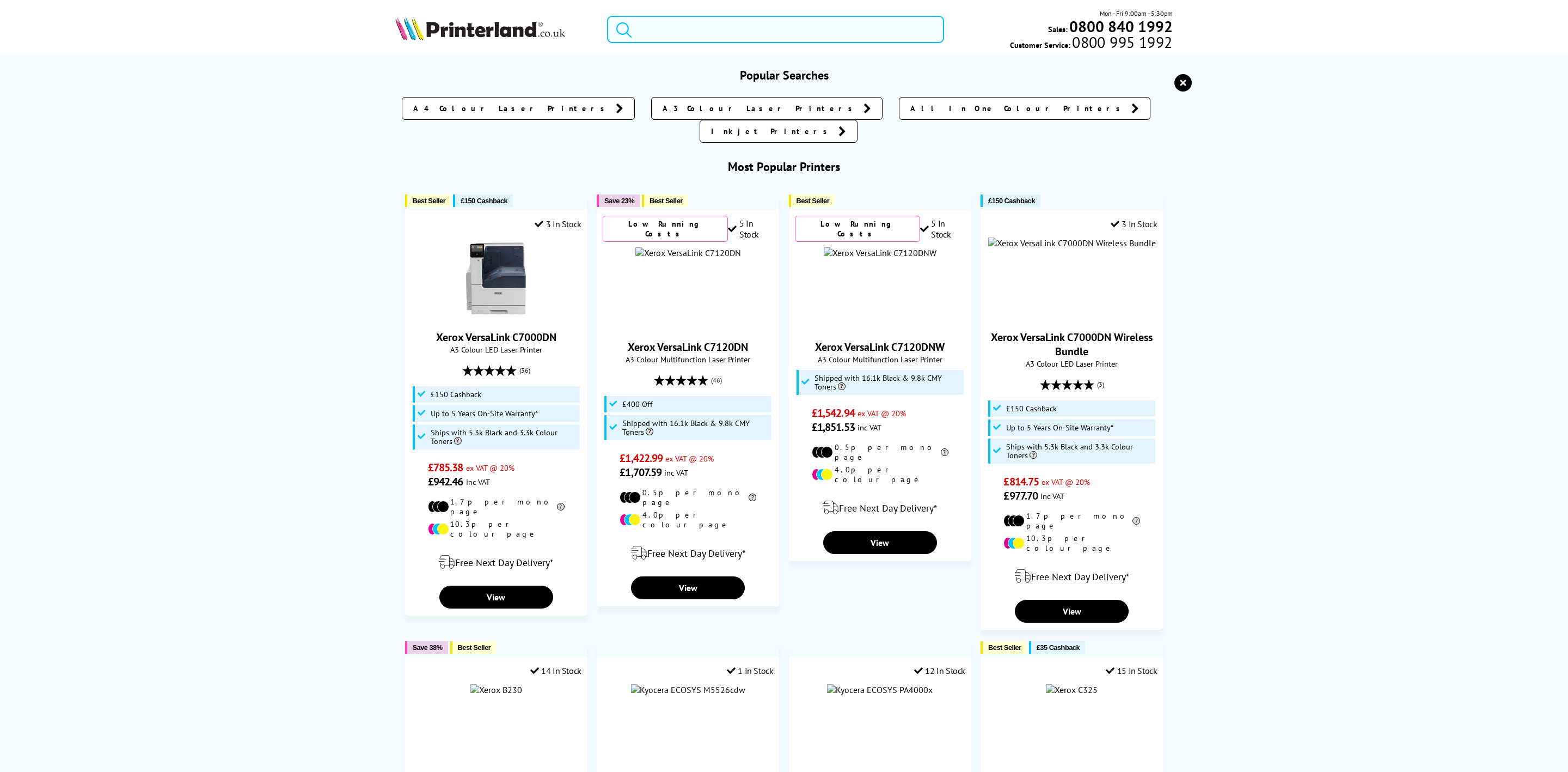
click at [686, 30] on input "search" at bounding box center [776, 29] width 337 height 27
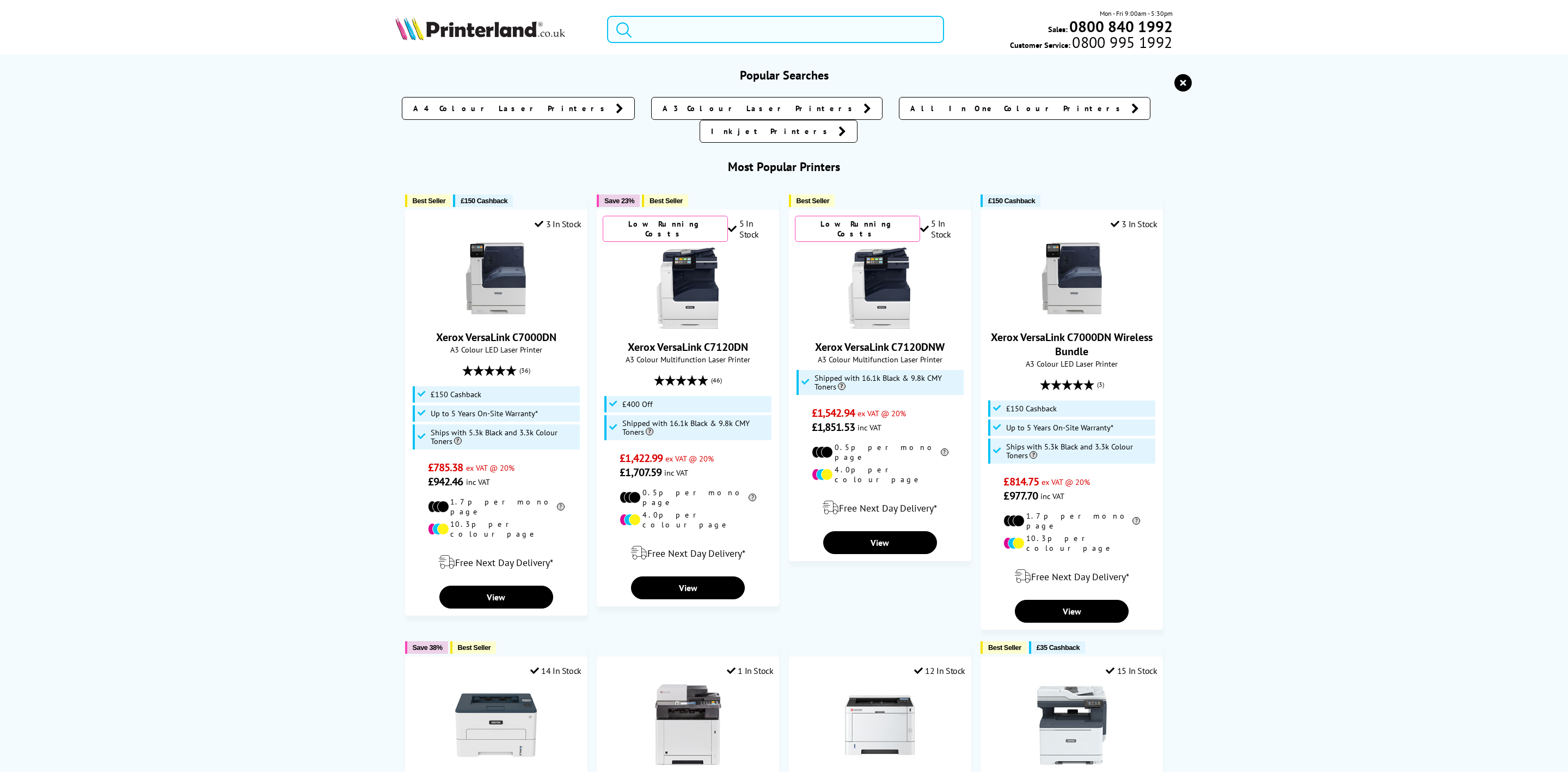
click at [703, 25] on input "search" at bounding box center [776, 29] width 337 height 27
click at [478, 48] on div "Mon - Fri 9:00am - 5:30pm Sales: 0800 840 1992 Customer Service: 0800 995 1992" at bounding box center [784, 32] width 871 height 48
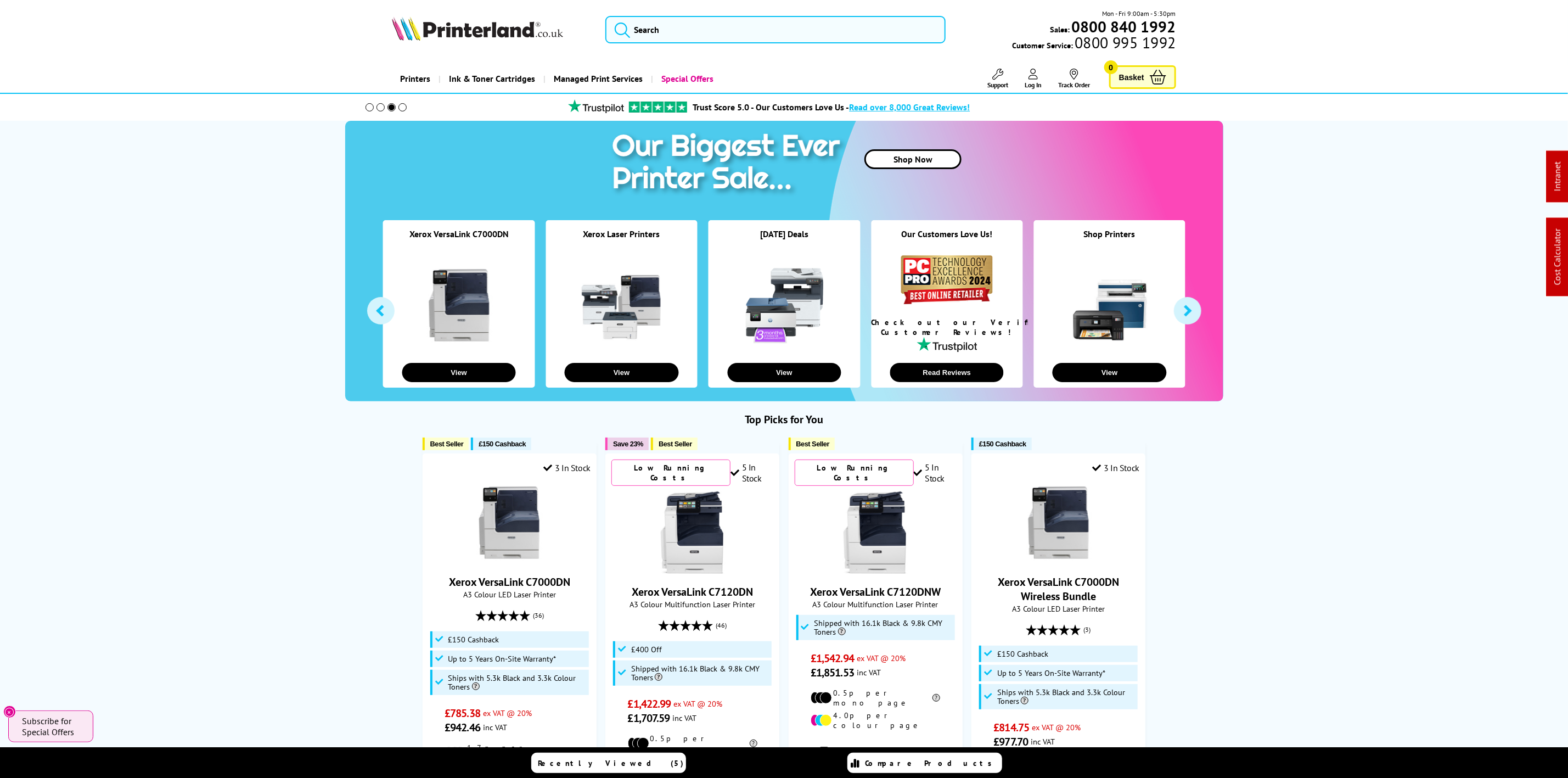
click at [483, 41] on img at bounding box center [477, 28] width 171 height 24
click at [485, 41] on picture at bounding box center [477, 38] width 171 height 11
click at [528, 32] on img at bounding box center [477, 28] width 171 height 24
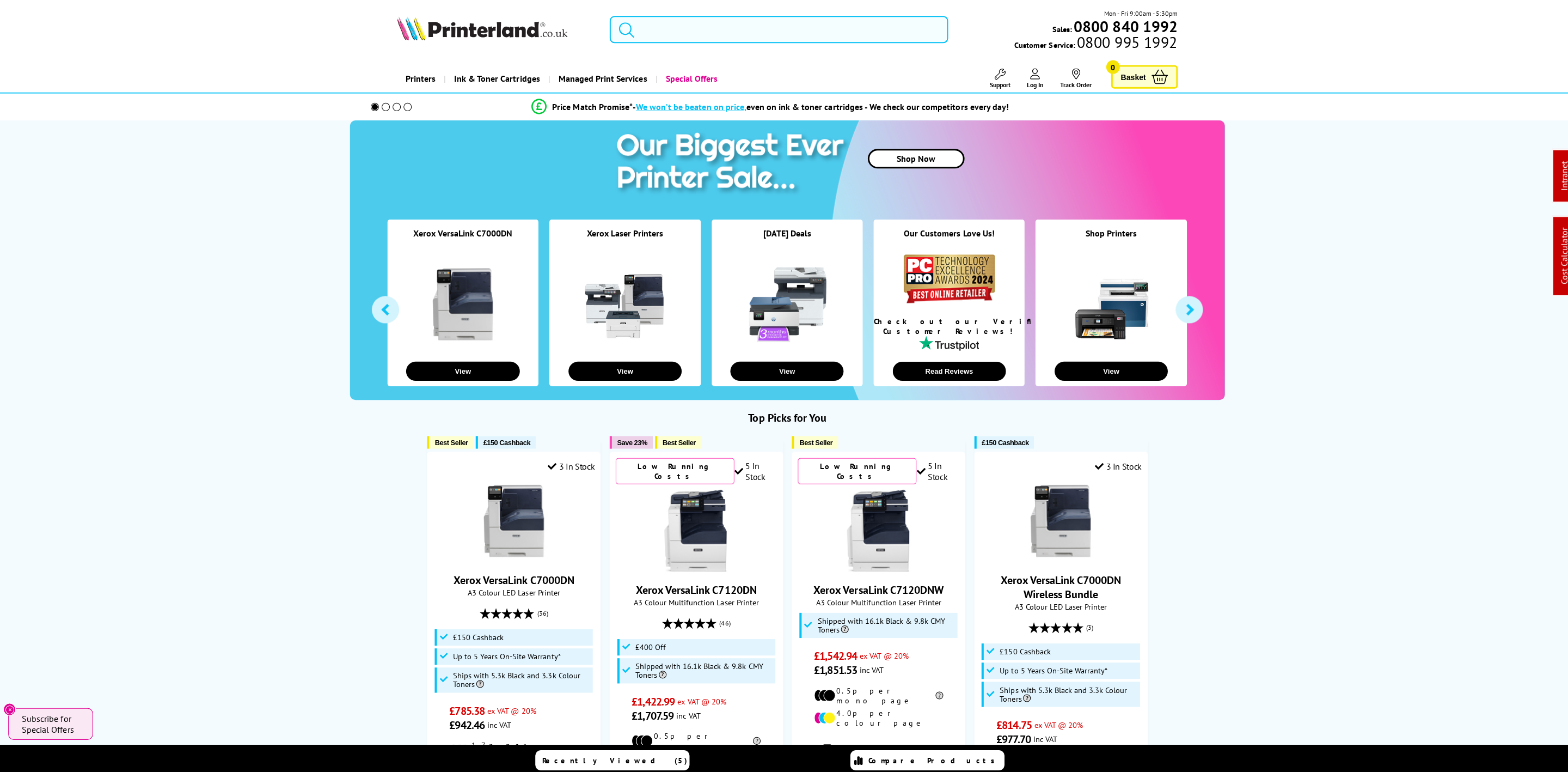
click at [630, 38] on form at bounding box center [776, 29] width 337 height 27
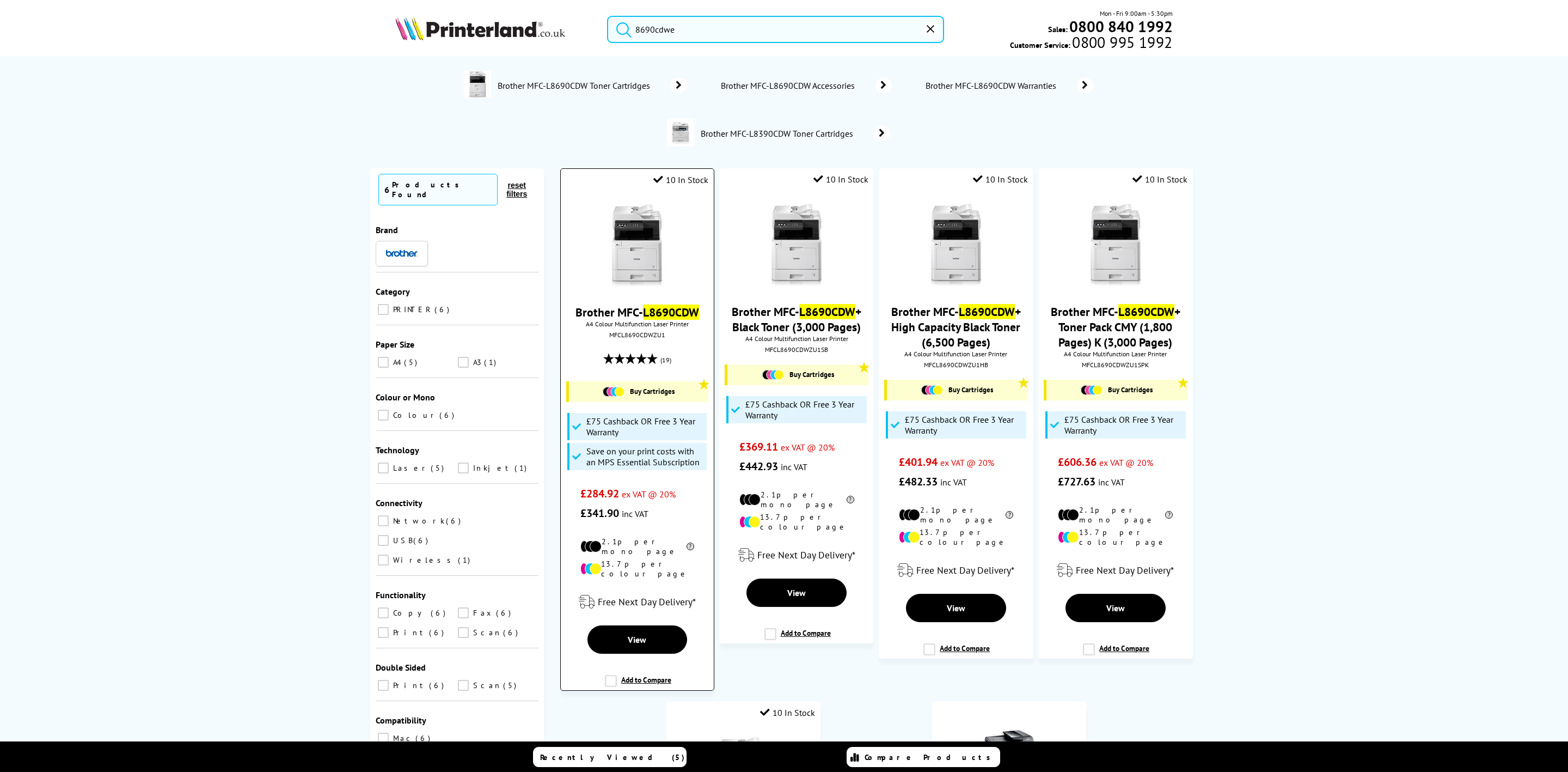
type input "8690cdwe"
click at [647, 239] on img at bounding box center [636, 245] width 81 height 81
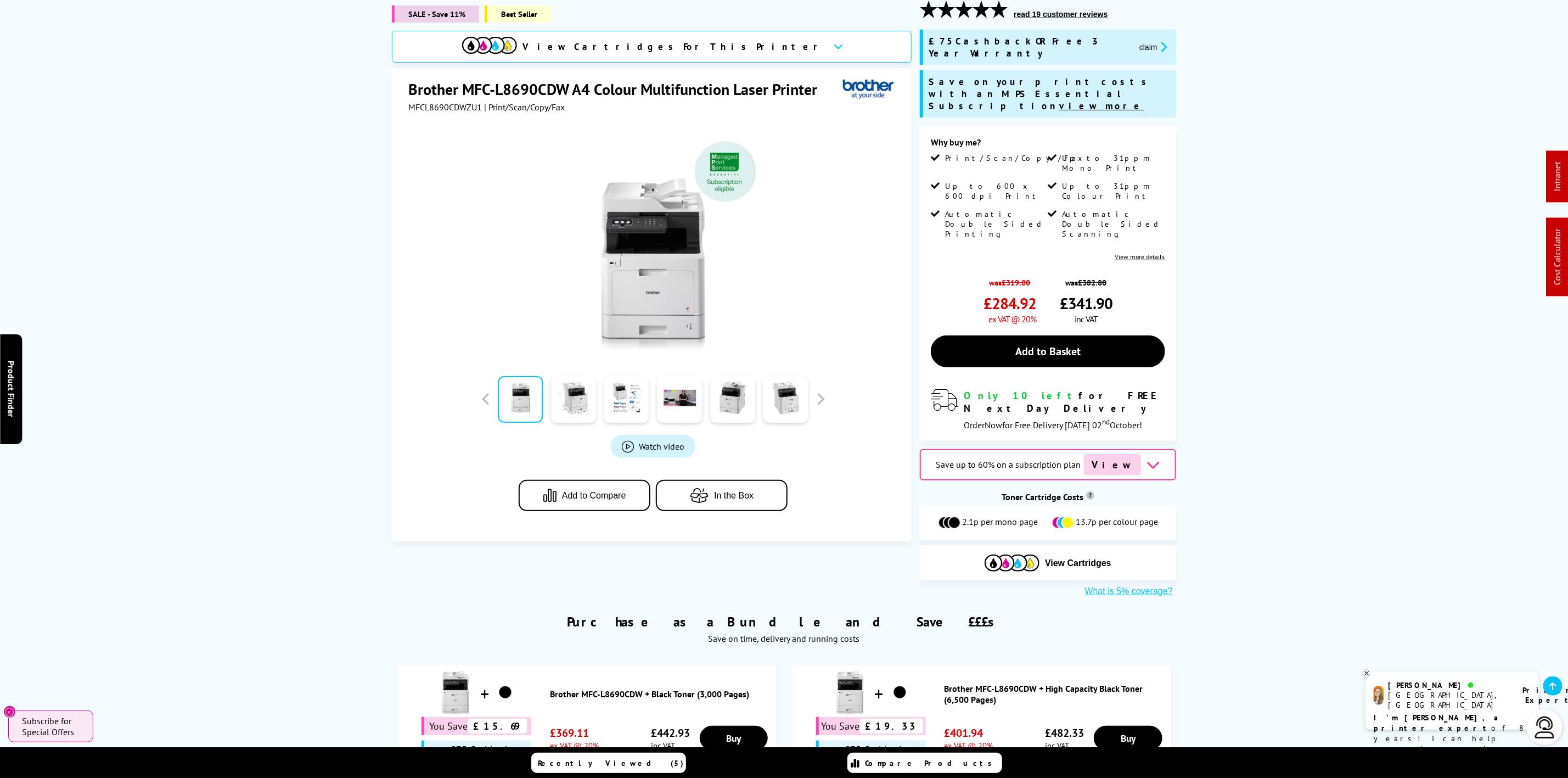
scroll to position [165, 0]
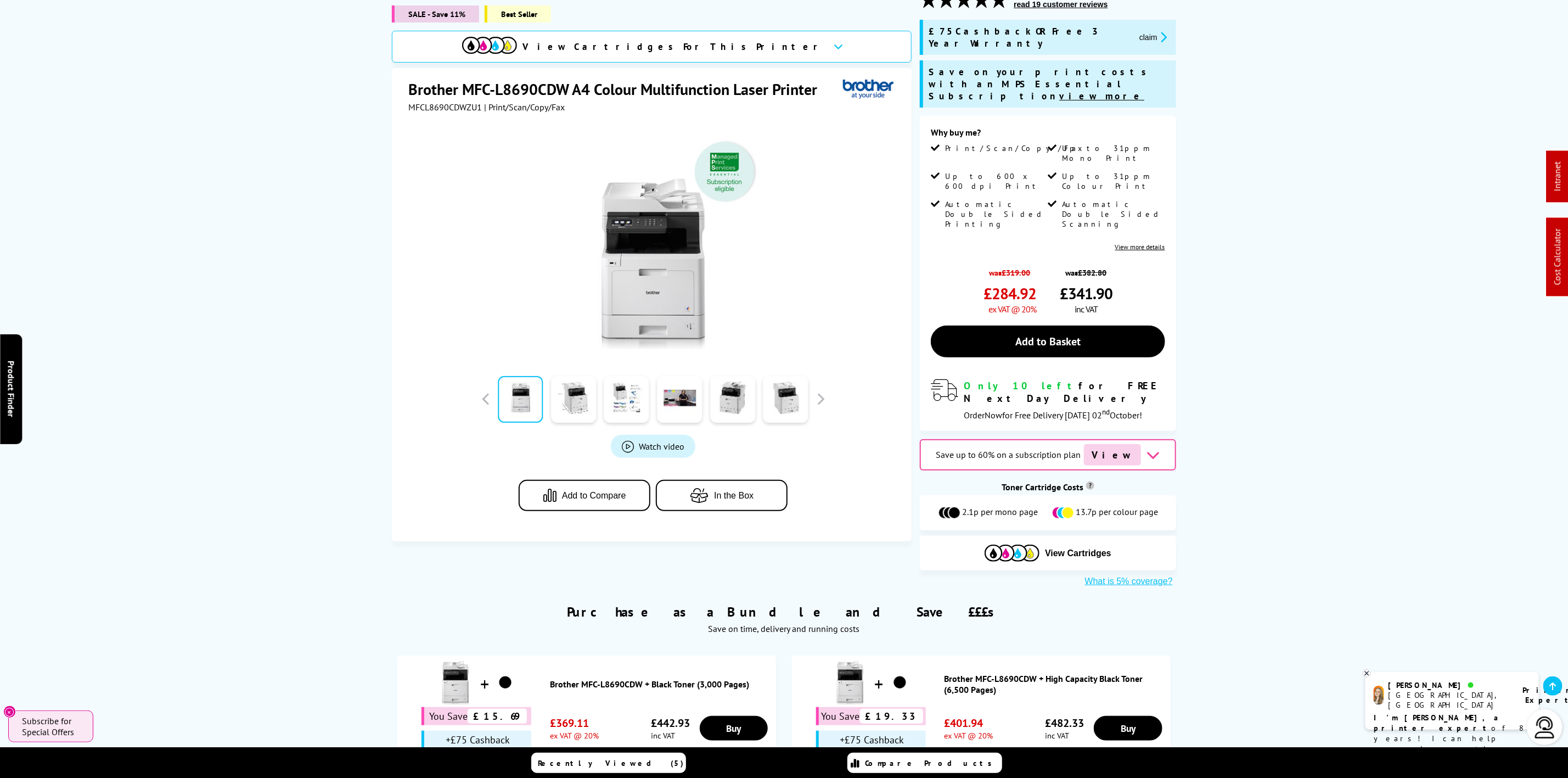
click at [471, 102] on span "MFCL8690CDWZU1" at bounding box center [445, 107] width 73 height 11
drag, startPoint x: 499, startPoint y: 115, endPoint x: 343, endPoint y: 155, distance: 161.0
click at [466, 127] on div at bounding box center [654, 235] width 490 height 248
click at [437, 102] on span "MFCL8690CDWZU1" at bounding box center [445, 107] width 73 height 11
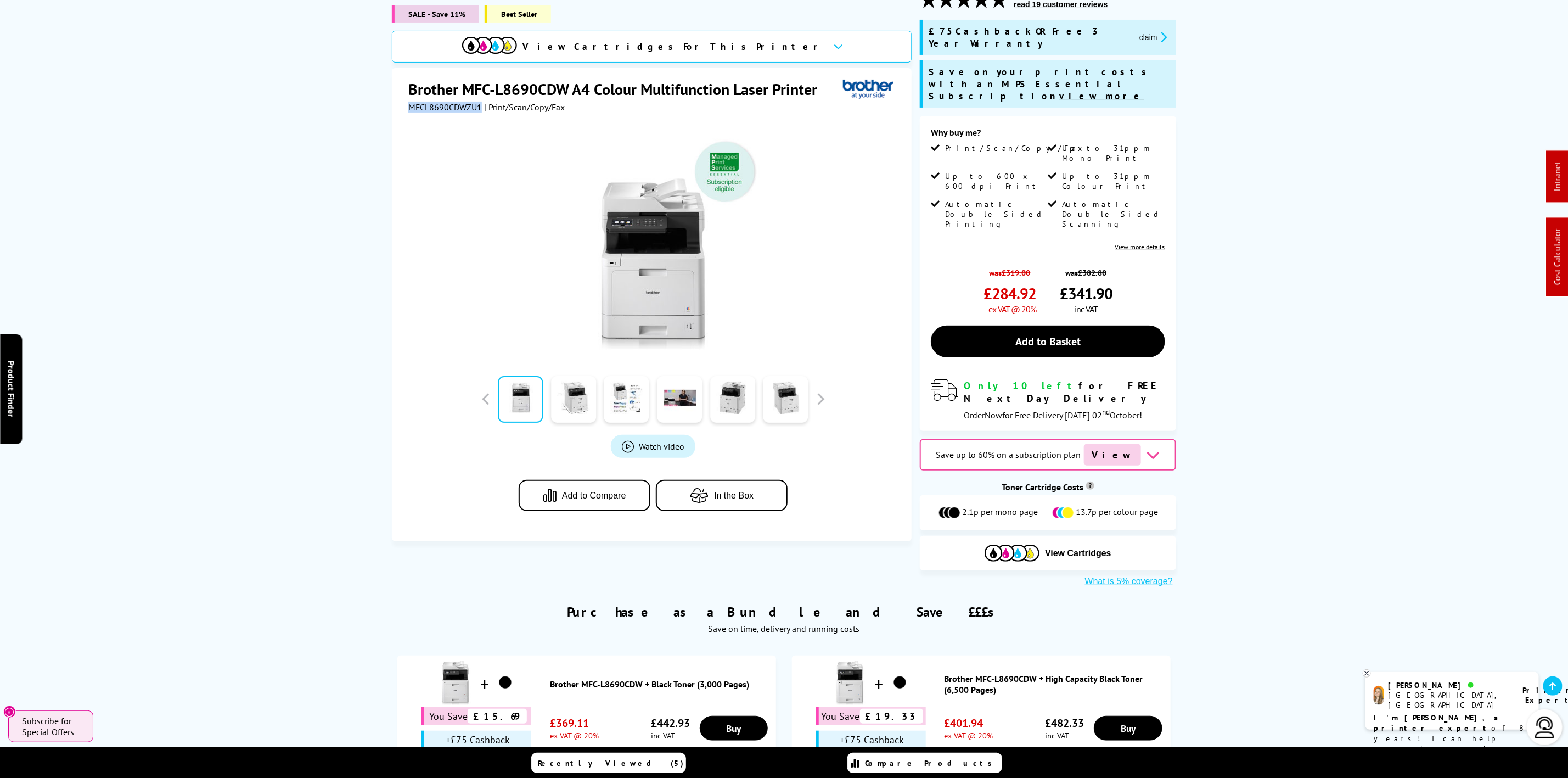
click at [437, 102] on span "MFCL8690CDWZU1" at bounding box center [445, 107] width 73 height 11
copy span "MFCL8690CDWZU1"
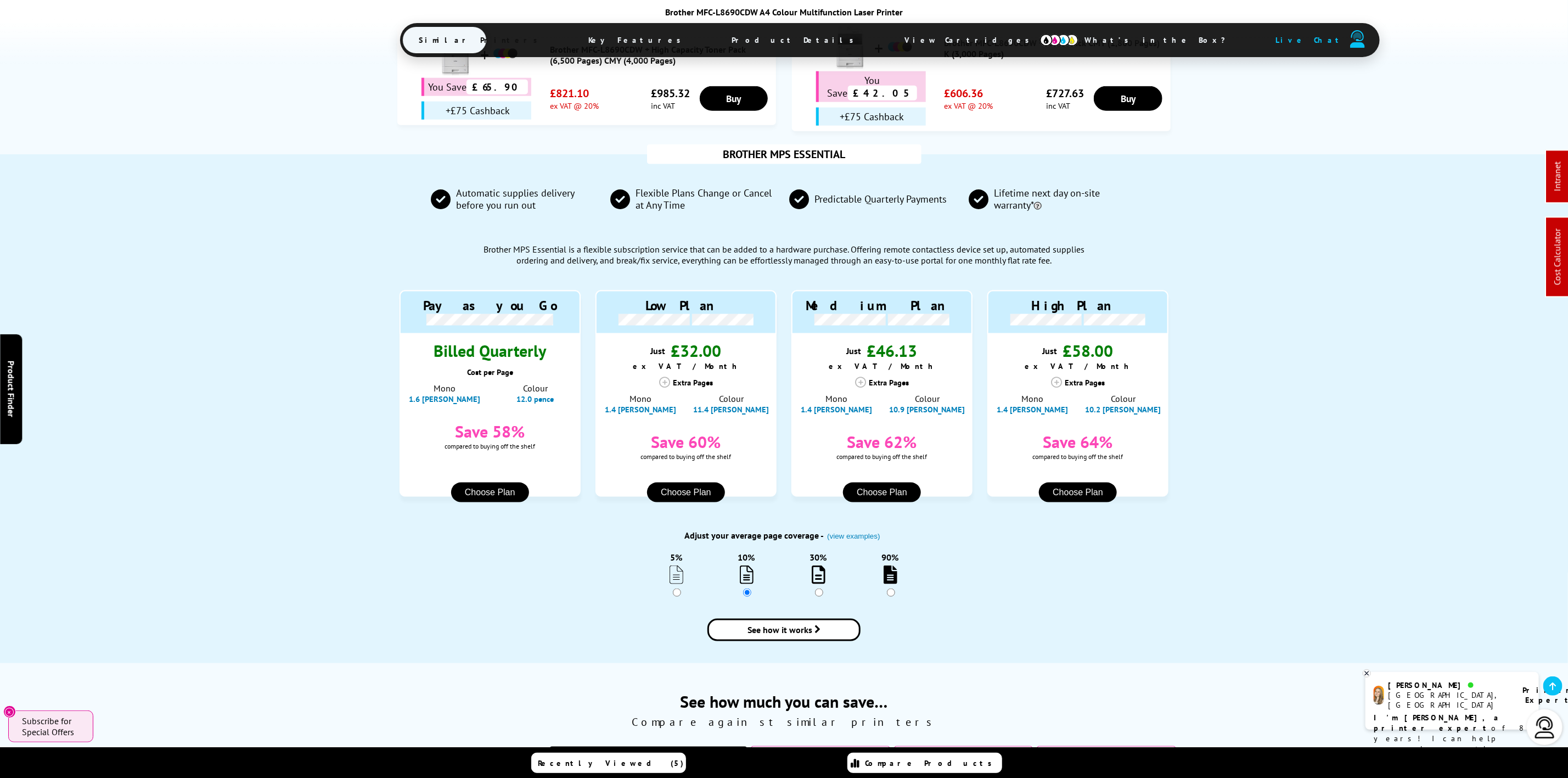
scroll to position [0, 0]
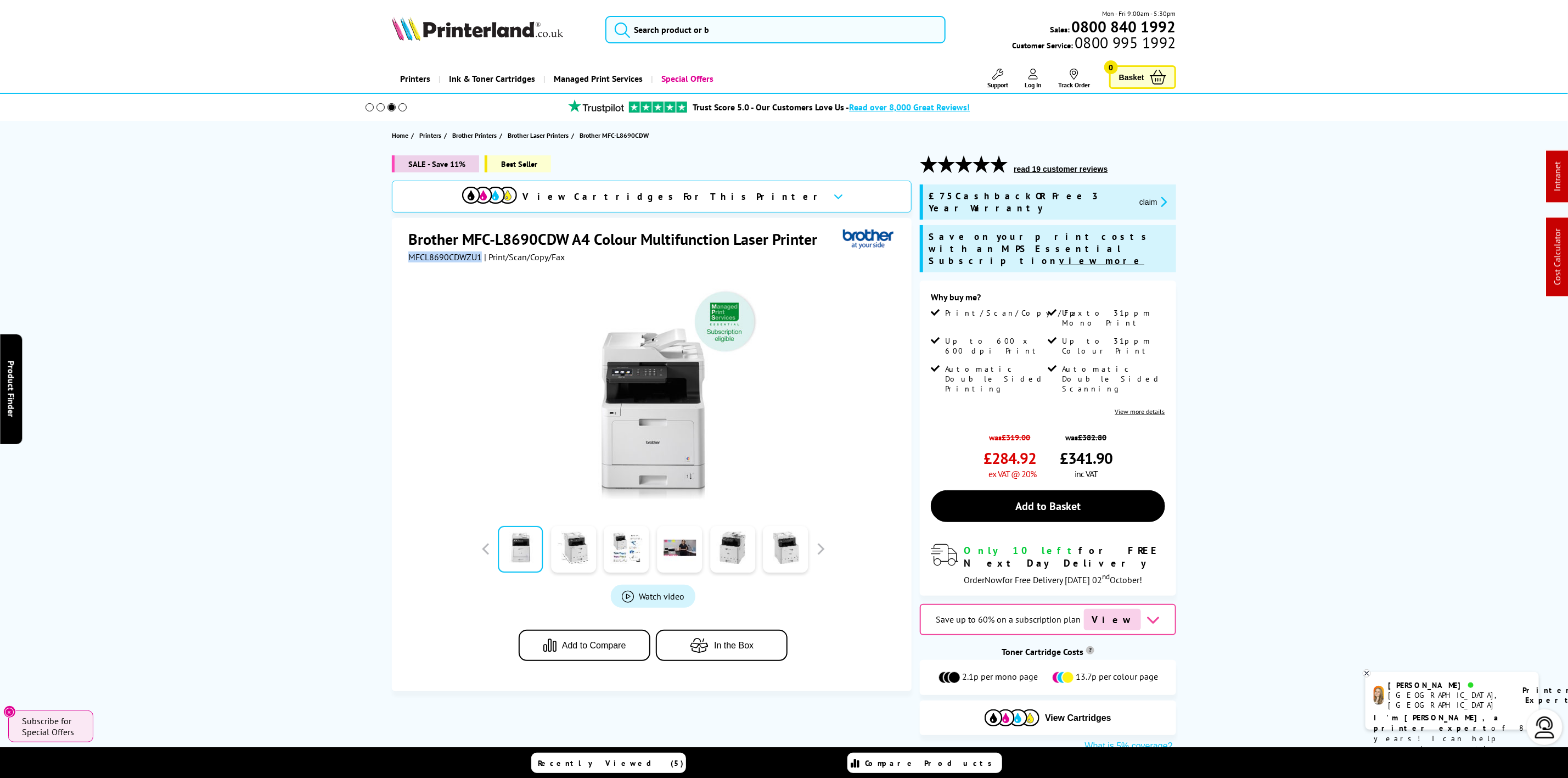
click at [541, 41] on picture at bounding box center [477, 38] width 171 height 11
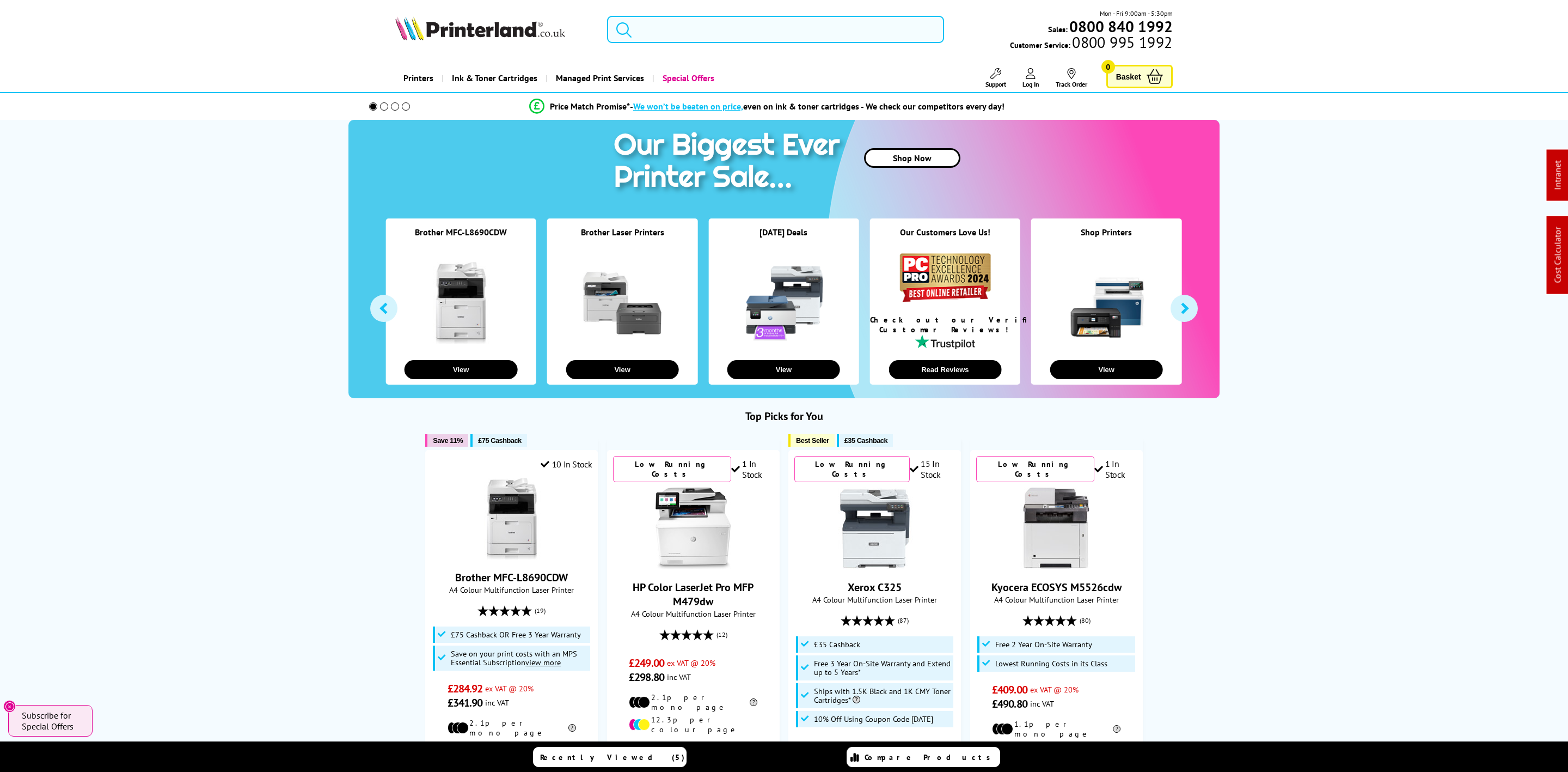
click at [680, 27] on input "search" at bounding box center [776, 29] width 337 height 27
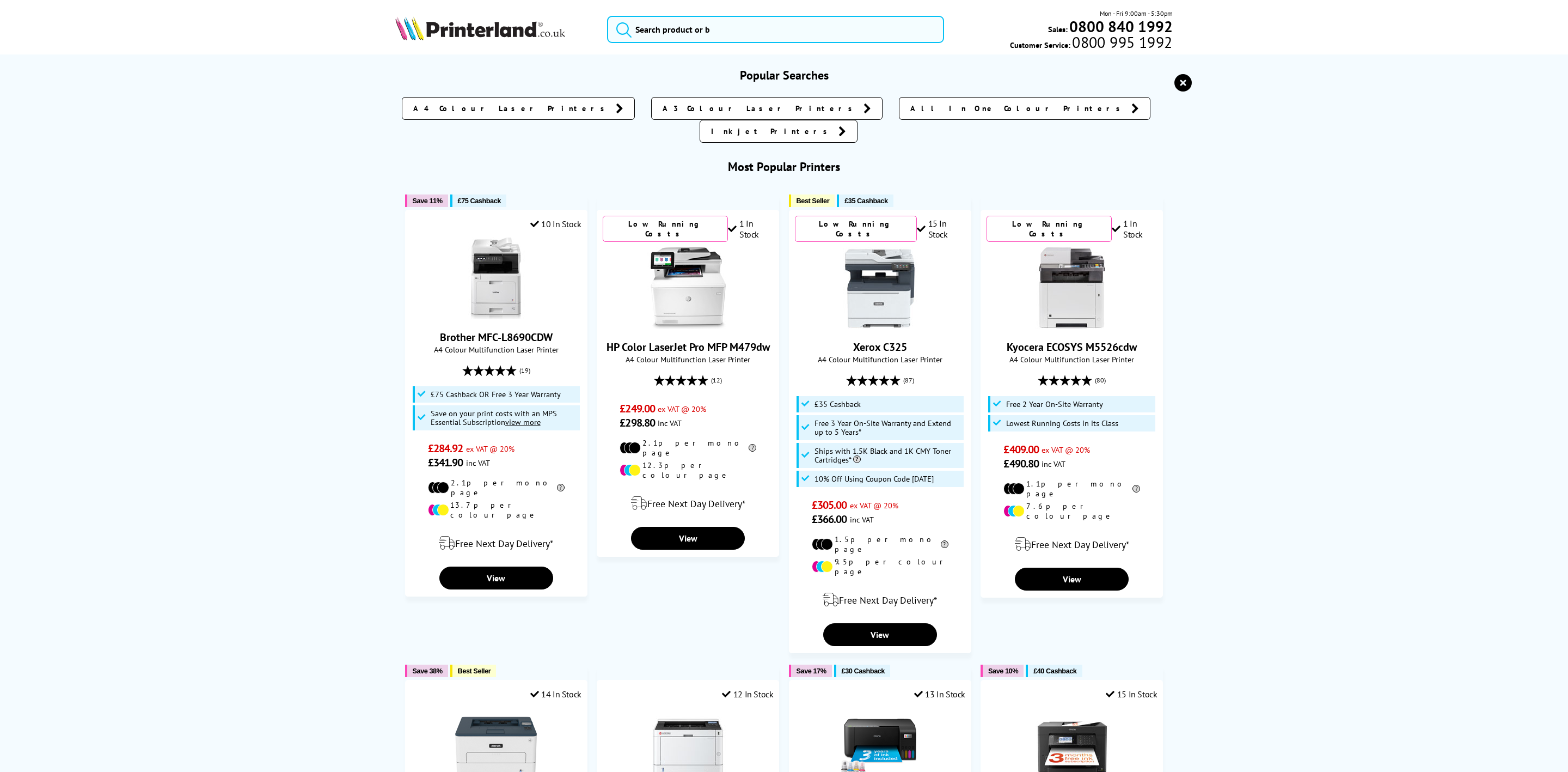
click at [693, 47] on div "Mon - Fri 9:00am - 5:30pm Sales: 0800 840 1992 Customer Service: 0800 995 1992" at bounding box center [784, 32] width 871 height 48
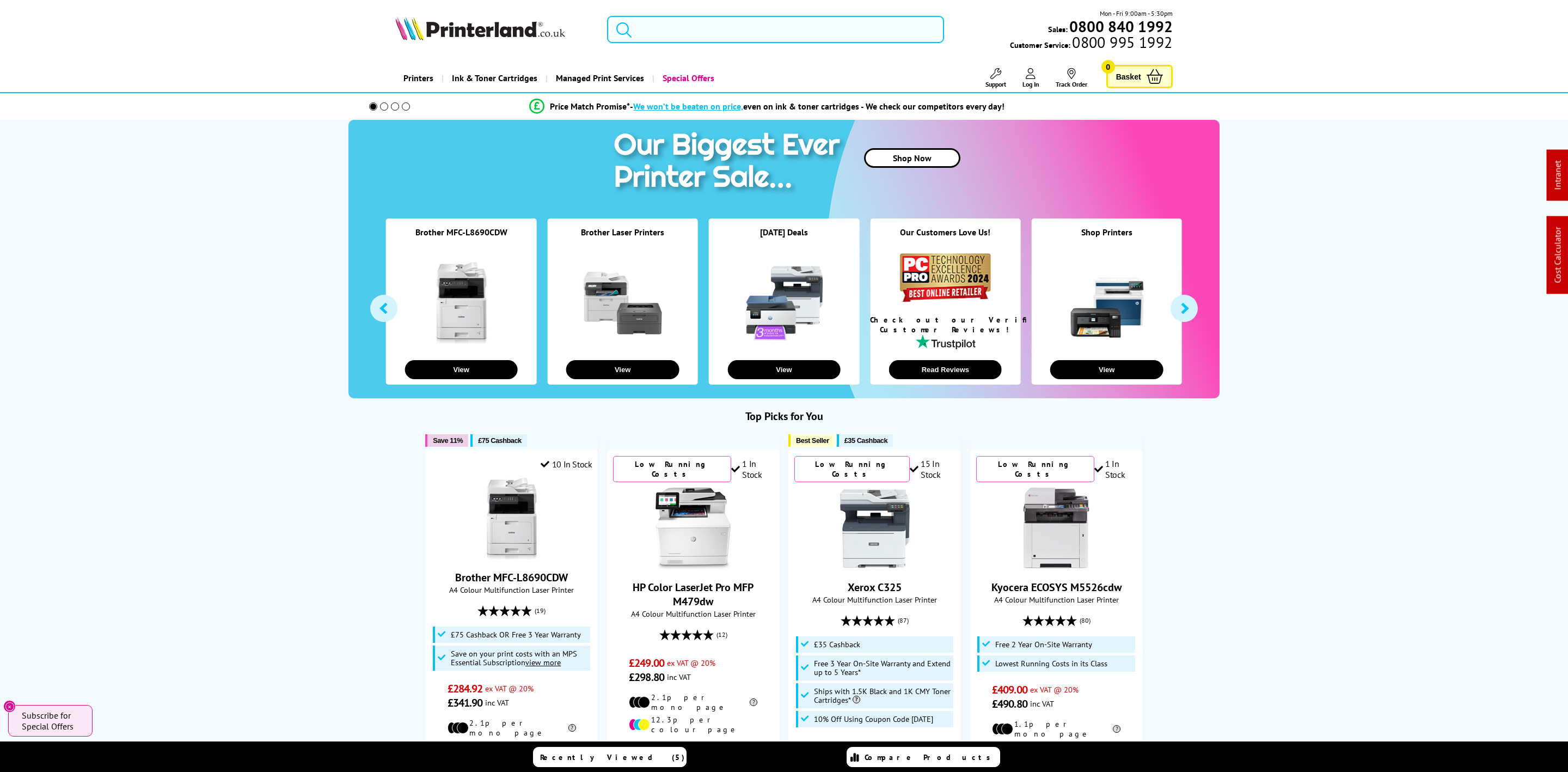
click at [693, 29] on input "search" at bounding box center [776, 29] width 337 height 27
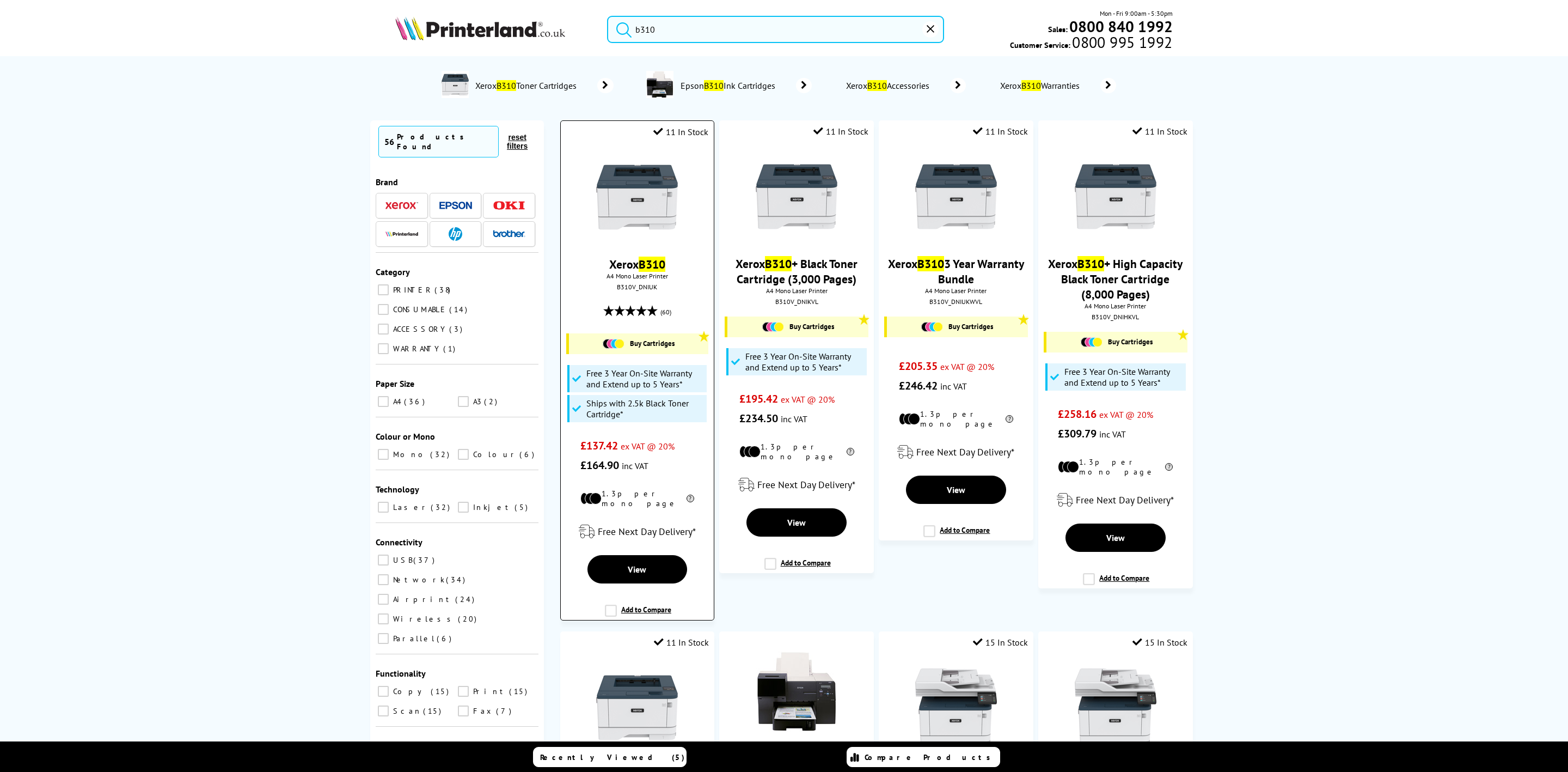
type input "b310"
click at [663, 205] on img at bounding box center [636, 196] width 81 height 81
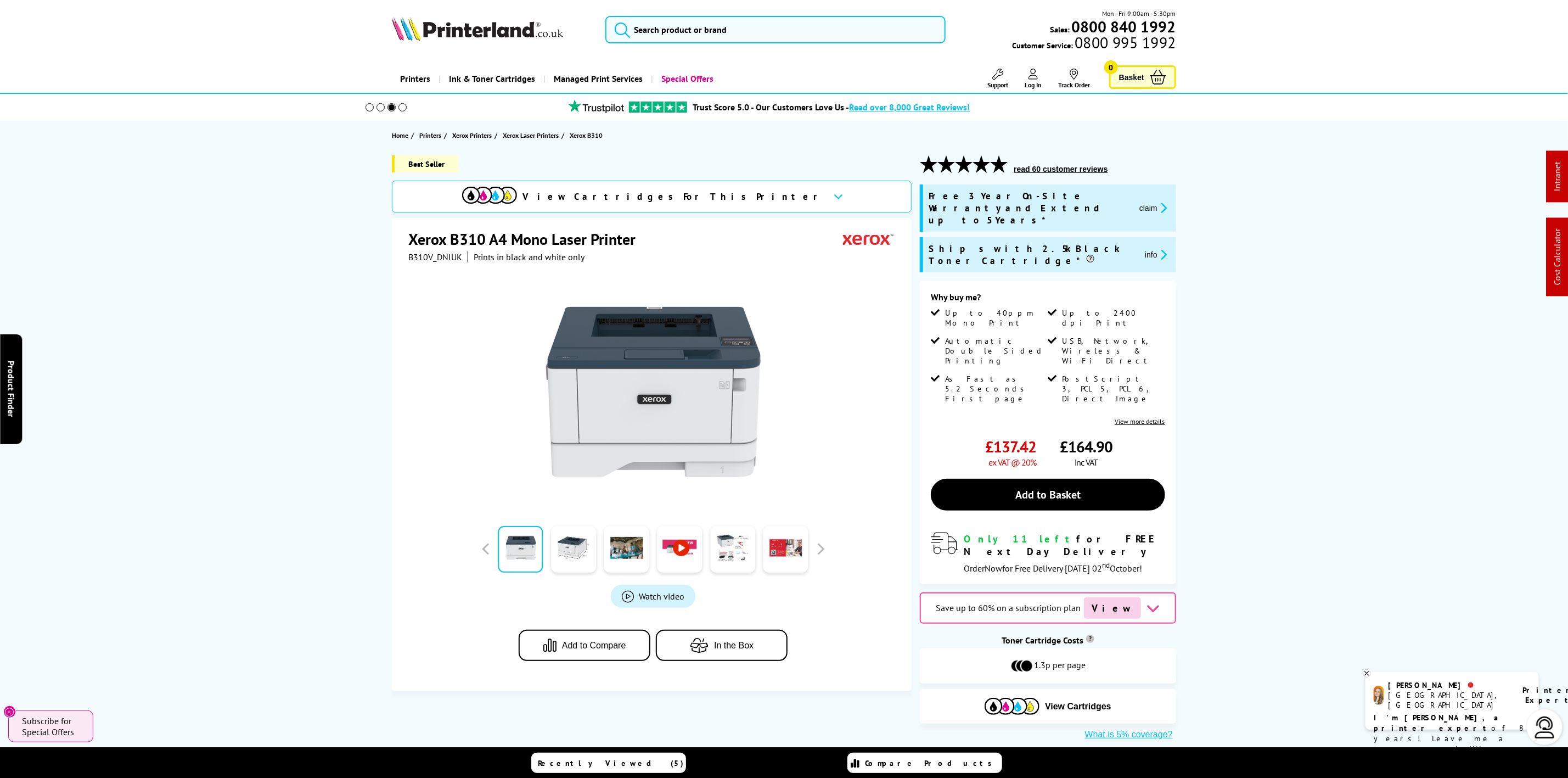
click at [453, 257] on span "B310V_DNIUK" at bounding box center [435, 257] width 54 height 11
copy span "B310V_DNIUK"
click at [474, 49] on div "Mon - Fri 9:00am - 5:30pm Sales: 0800 840 1992 Customer Service: 0800 995 1992" at bounding box center [784, 32] width 878 height 48
click at [476, 46] on div "Mon - Fri 9:00am - 5:30pm Sales: 0800 840 1992 Customer Service: 0800 995 1992" at bounding box center [784, 32] width 878 height 48
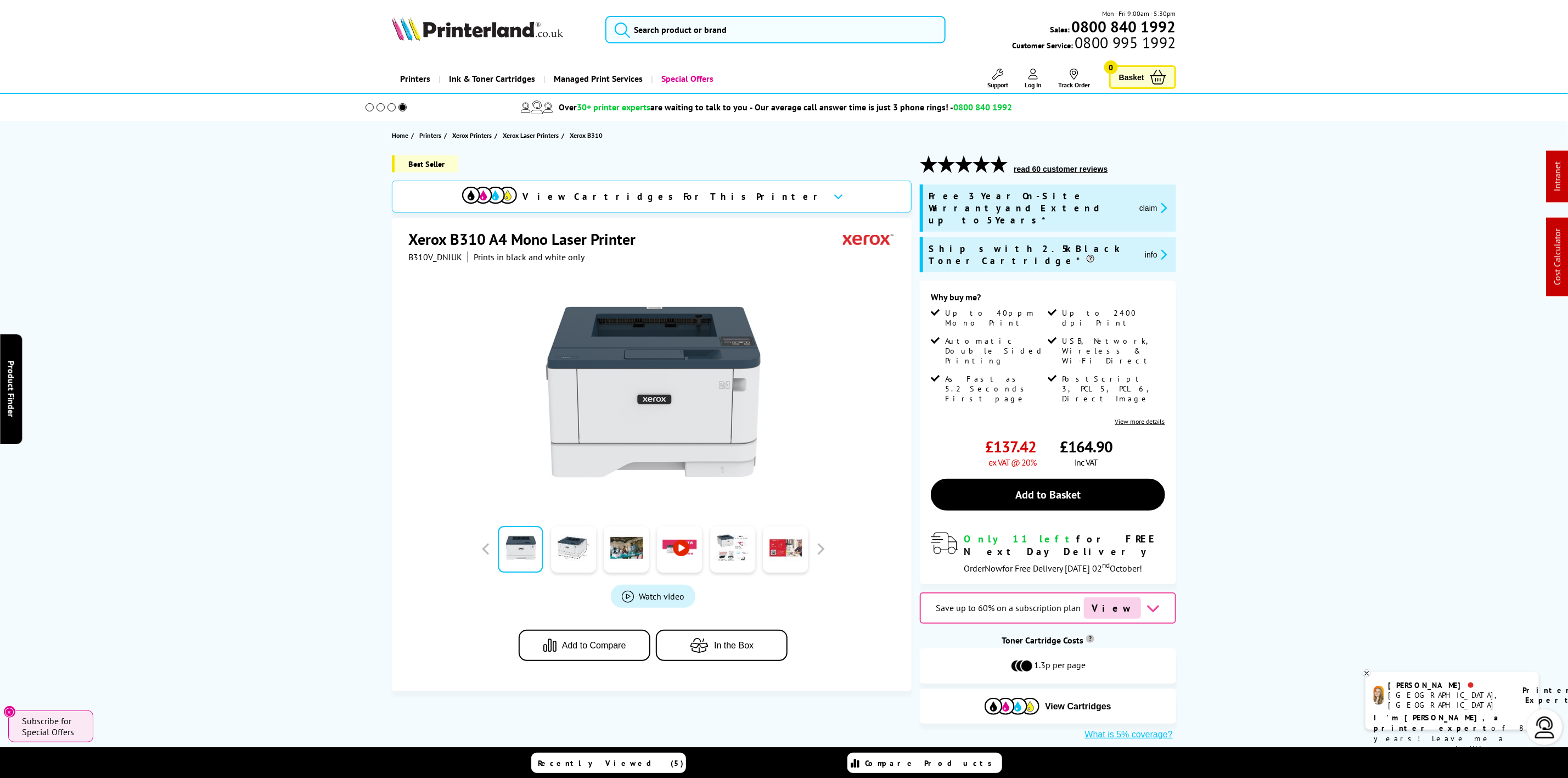
click at [466, 23] on img at bounding box center [477, 28] width 171 height 24
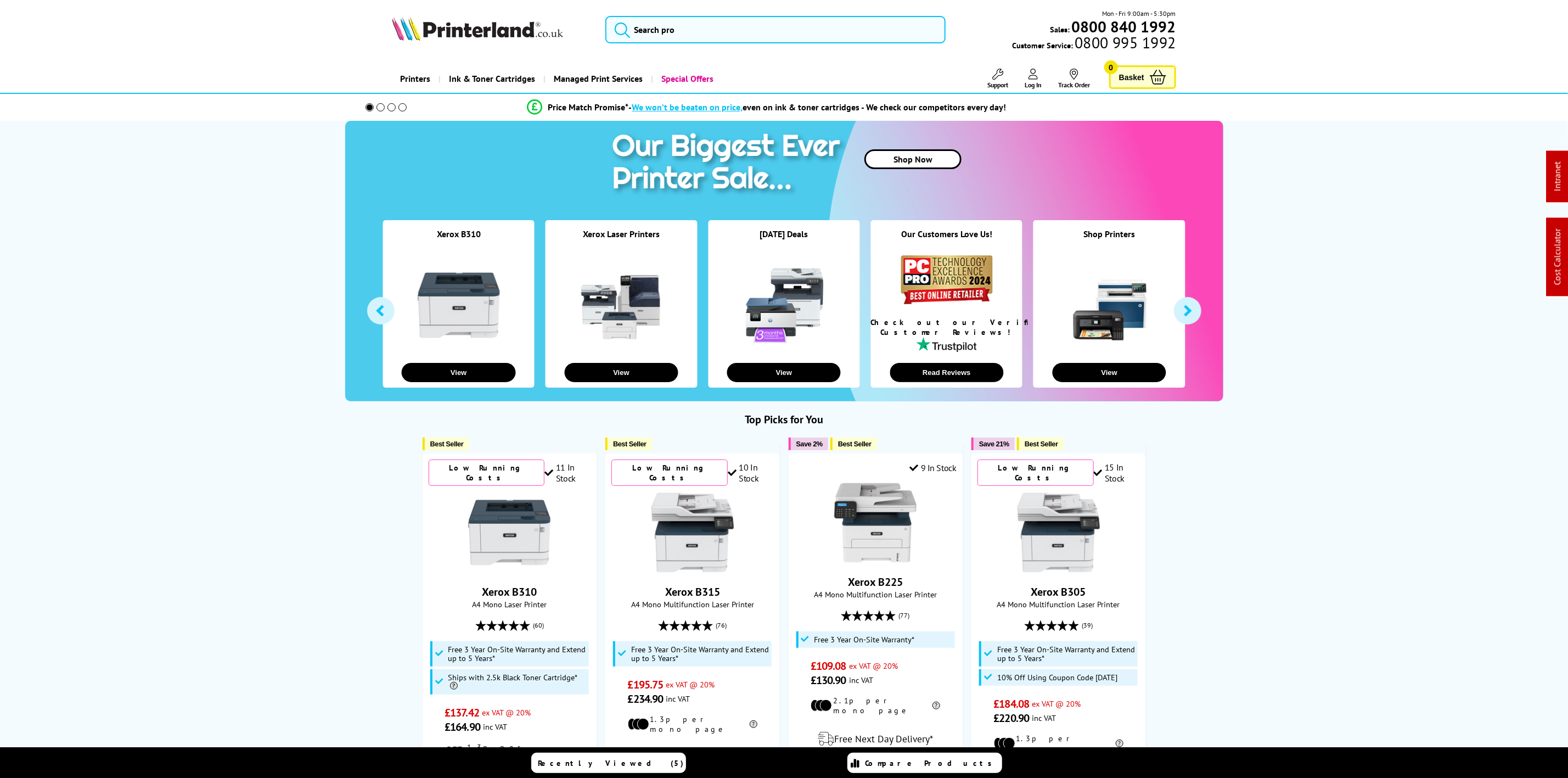
click at [980, 74] on li "Support Technical Support Customer Support Track Order Sign In" at bounding box center [986, 79] width 42 height 21
click at [988, 77] on link "Support" at bounding box center [997, 79] width 21 height 21
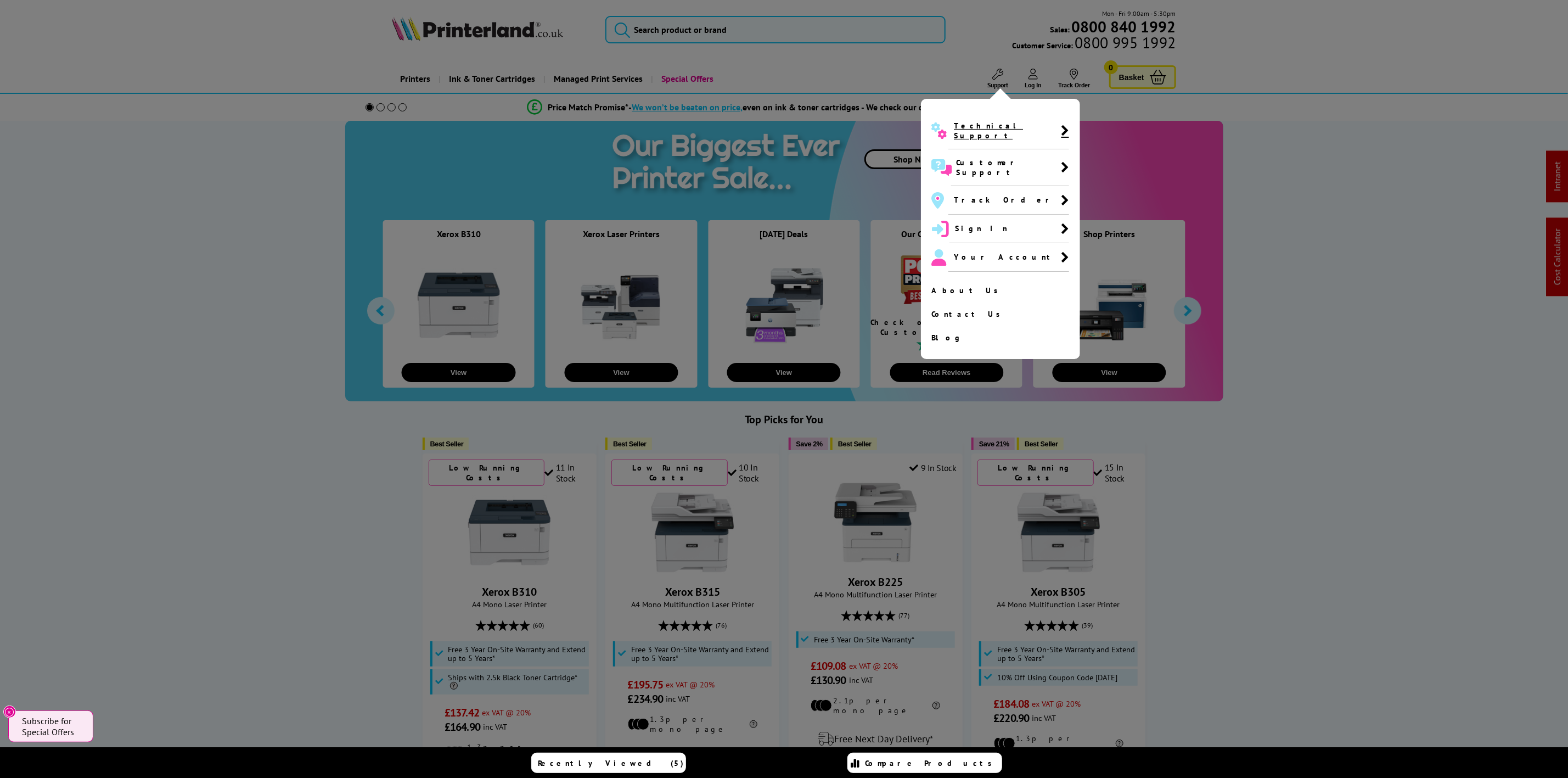
click at [972, 130] on span "Technical Support" at bounding box center [1008, 130] width 107 height 20
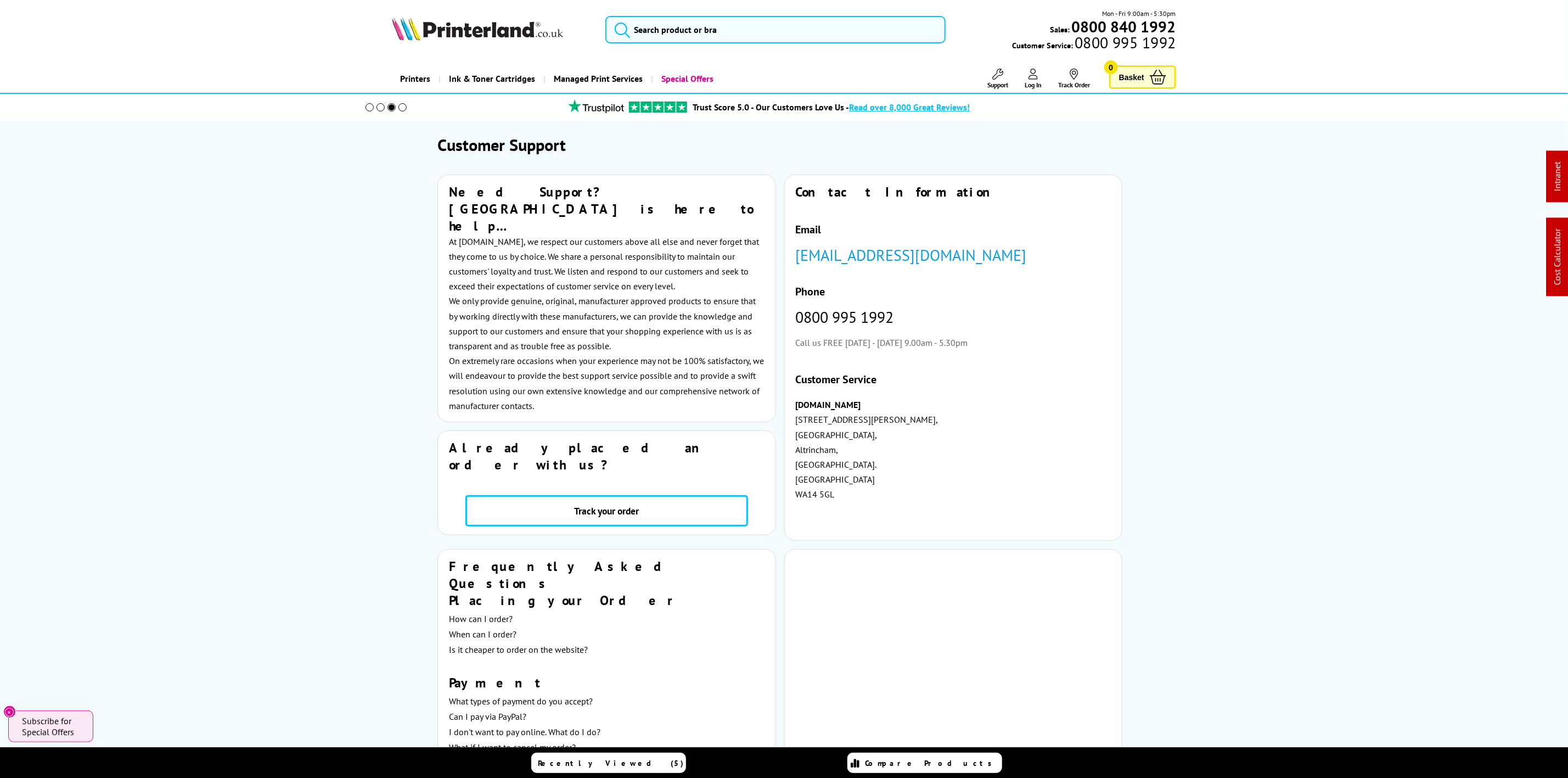
click at [476, 28] on img at bounding box center [477, 28] width 171 height 24
click at [472, 28] on img at bounding box center [477, 28] width 171 height 24
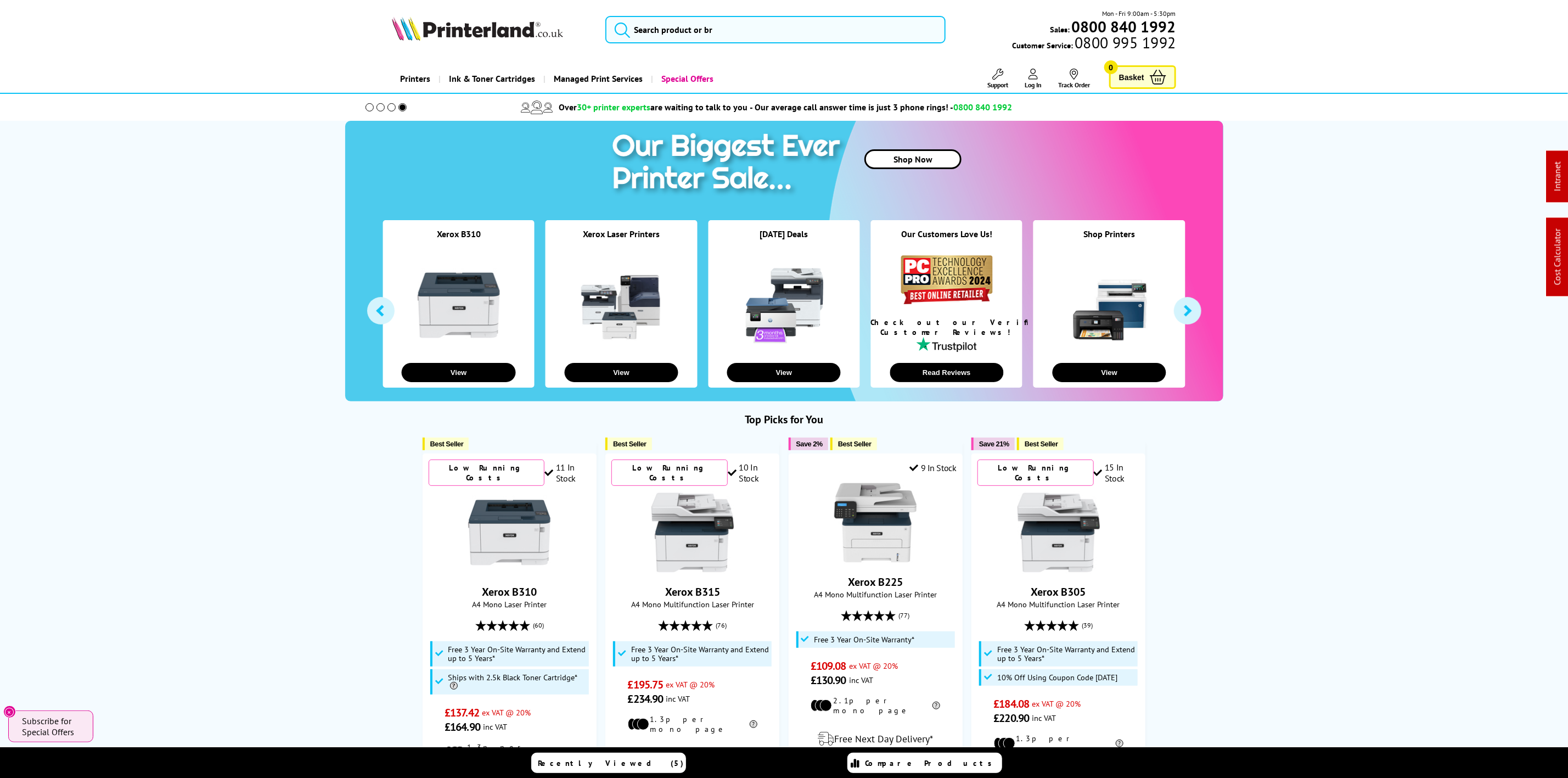
drag, startPoint x: 469, startPoint y: 28, endPoint x: 437, endPoint y: 23, distance: 32.4
click at [469, 28] on img at bounding box center [477, 28] width 171 height 24
